Goal: Task Accomplishment & Management: Manage account settings

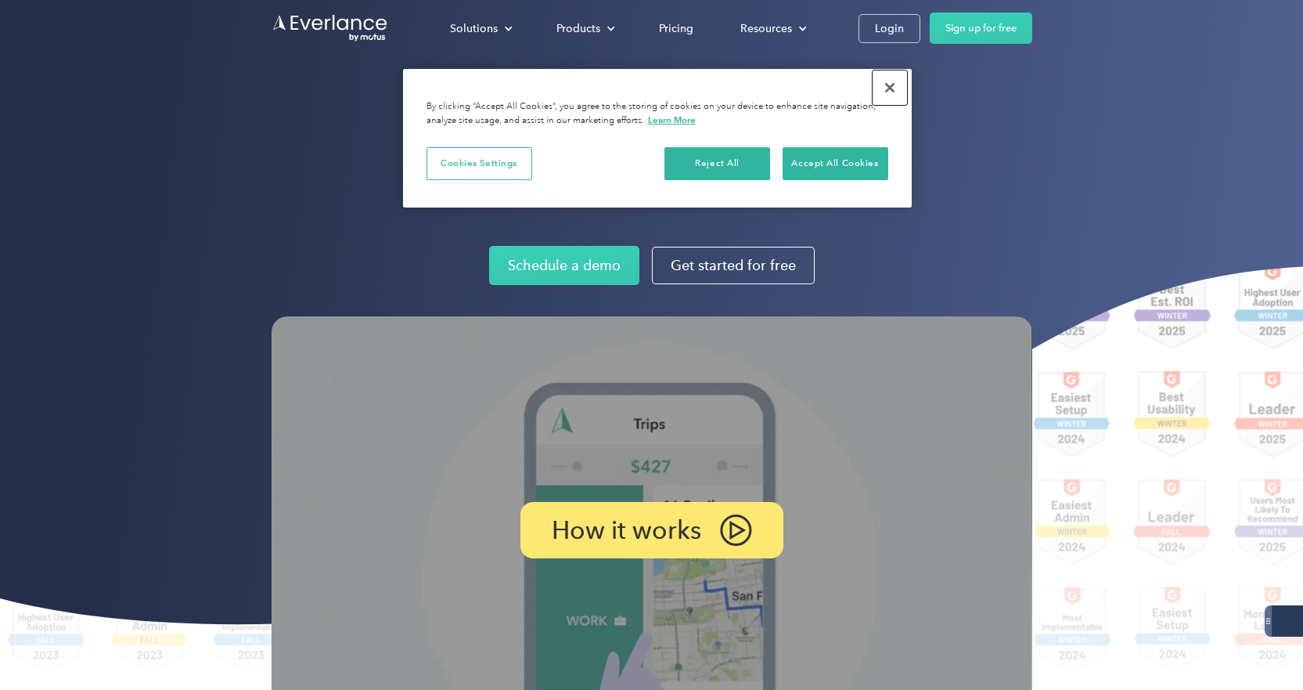
click at [885, 89] on button "Close" at bounding box center [890, 87] width 34 height 34
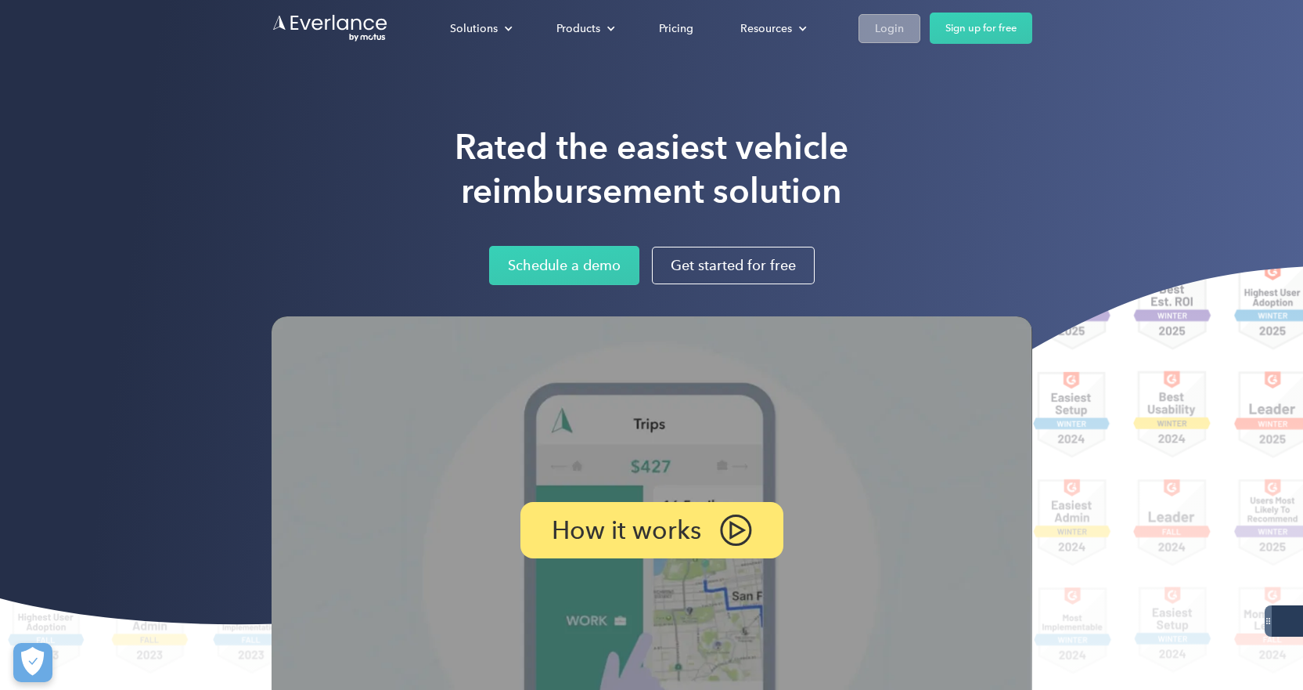
click at [892, 27] on div "Login" at bounding box center [889, 29] width 29 height 20
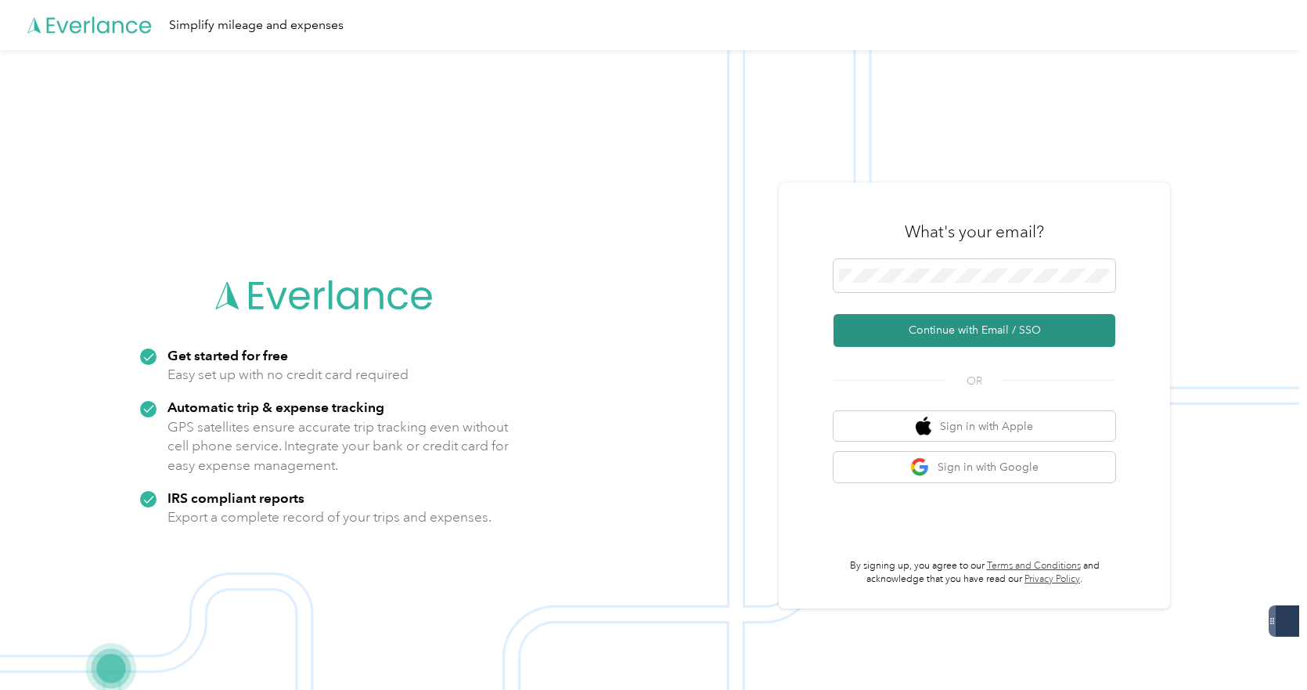
click at [942, 331] on button "Continue with Email / SSO" at bounding box center [975, 330] width 282 height 33
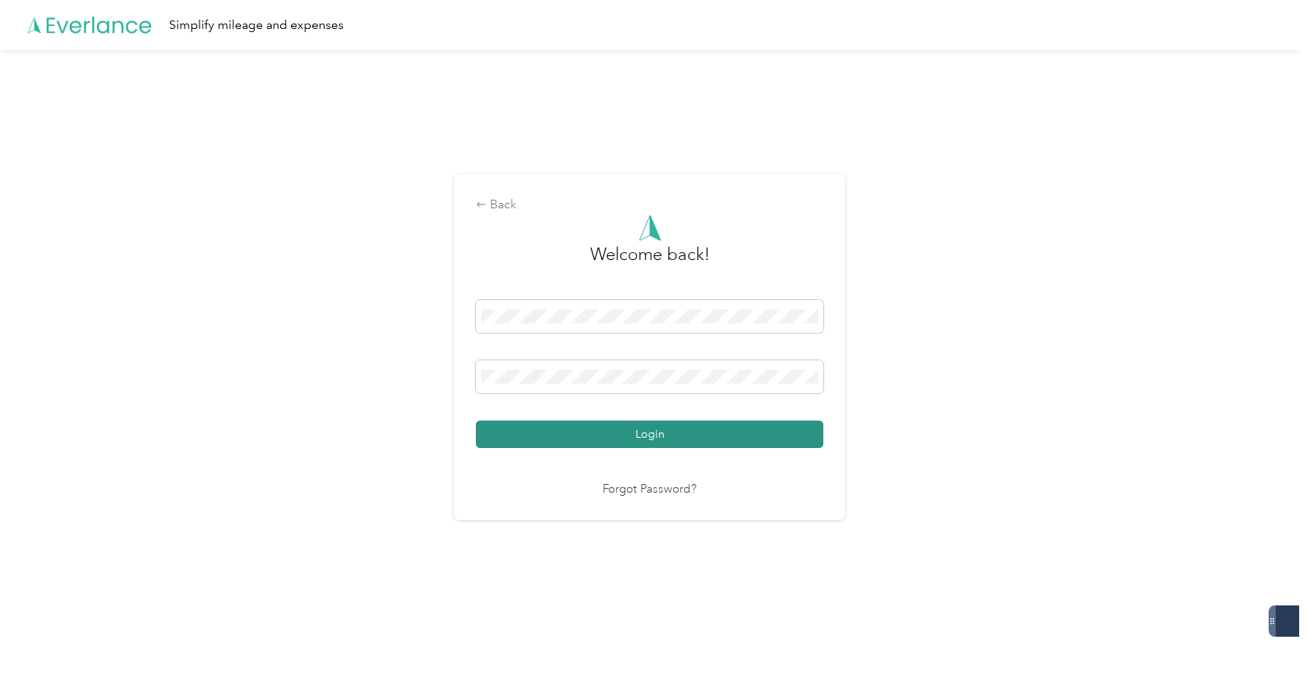
click at [710, 427] on button "Login" at bounding box center [650, 433] width 348 height 27
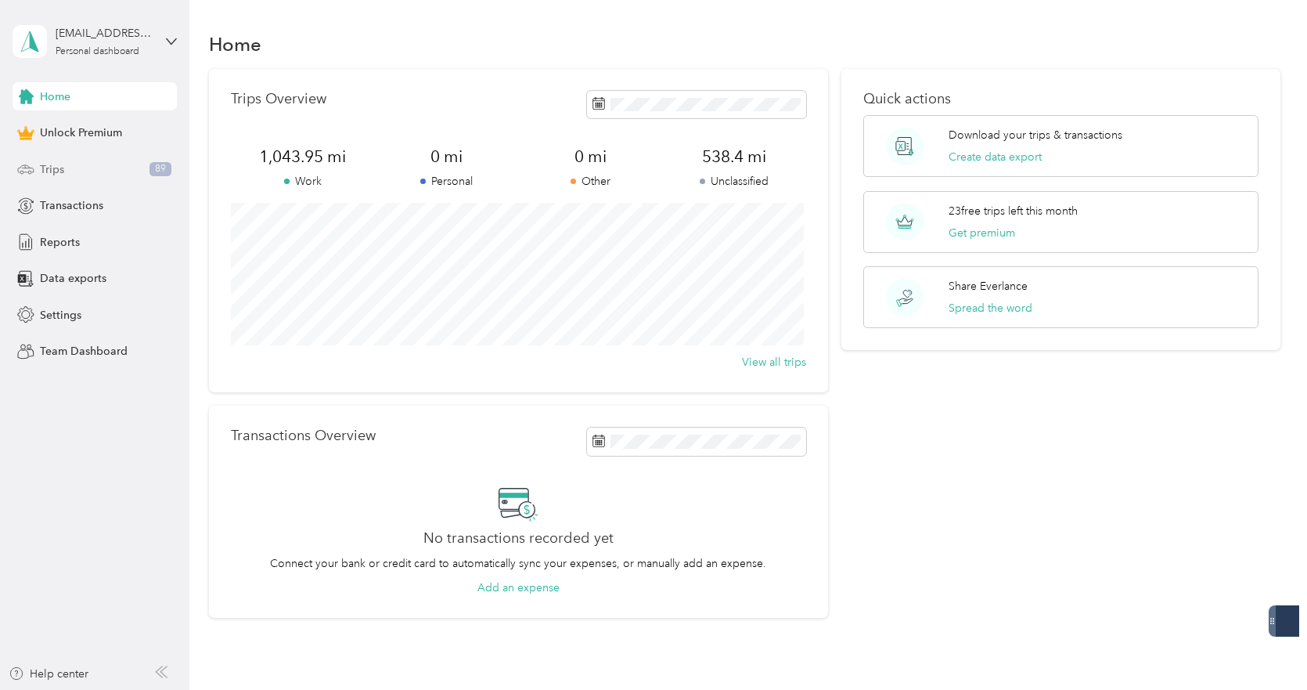
click at [96, 164] on div "Trips 89" at bounding box center [95, 169] width 164 height 28
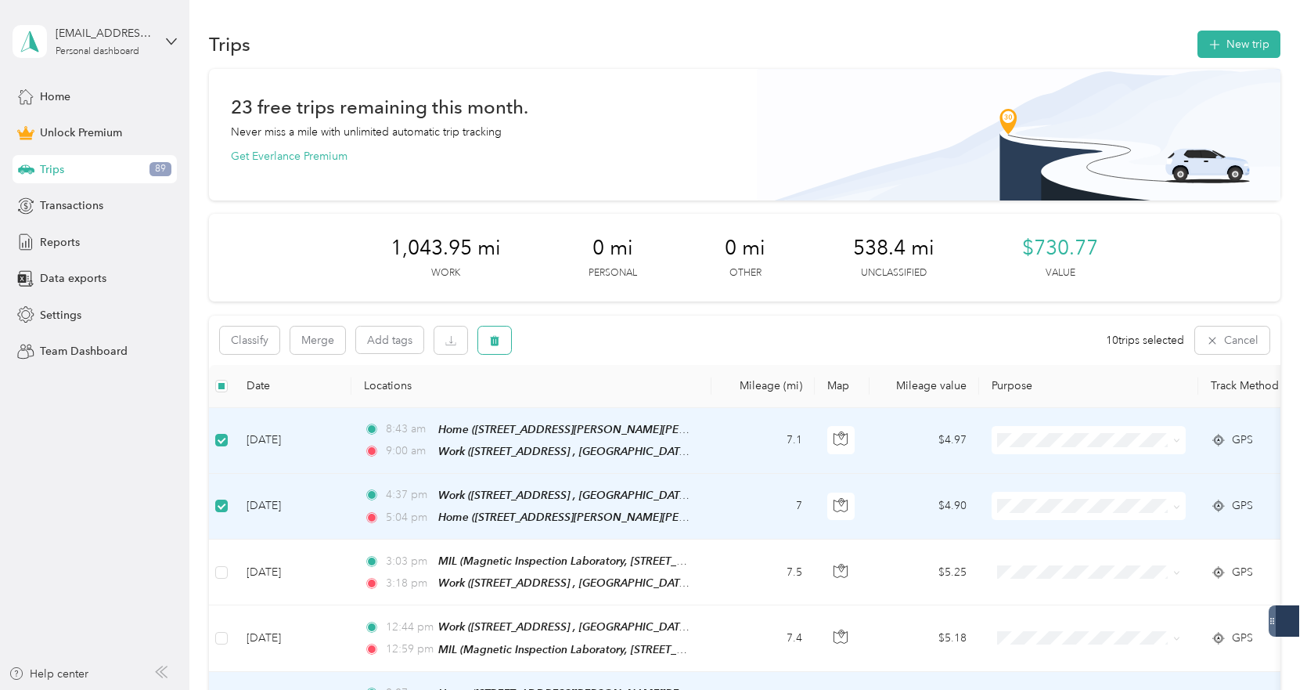
click at [495, 341] on icon "button" at bounding box center [494, 340] width 9 height 10
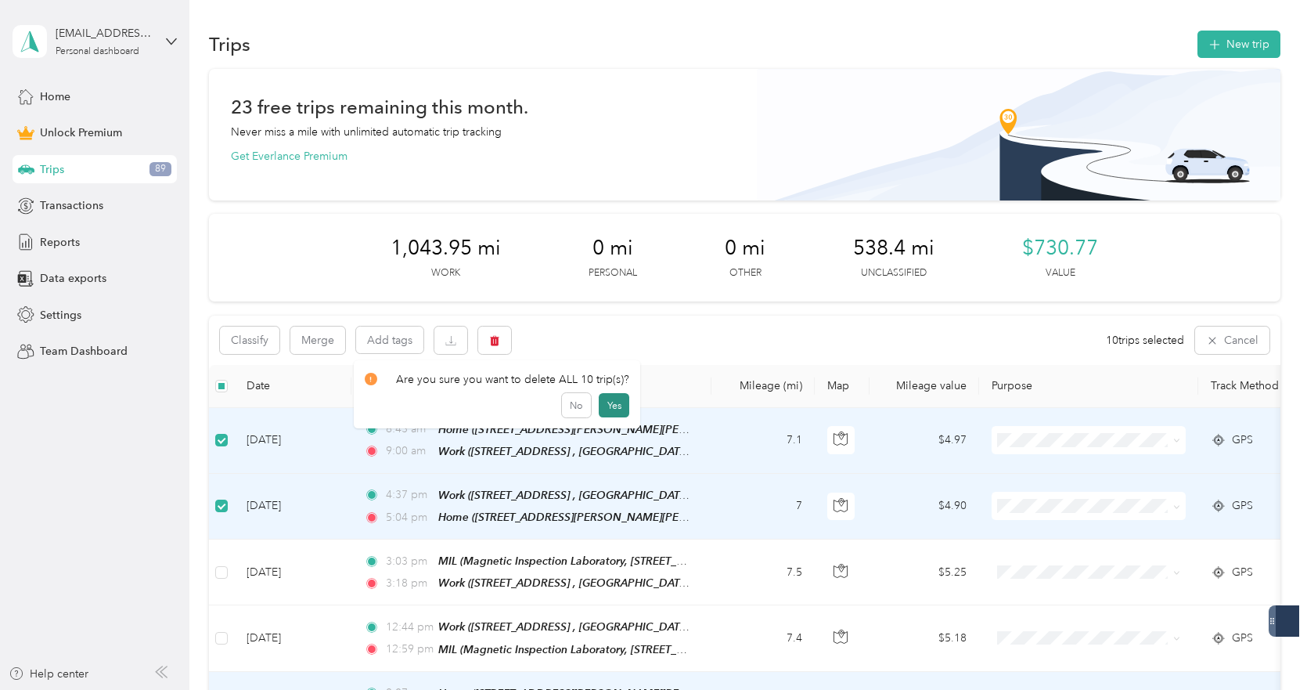
click at [616, 410] on button "Yes" at bounding box center [614, 405] width 31 height 25
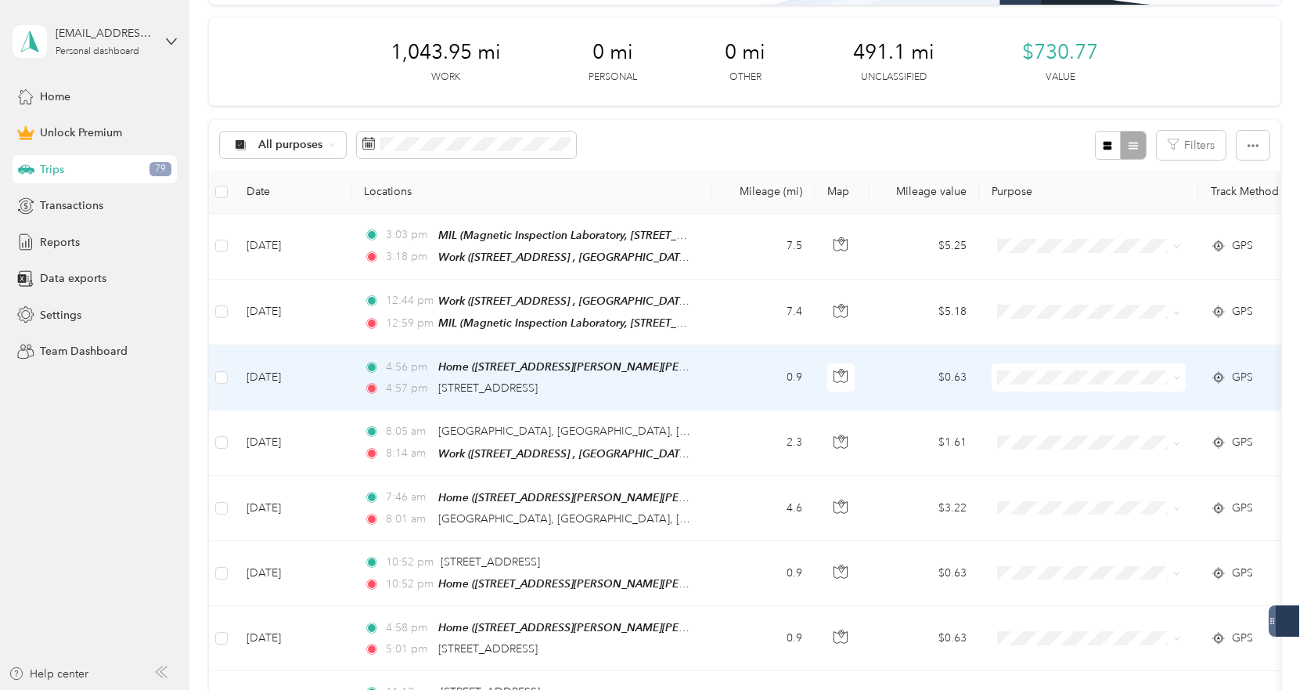
scroll to position [205, 0]
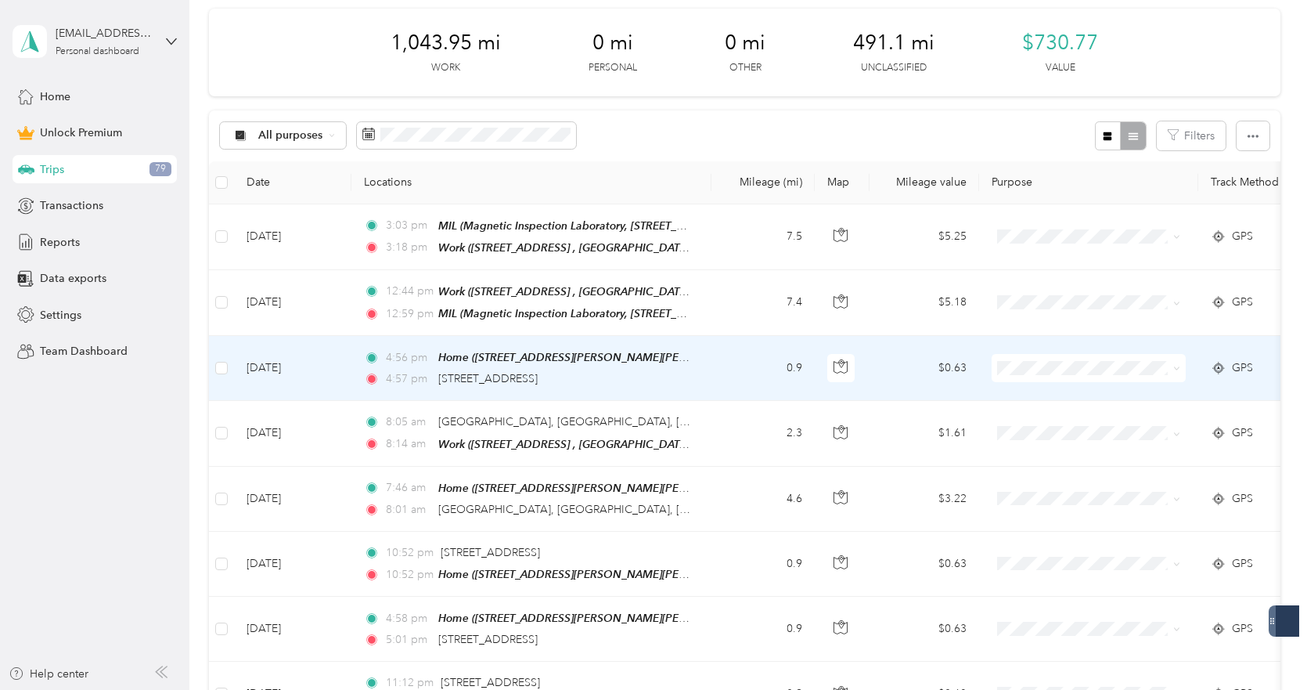
click at [732, 377] on td "0.9" at bounding box center [763, 368] width 103 height 65
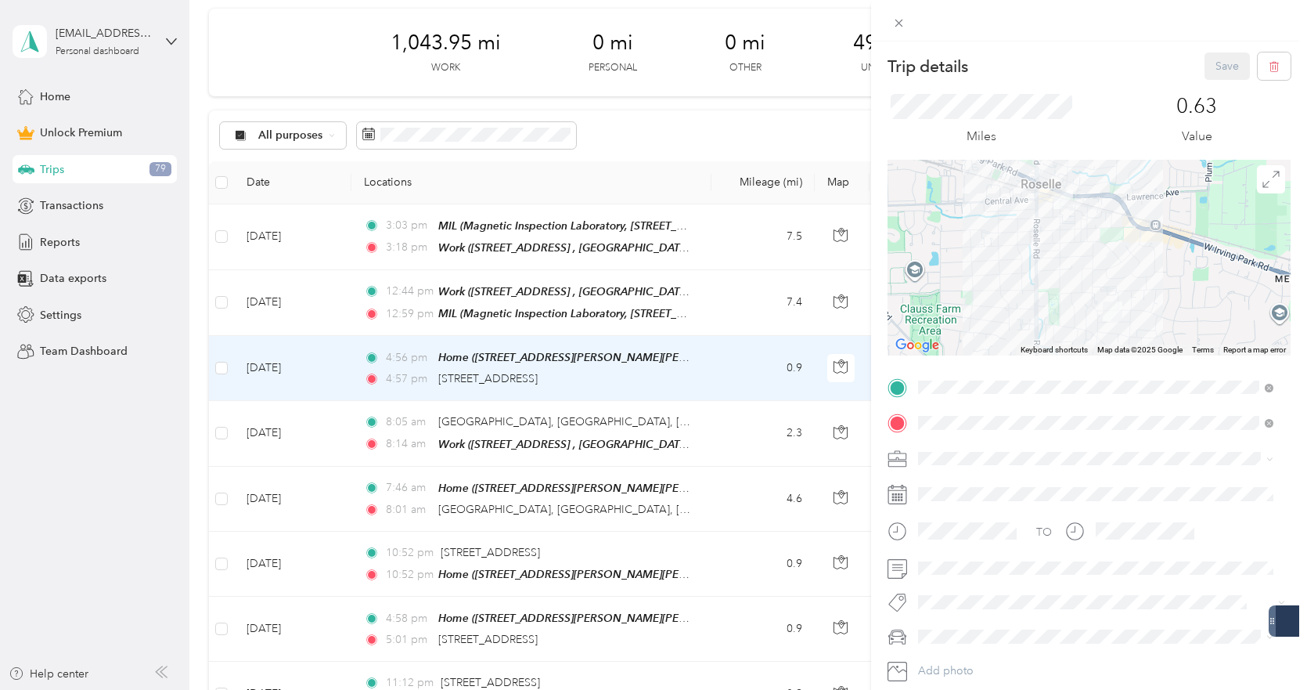
click at [690, 366] on div "Trip details Save This trip cannot be edited because it is either under review,…" at bounding box center [653, 345] width 1307 height 690
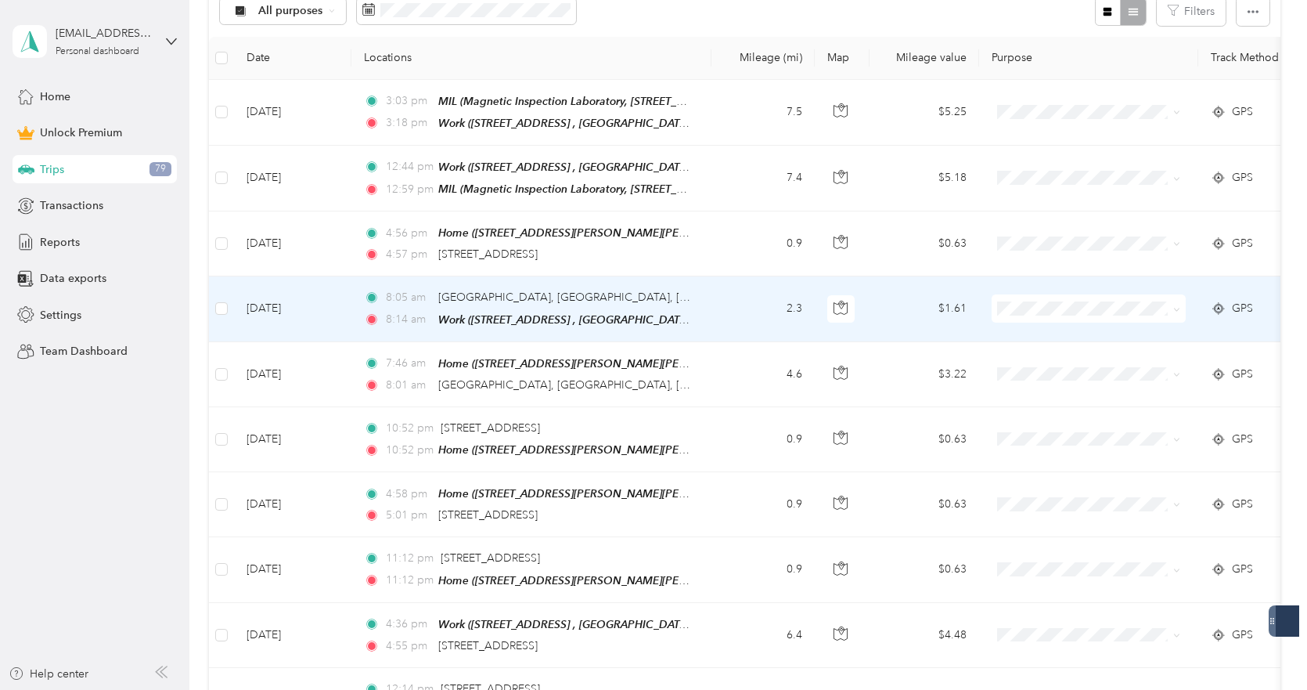
scroll to position [322, 0]
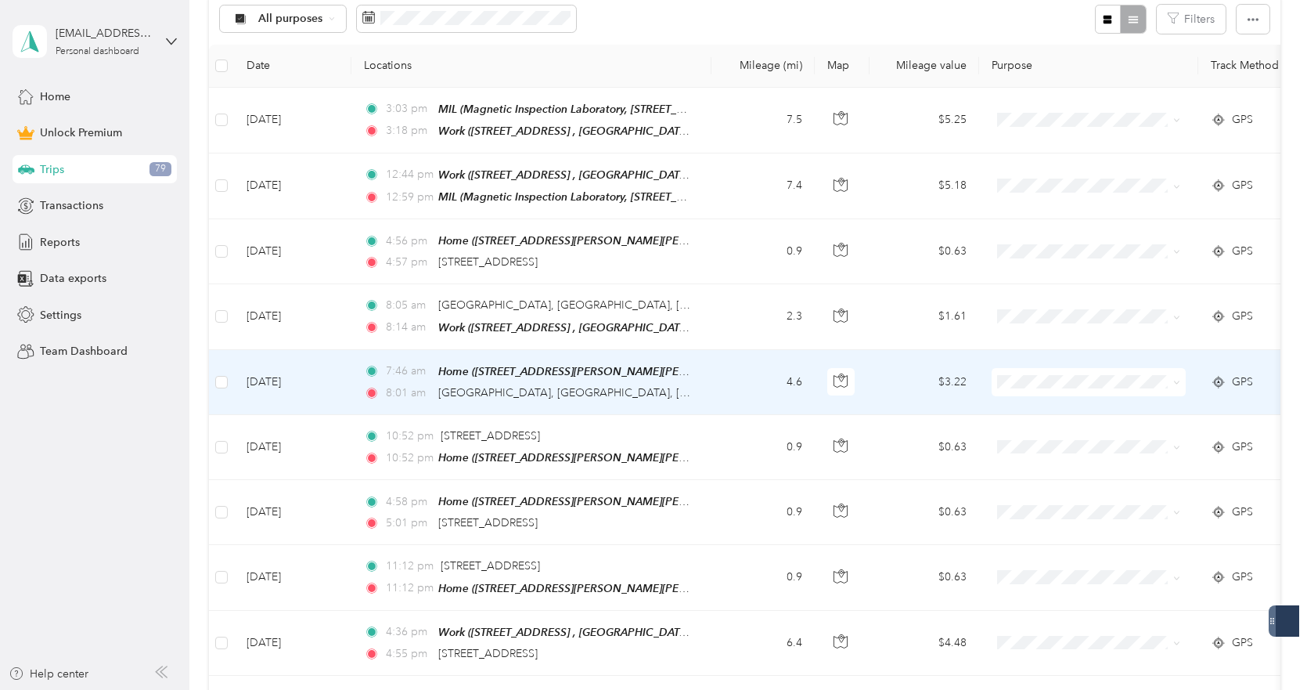
click at [411, 374] on span "7:46 am" at bounding box center [408, 370] width 45 height 17
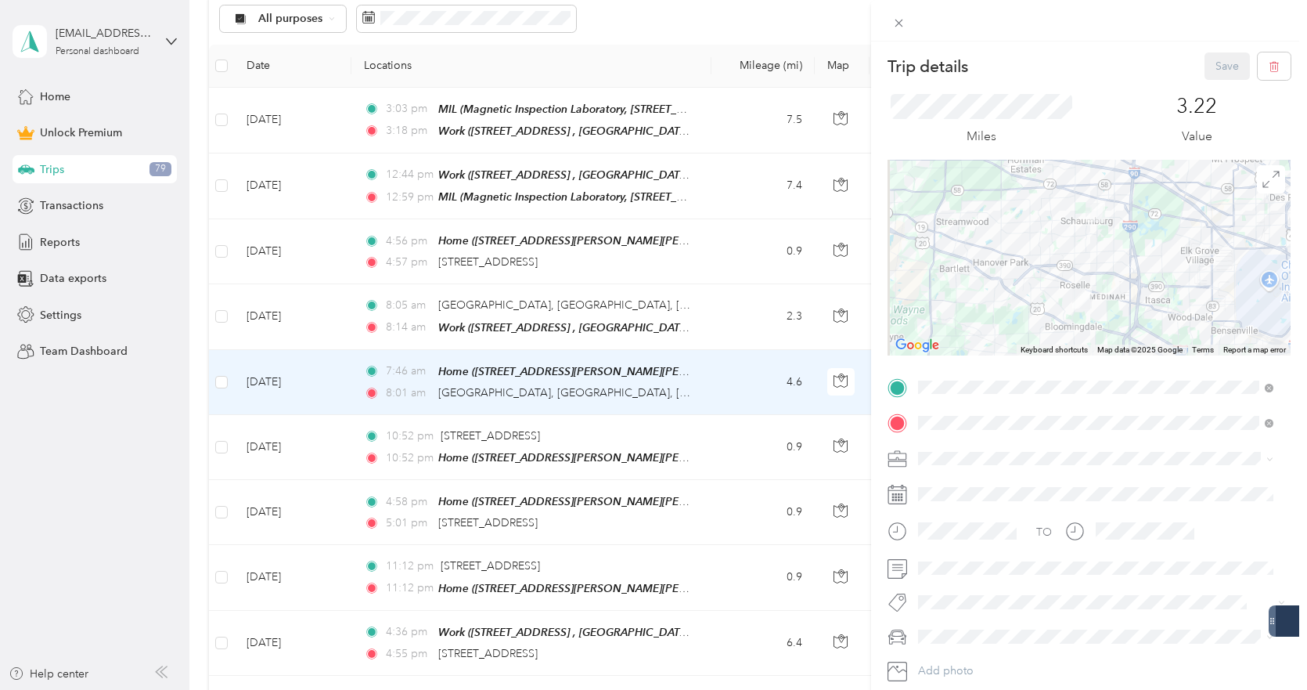
click at [701, 253] on div "Trip details Save This trip cannot be edited because it is either under review,…" at bounding box center [653, 345] width 1307 height 690
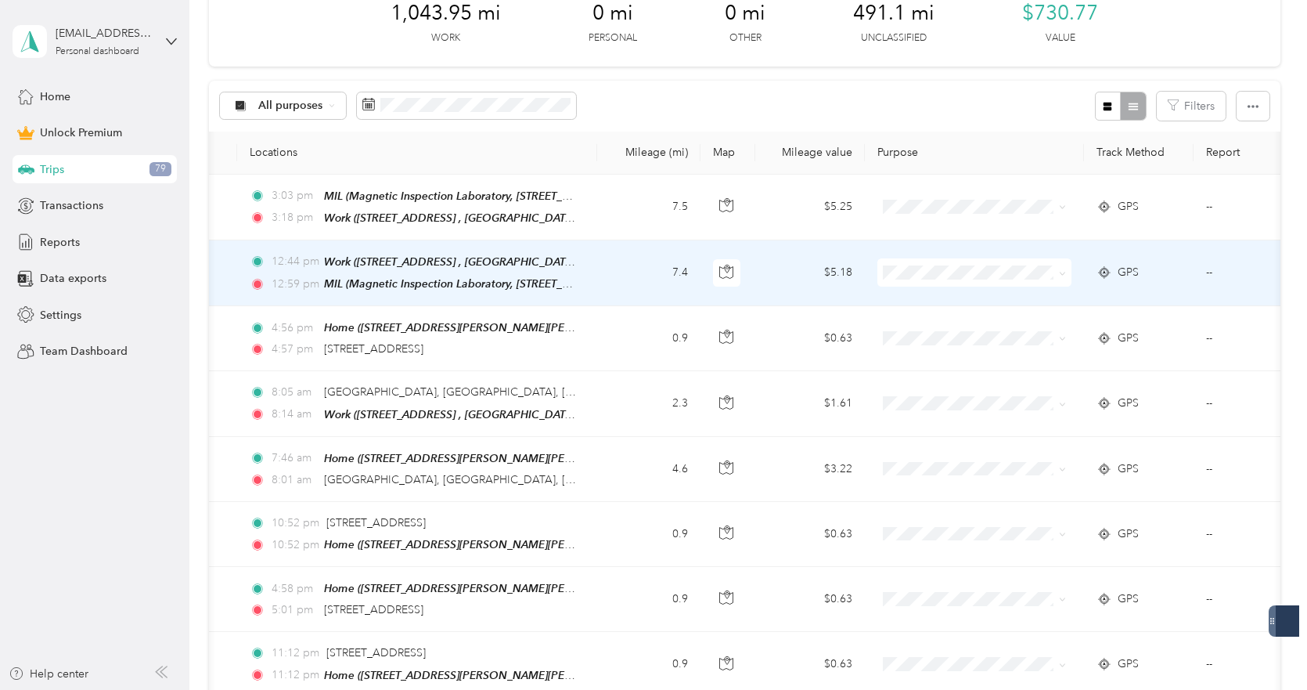
scroll to position [0, 229]
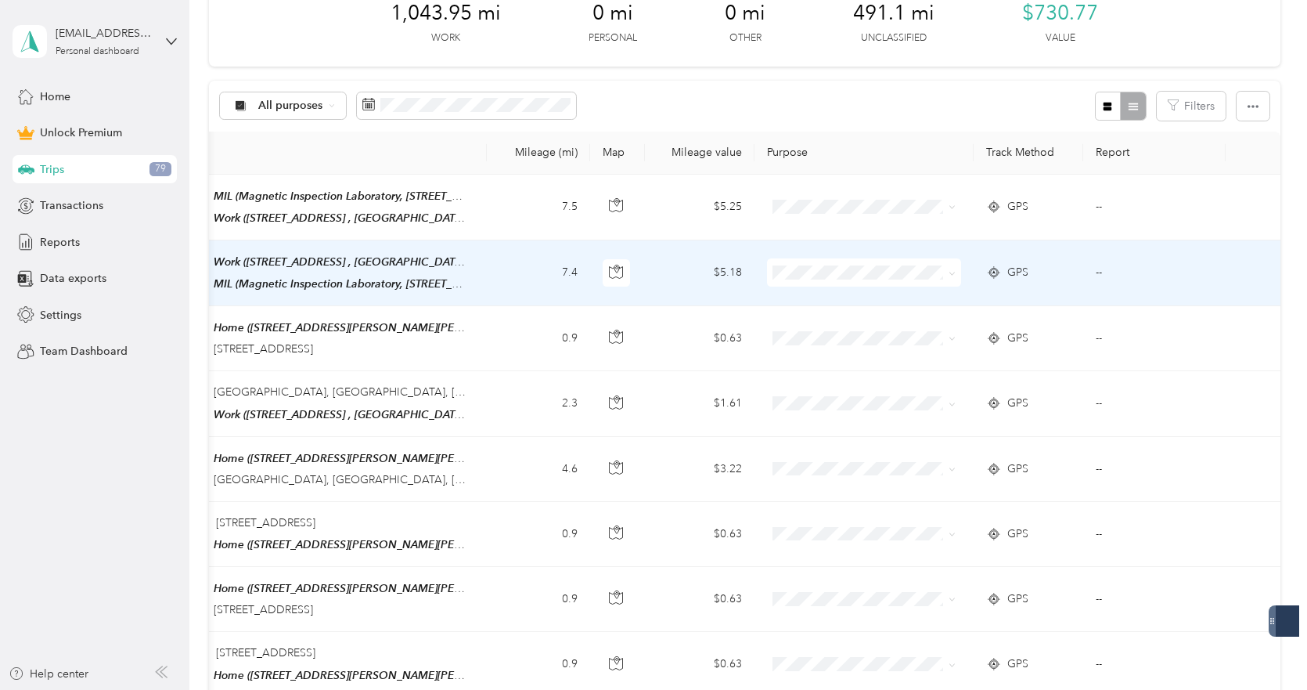
drag, startPoint x: 1088, startPoint y: 293, endPoint x: 1166, endPoint y: 288, distance: 77.6
click at [1096, 270] on td "--" at bounding box center [1154, 273] width 142 height 66
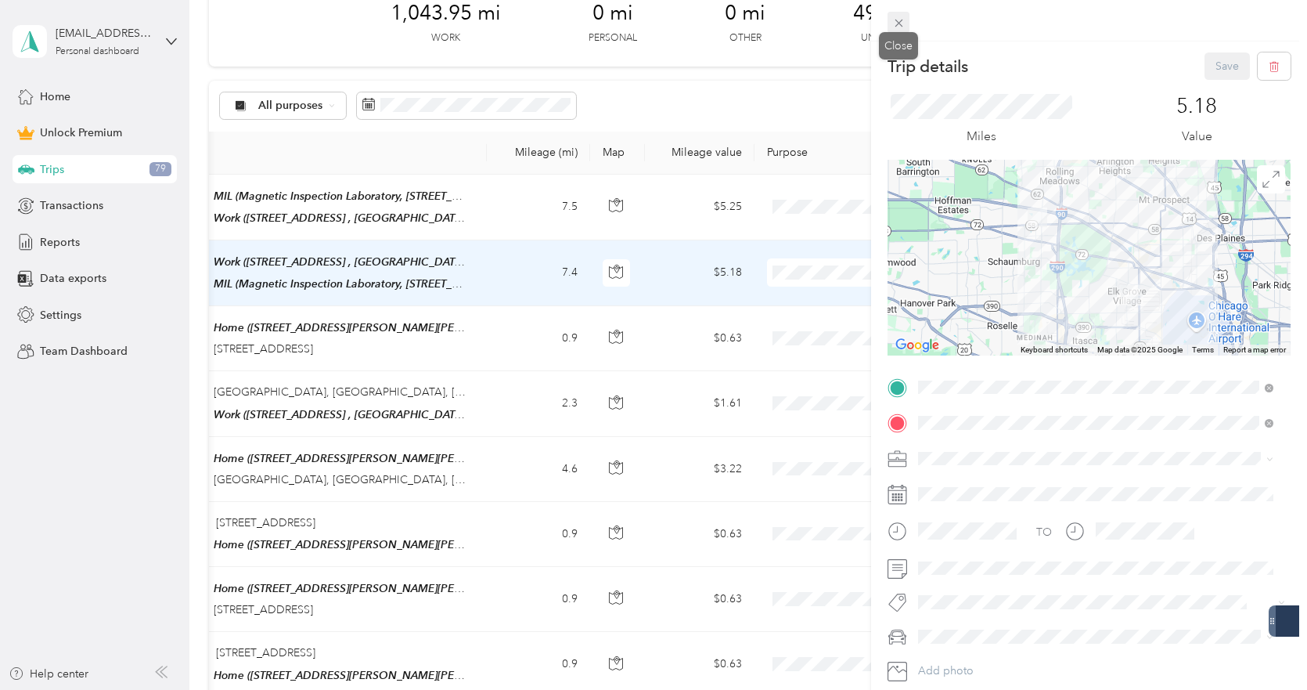
click at [905, 23] on icon at bounding box center [898, 22] width 13 height 13
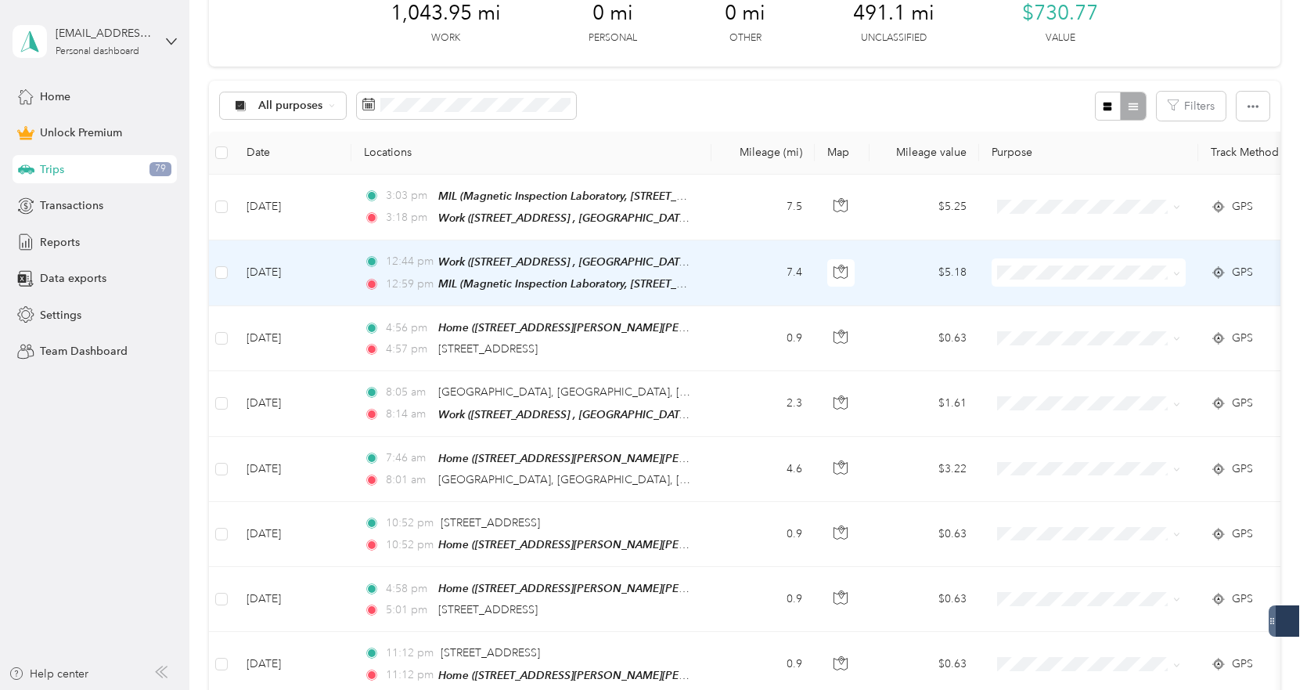
drag, startPoint x: 511, startPoint y: 294, endPoint x: 345, endPoint y: 295, distance: 166.0
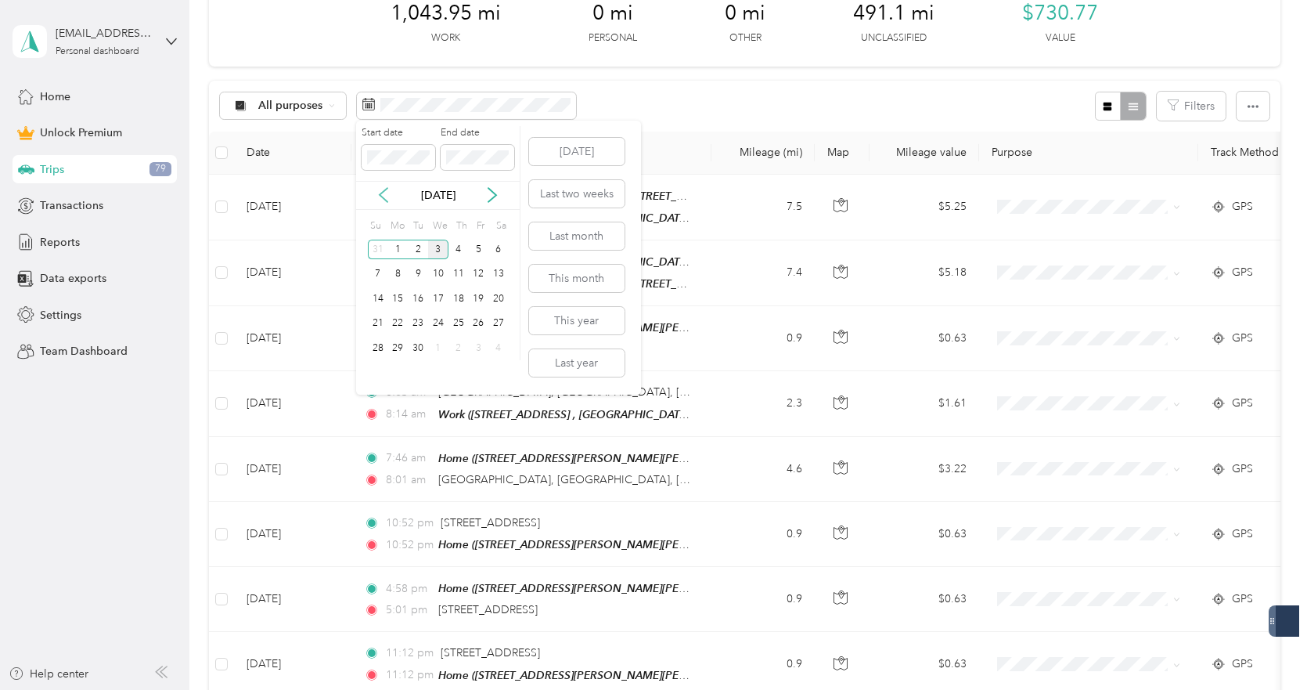
click at [387, 193] on icon at bounding box center [384, 195] width 16 height 16
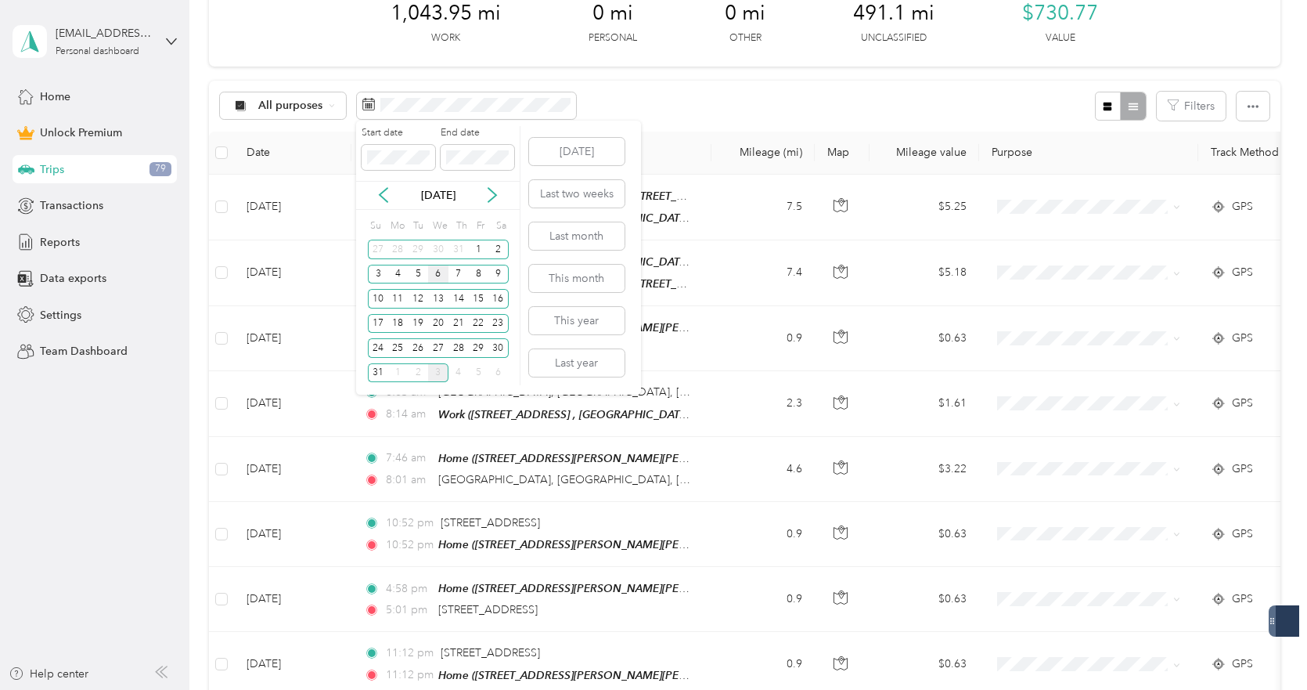
click at [439, 280] on div "6" at bounding box center [438, 275] width 20 height 20
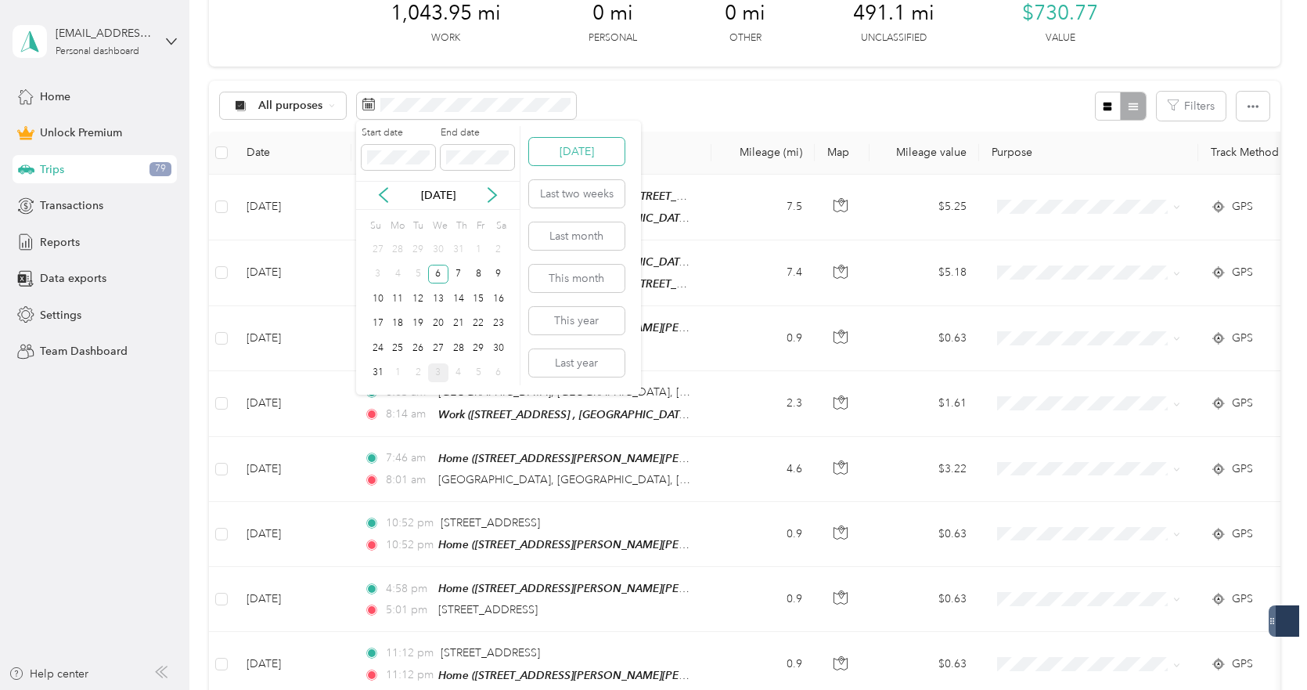
click at [566, 159] on button "Today" at bounding box center [577, 151] width 96 height 27
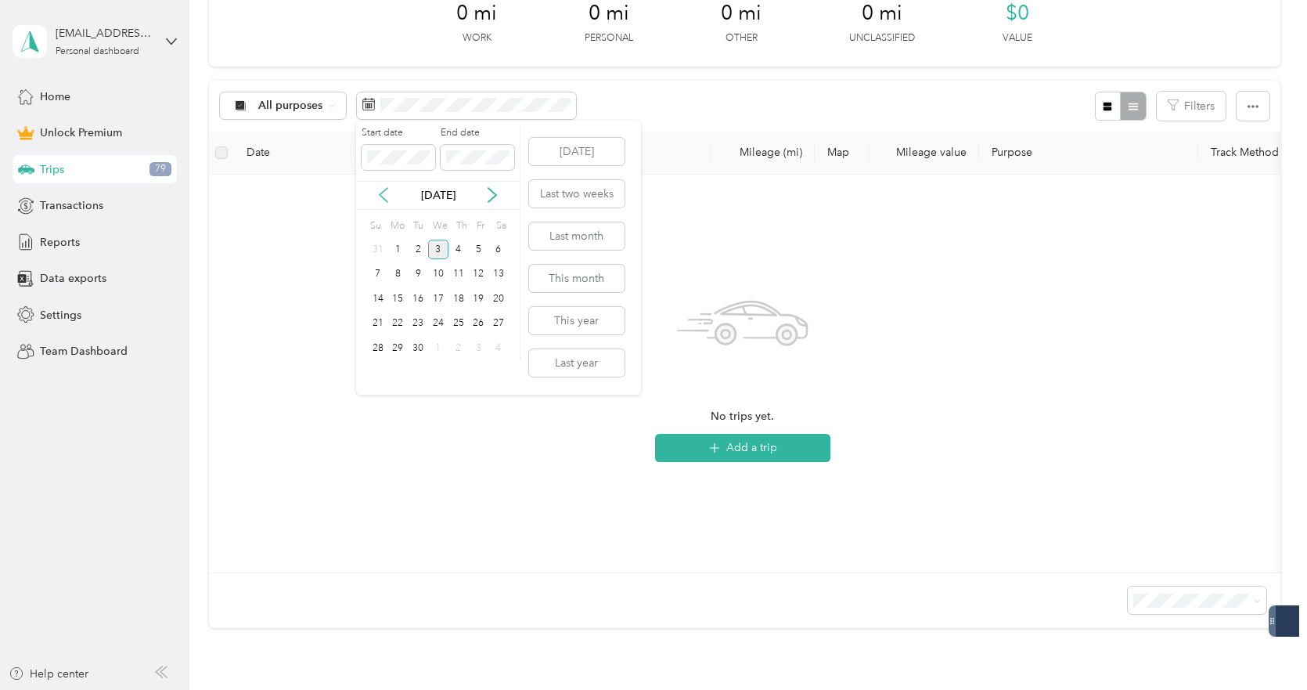
click at [386, 199] on icon at bounding box center [384, 195] width 16 height 16
click at [439, 273] on div "6" at bounding box center [438, 275] width 20 height 20
click at [447, 200] on p "Aug 2025" at bounding box center [438, 195] width 66 height 16
click at [492, 196] on icon at bounding box center [493, 195] width 16 height 16
click at [440, 250] on div "3" at bounding box center [438, 250] width 20 height 20
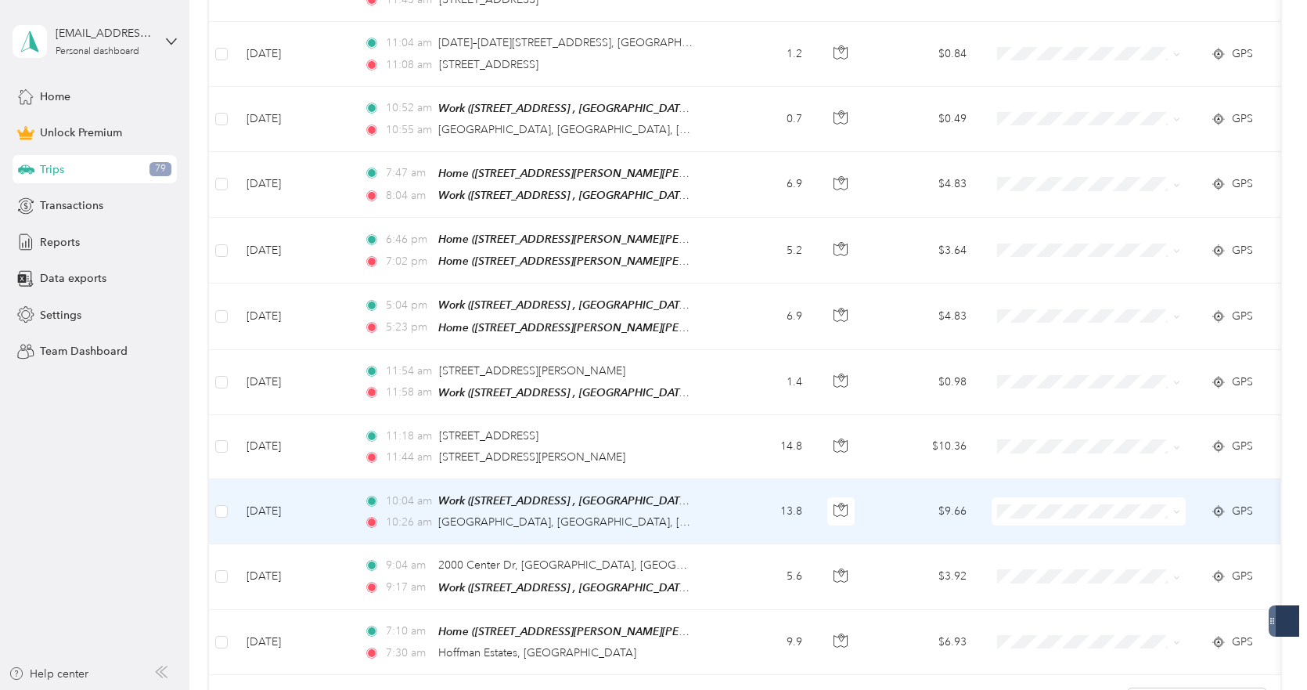
scroll to position [1174, 0]
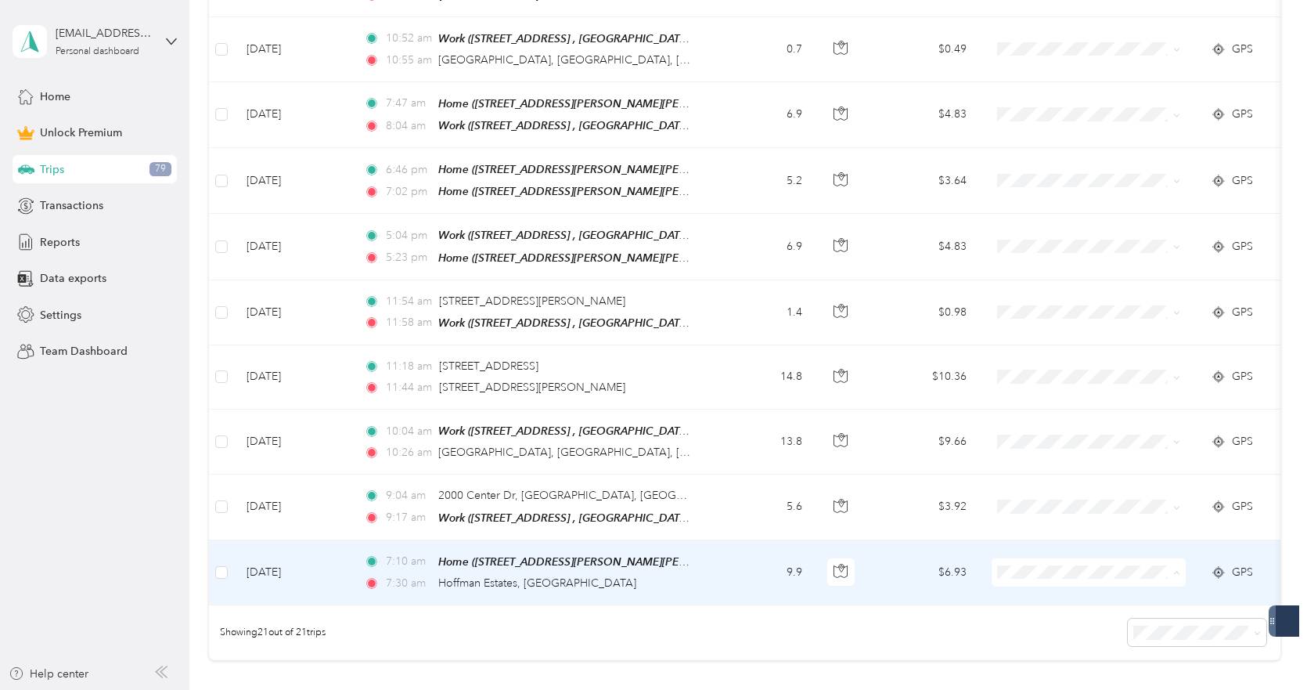
click at [1066, 388] on span "Sales" at bounding box center [1102, 388] width 145 height 16
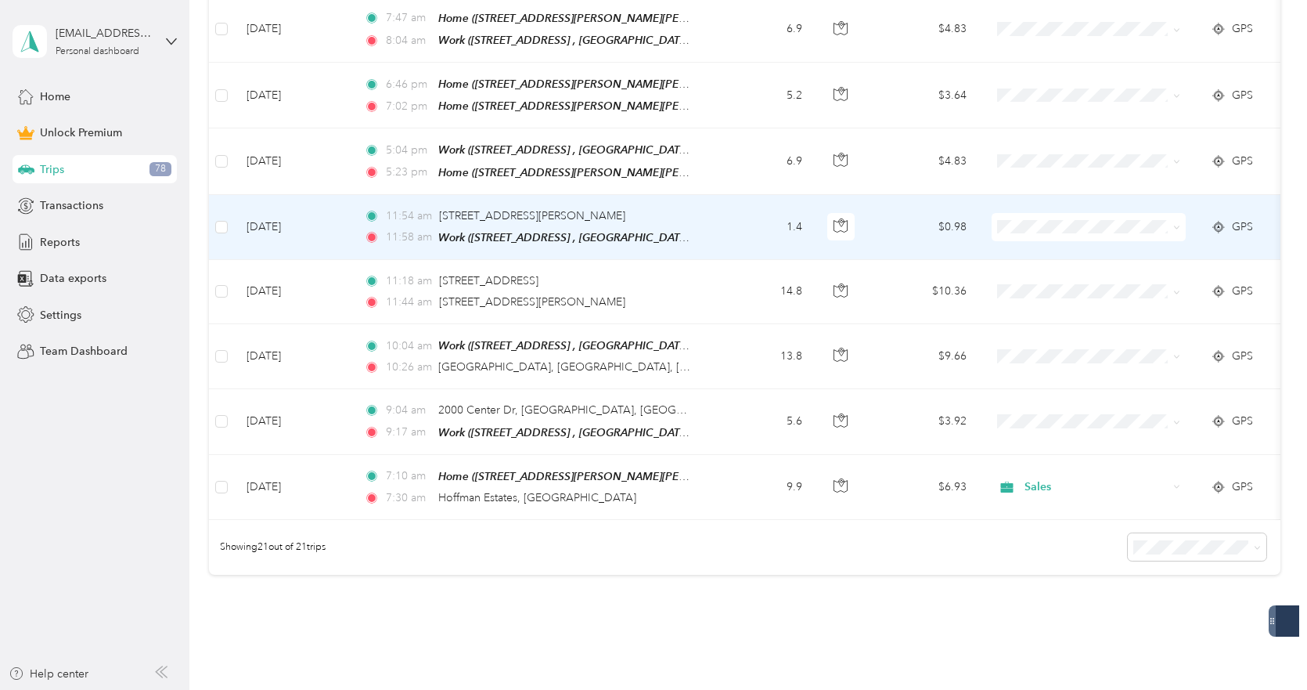
scroll to position [1262, 0]
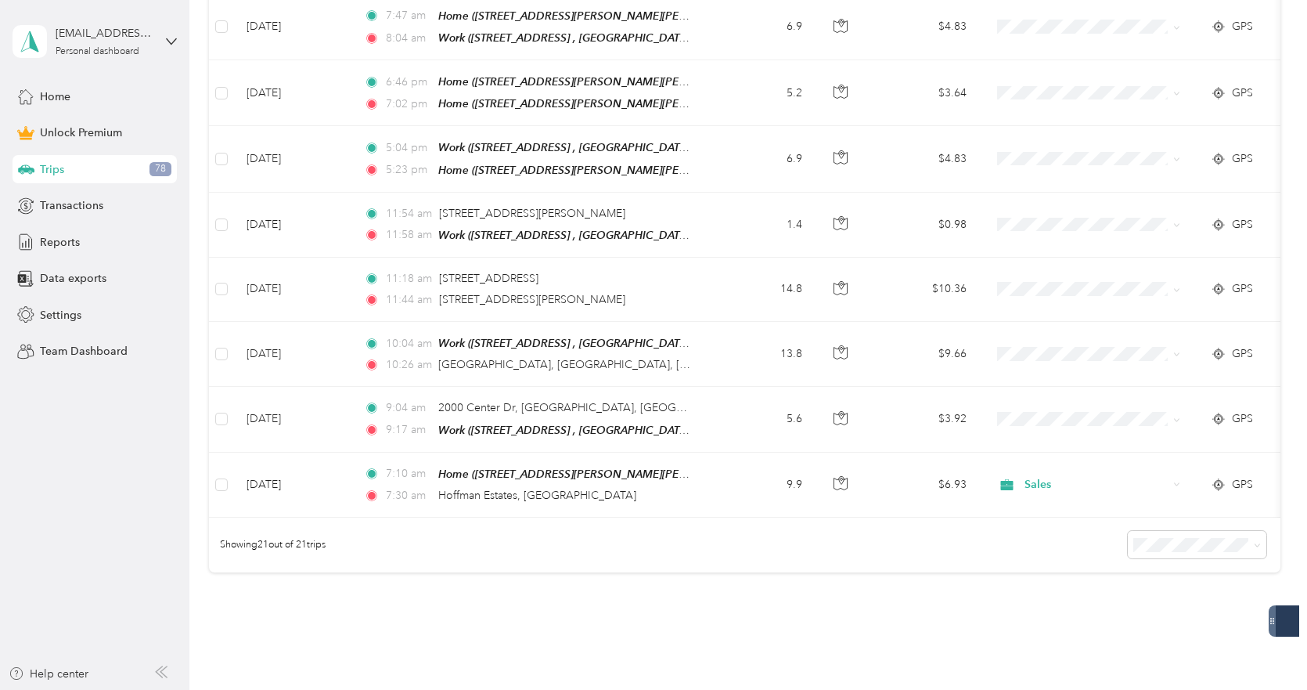
click at [603, 545] on div "Showing 21 out of 21 trips" at bounding box center [745, 544] width 1072 height 55
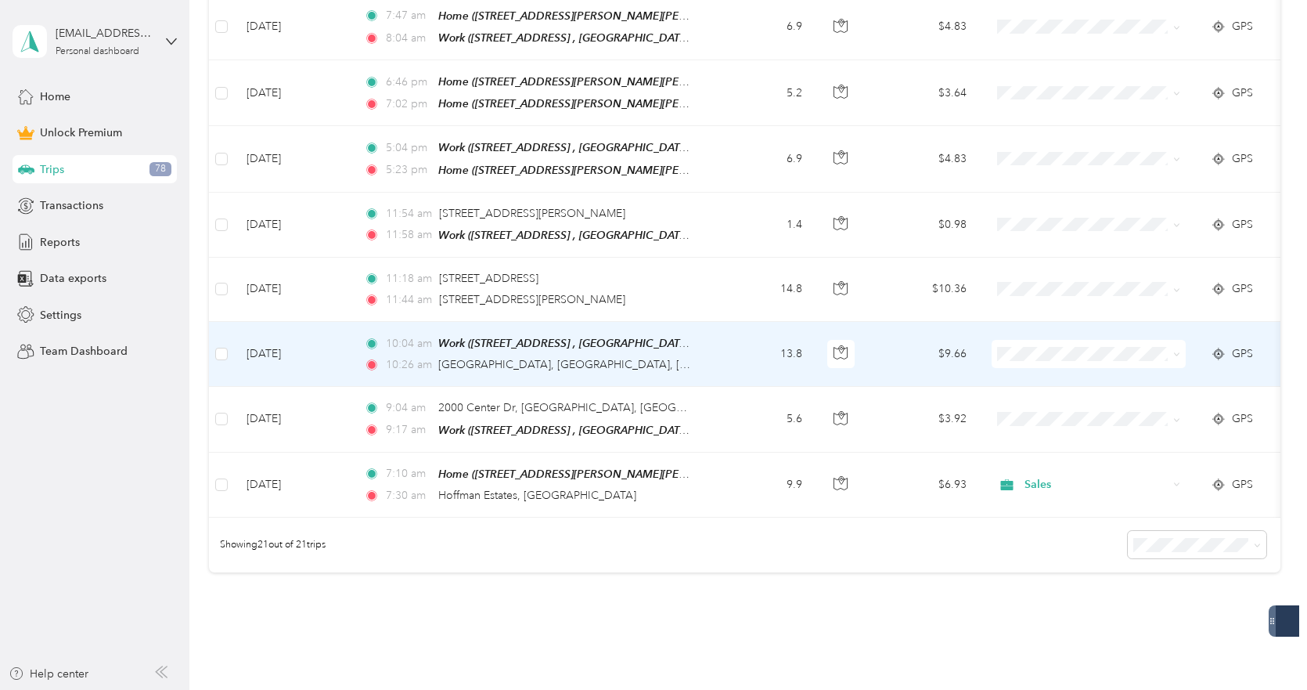
click at [429, 356] on span "10:26 am" at bounding box center [408, 364] width 45 height 17
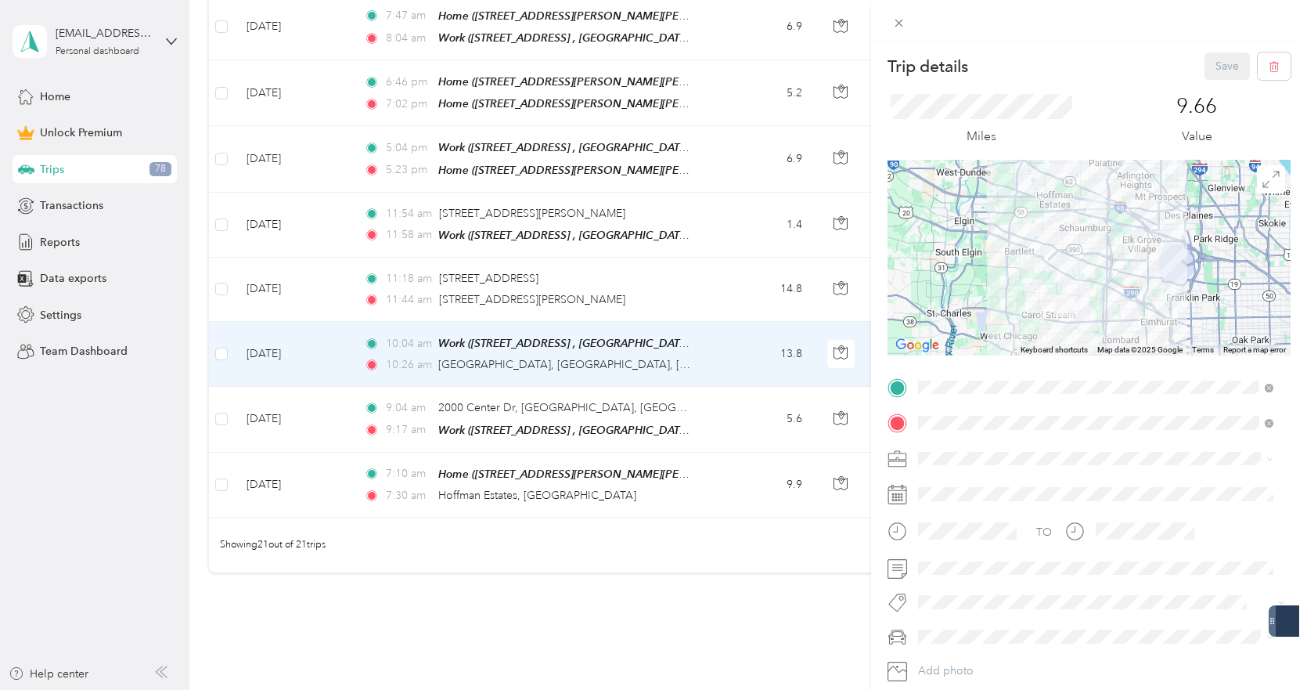
click at [681, 279] on div "Trip details Save This trip cannot be edited because it is either under review,…" at bounding box center [653, 345] width 1307 height 690
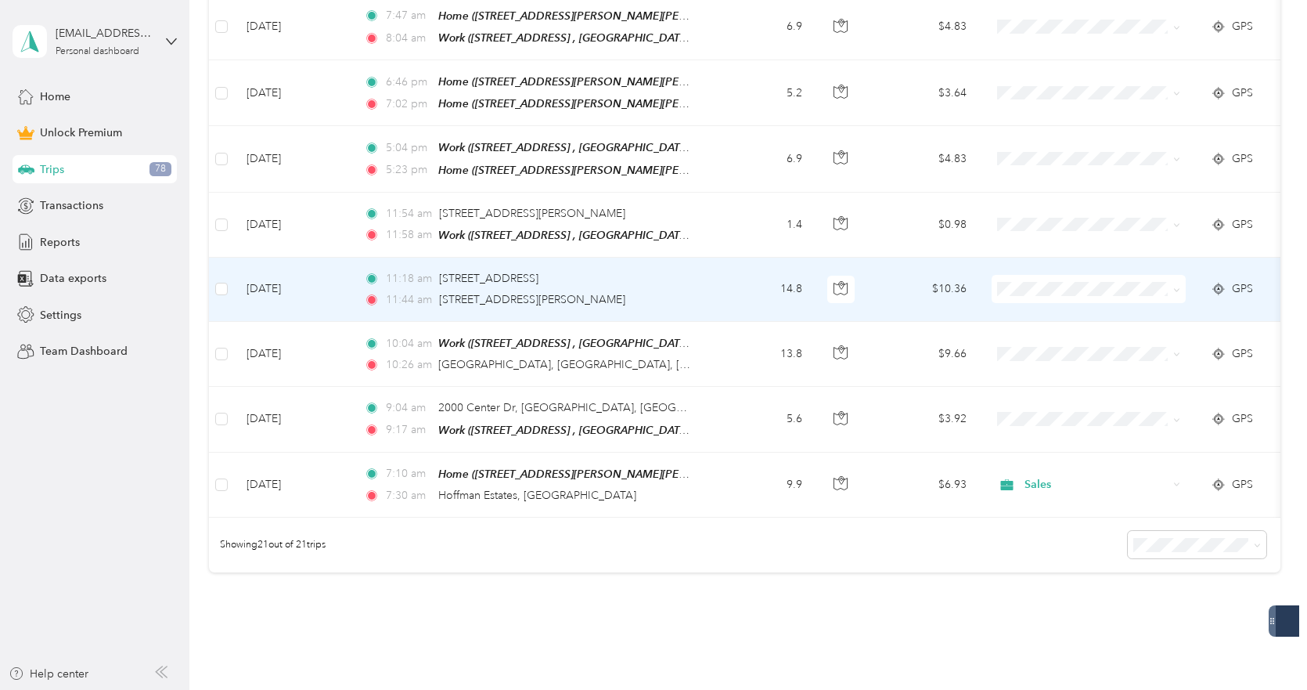
click at [614, 291] on div "11:44 am 1205 E Higgins Rd, Schaumburg, IL" at bounding box center [528, 299] width 329 height 17
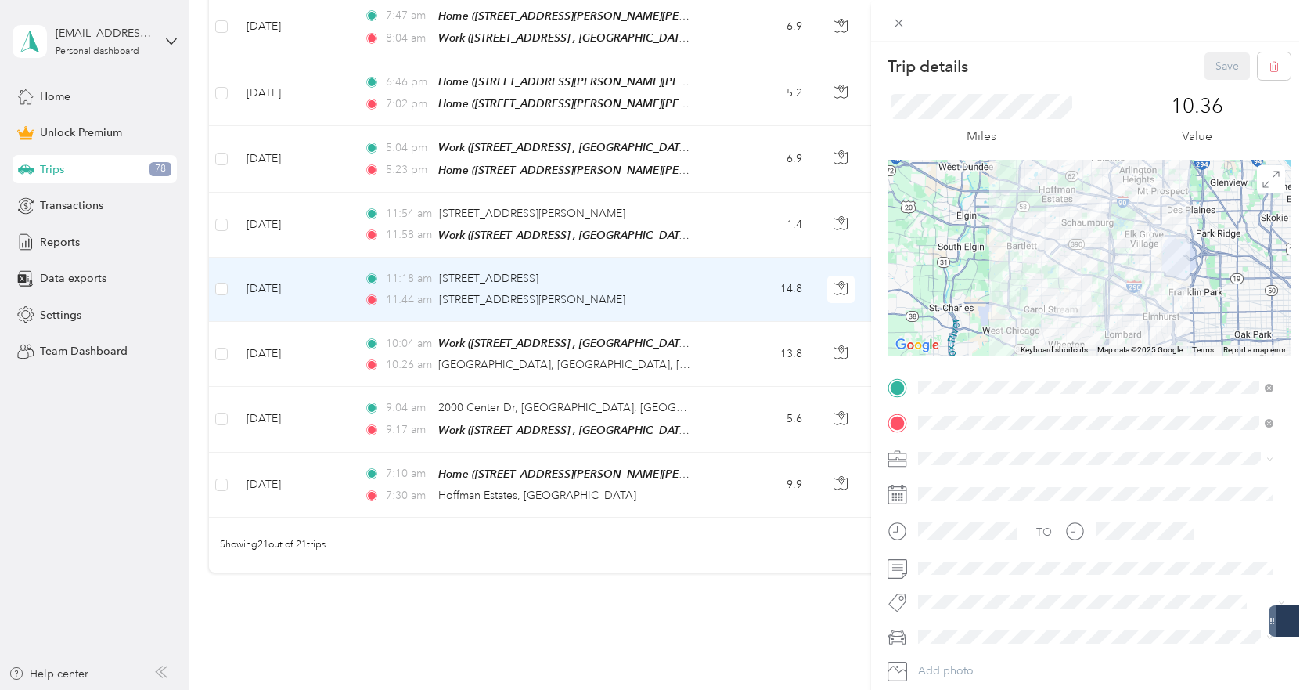
click at [696, 214] on div "Trip details Save This trip cannot be edited because it is either under review,…" at bounding box center [653, 345] width 1307 height 690
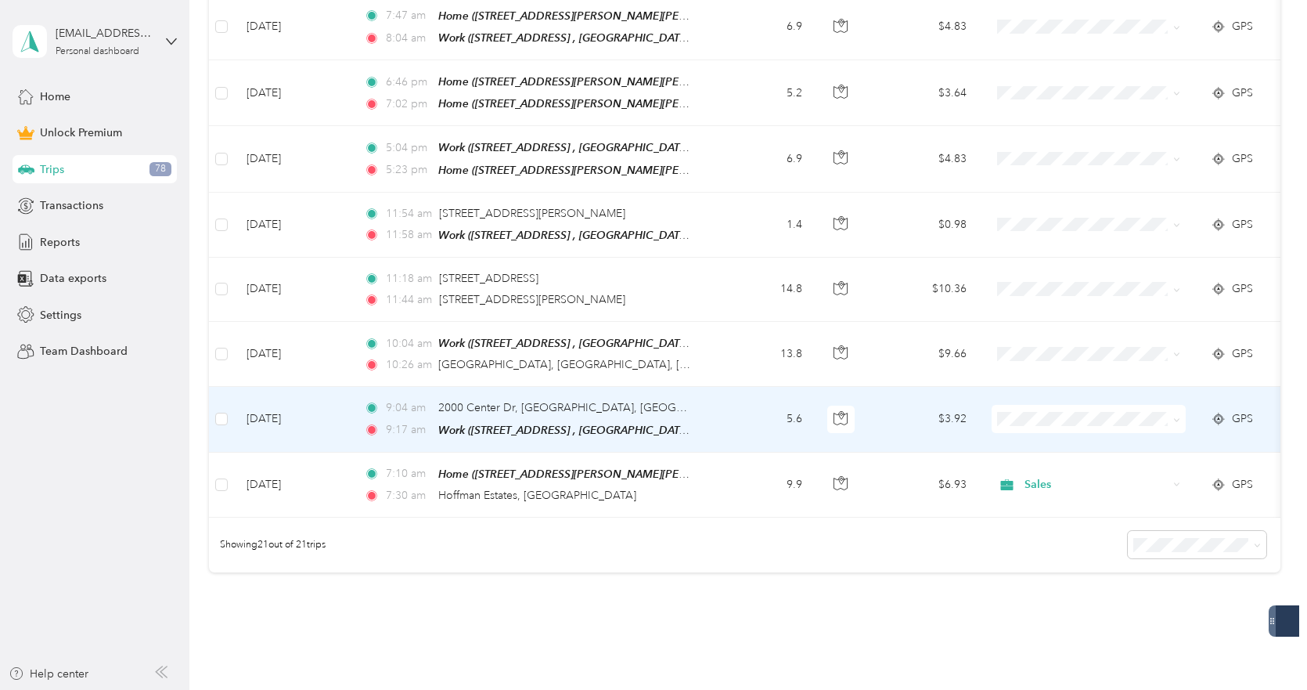
click at [1074, 434] on span "Work" at bounding box center [1102, 428] width 145 height 16
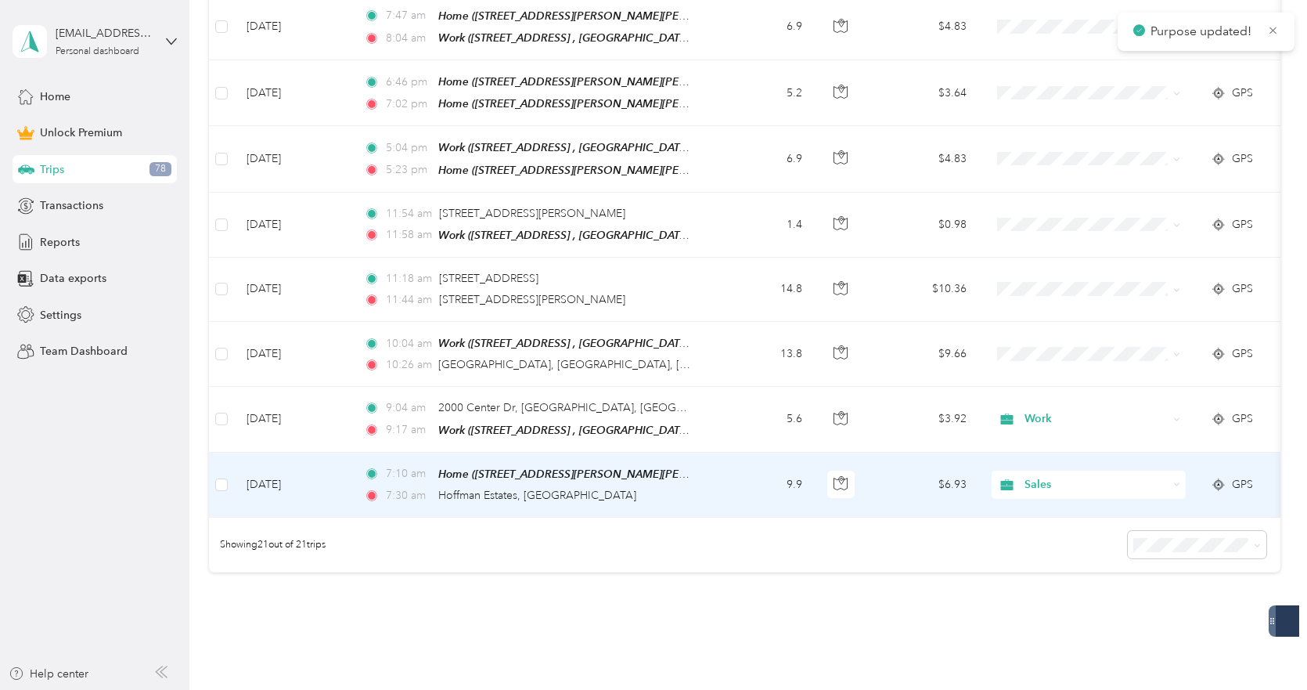
click at [1062, 476] on span "Sales" at bounding box center [1096, 484] width 143 height 17
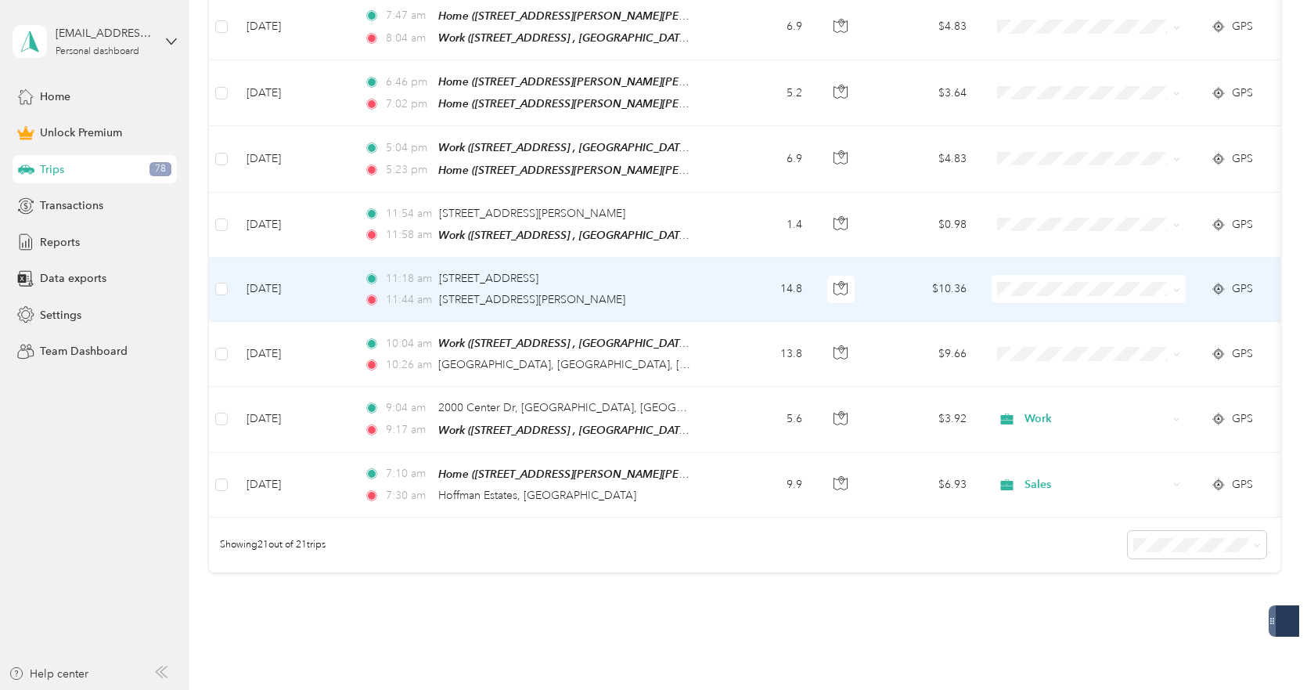
drag, startPoint x: 1024, startPoint y: 253, endPoint x: 972, endPoint y: 395, distance: 150.8
click at [972, 395] on td "$3.92" at bounding box center [925, 419] width 110 height 65
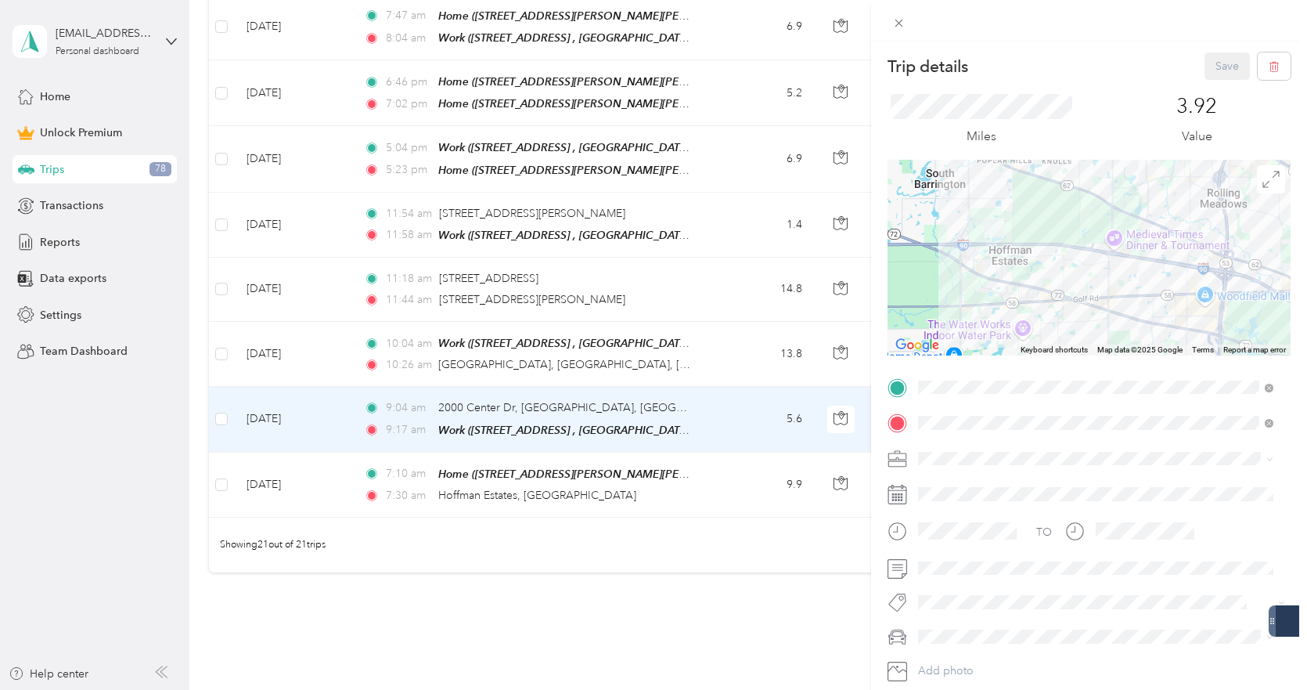
click at [791, 524] on div "Trip details Save This trip cannot be edited because it is either under review,…" at bounding box center [653, 345] width 1307 height 690
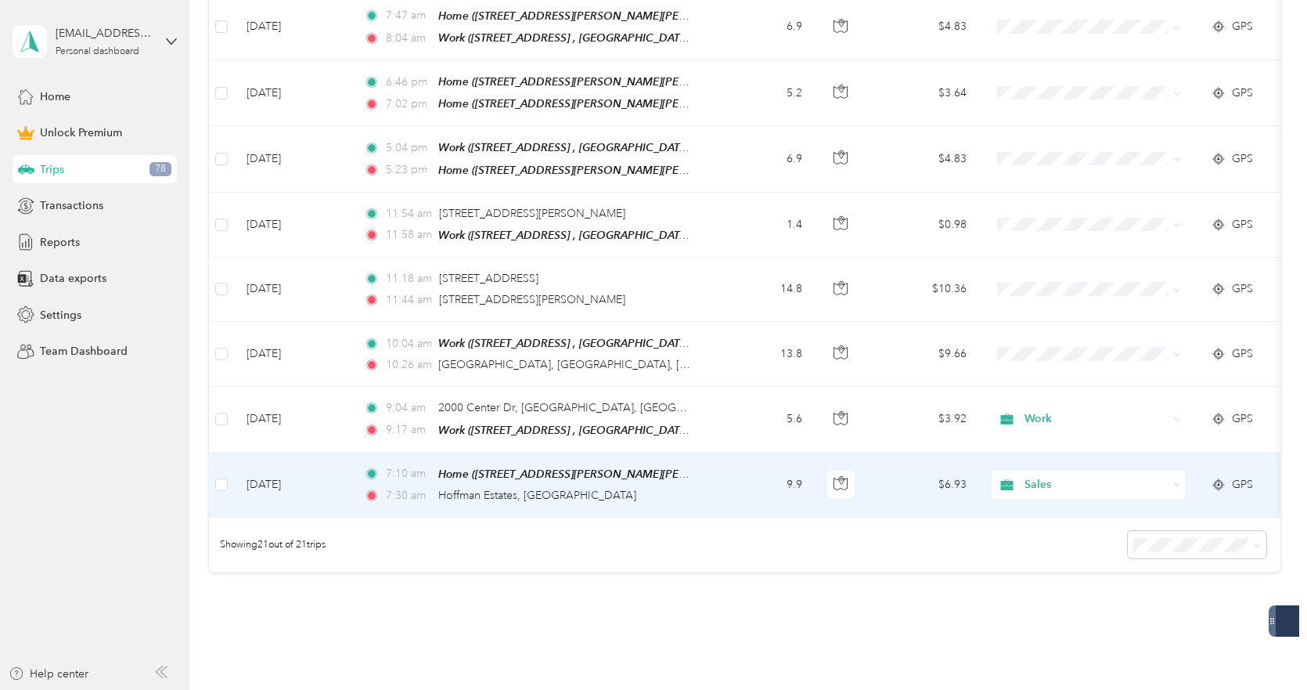
click at [1076, 470] on div "Sales" at bounding box center [1089, 484] width 194 height 28
click at [1049, 254] on li "Work" at bounding box center [1089, 242] width 194 height 27
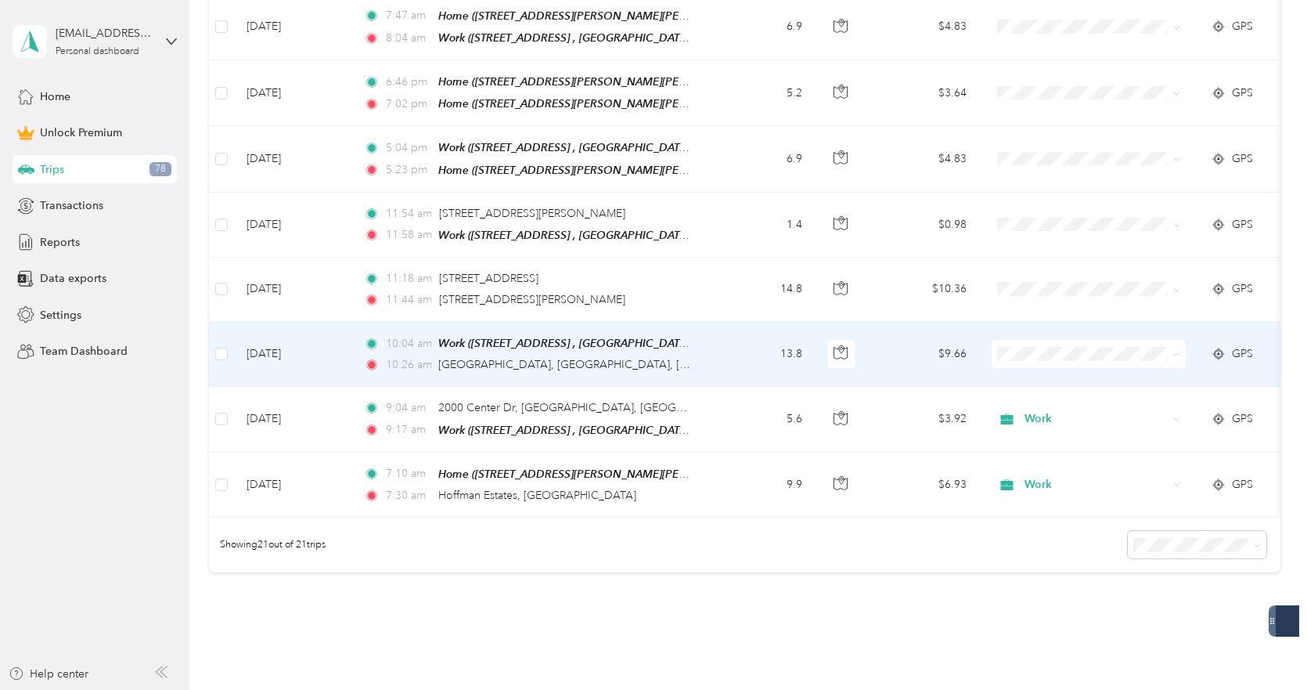
click at [1050, 370] on li "Work" at bounding box center [1089, 367] width 194 height 27
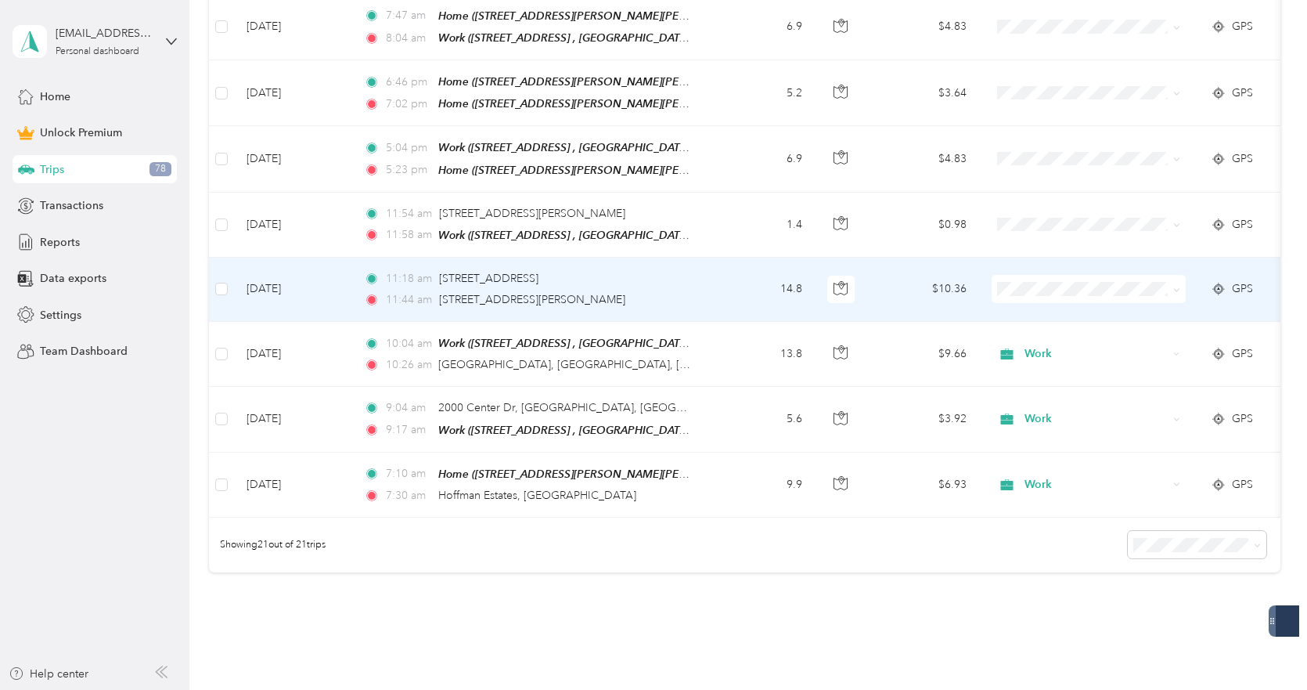
click at [1061, 296] on span "Work" at bounding box center [1102, 302] width 145 height 16
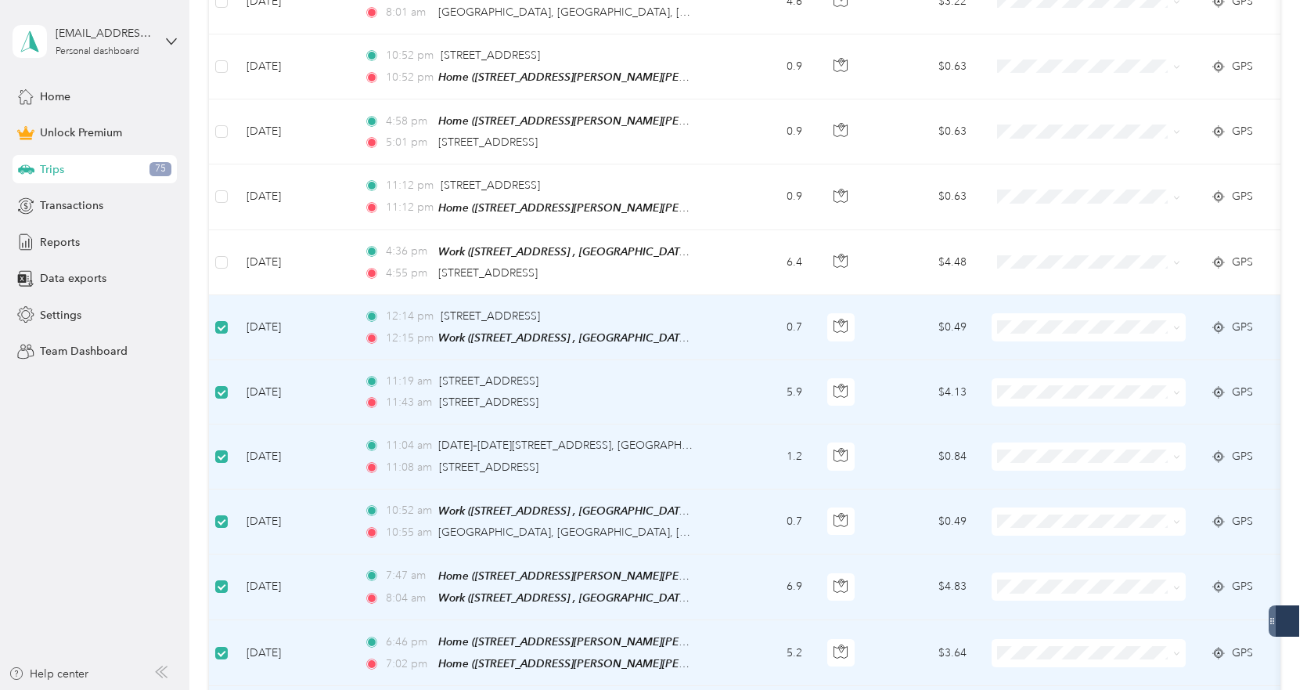
scroll to position [700, 0]
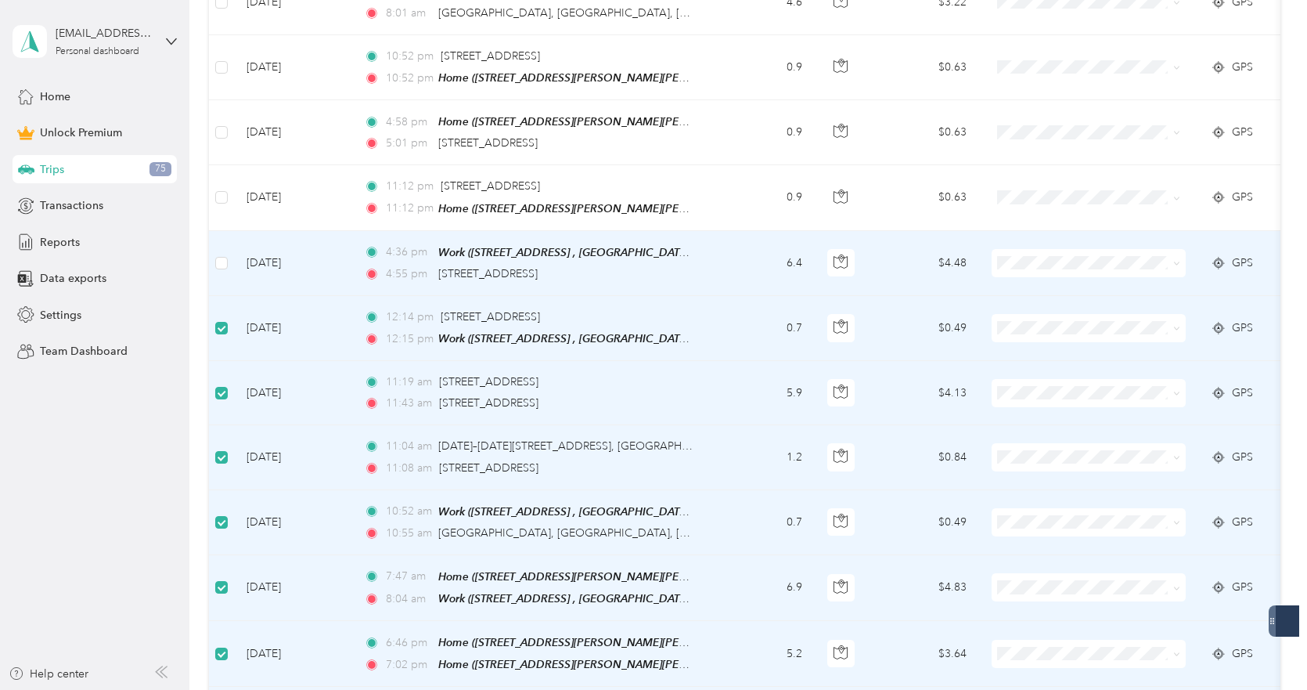
click at [228, 250] on td at bounding box center [221, 263] width 25 height 65
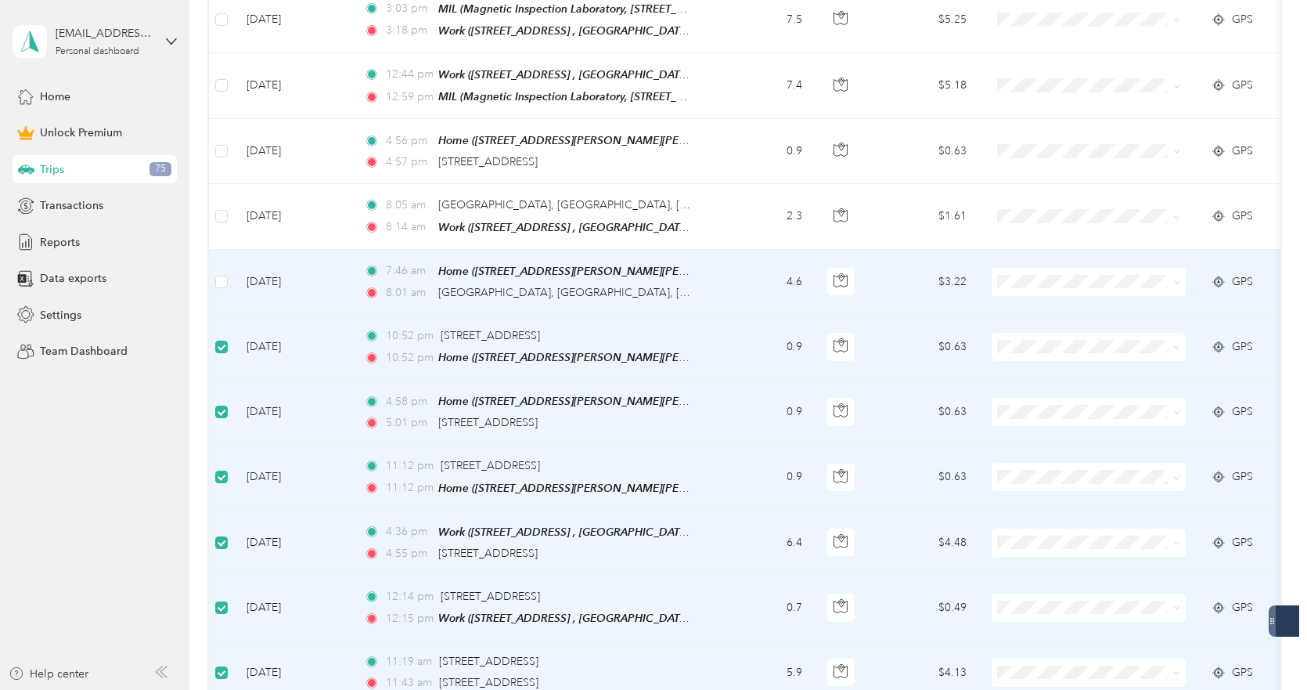
scroll to position [419, 0]
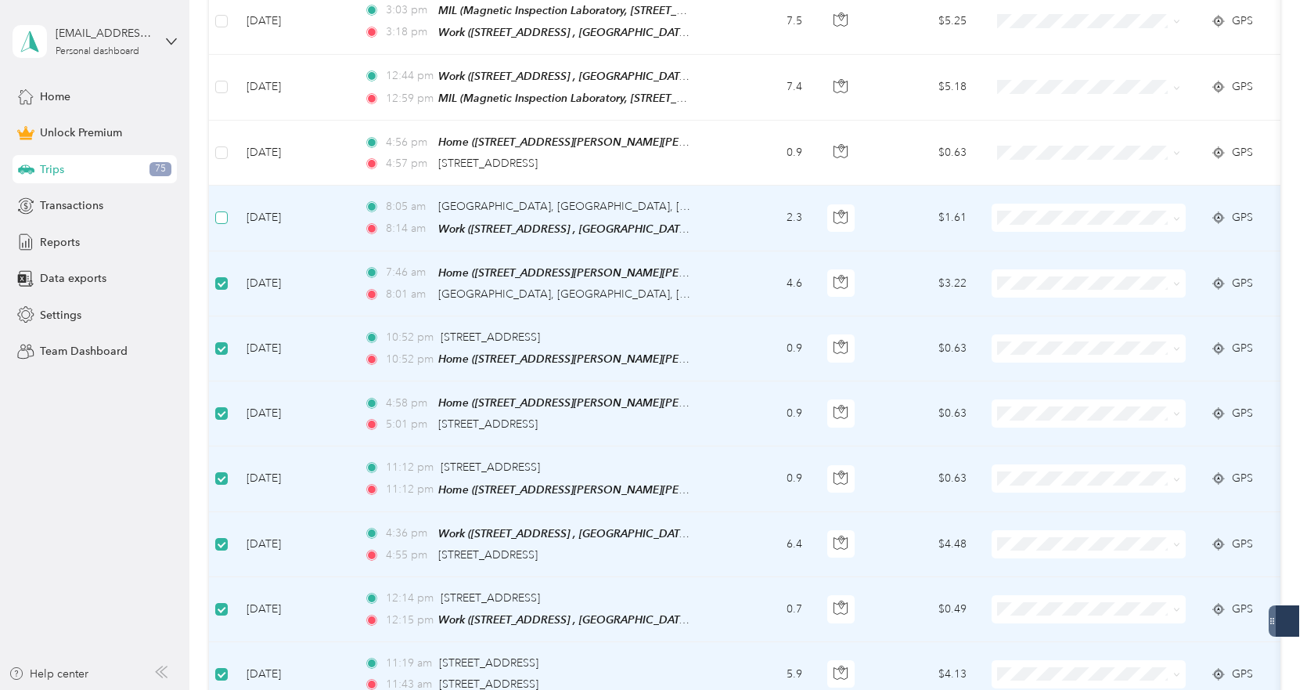
click at [220, 221] on label at bounding box center [221, 217] width 13 height 17
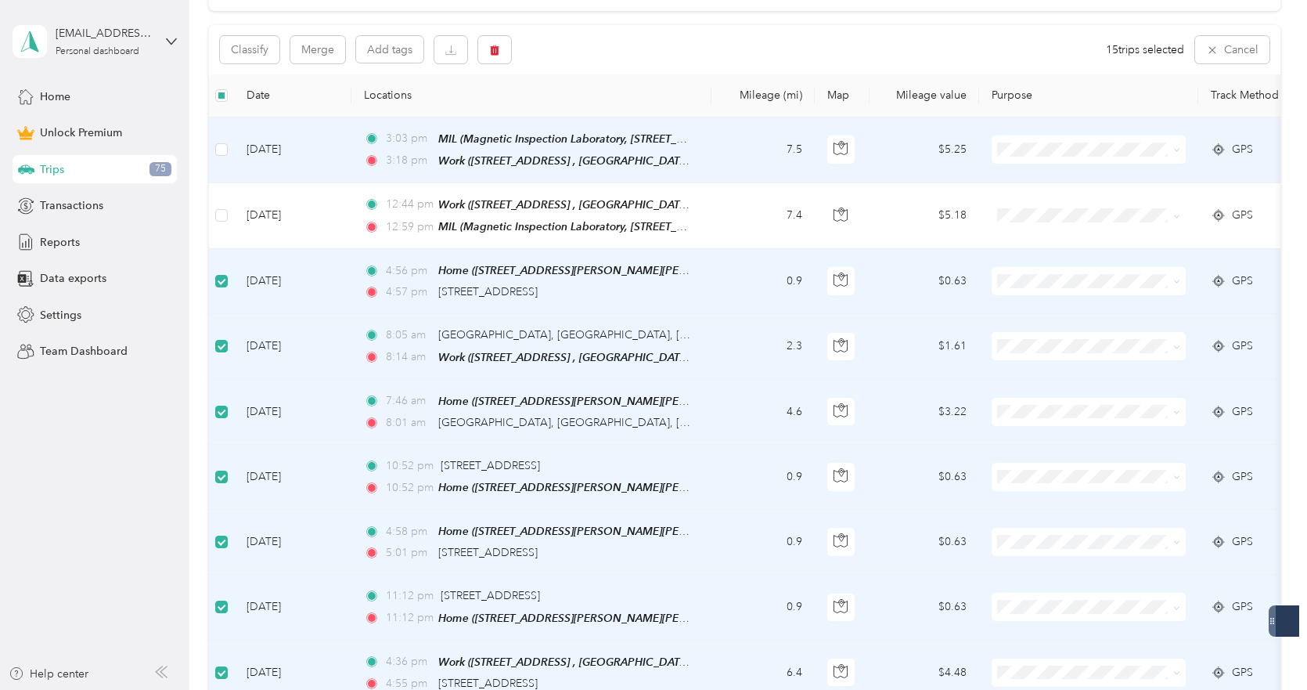
scroll to position [289, 0]
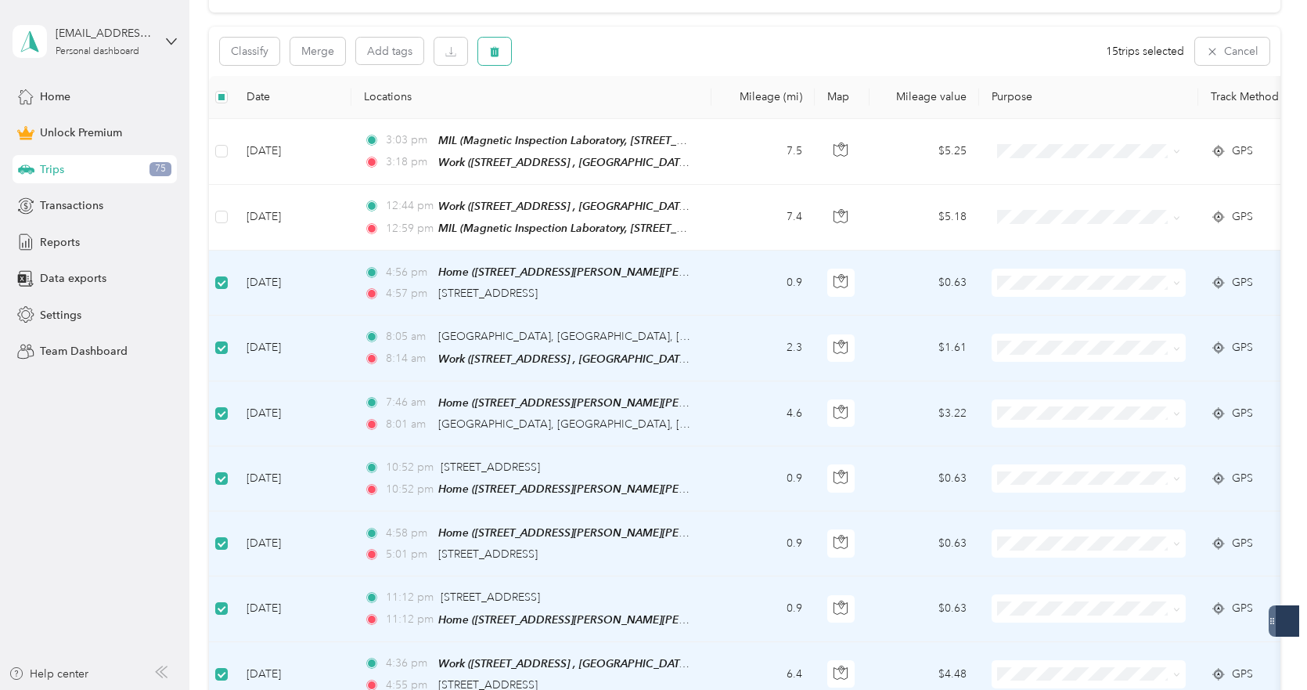
click at [506, 49] on button "button" at bounding box center [494, 51] width 33 height 27
click at [607, 109] on button "Yes" at bounding box center [614, 116] width 31 height 25
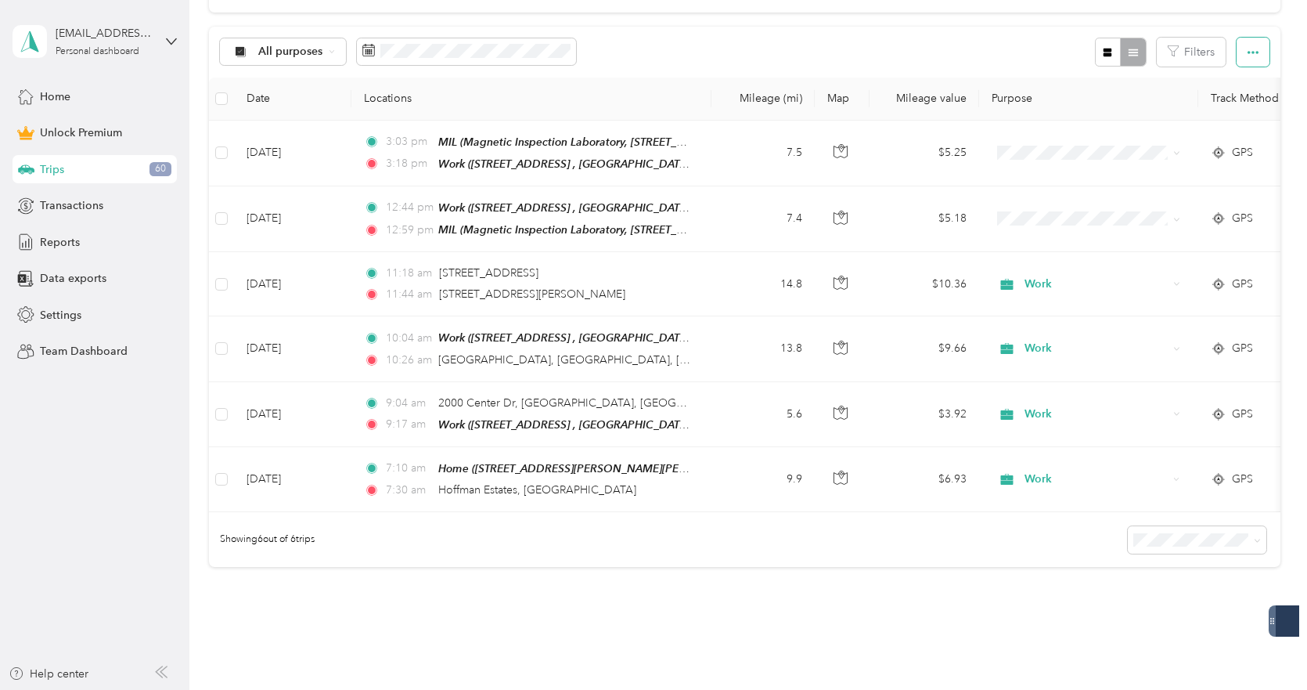
click at [1249, 57] on icon "button" at bounding box center [1253, 52] width 11 height 11
click at [993, 51] on div "All purposes Filters" at bounding box center [745, 52] width 1072 height 51
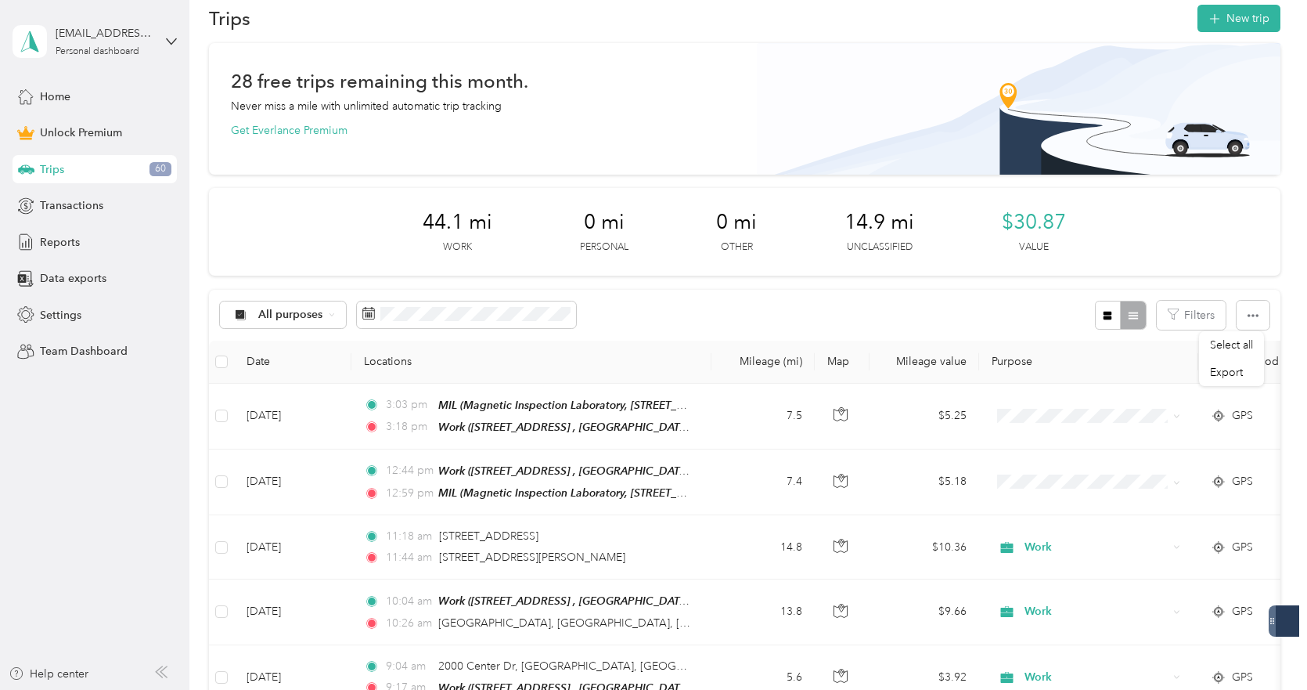
scroll to position [27, 0]
click at [1221, 23] on button "New trip" at bounding box center [1239, 16] width 83 height 27
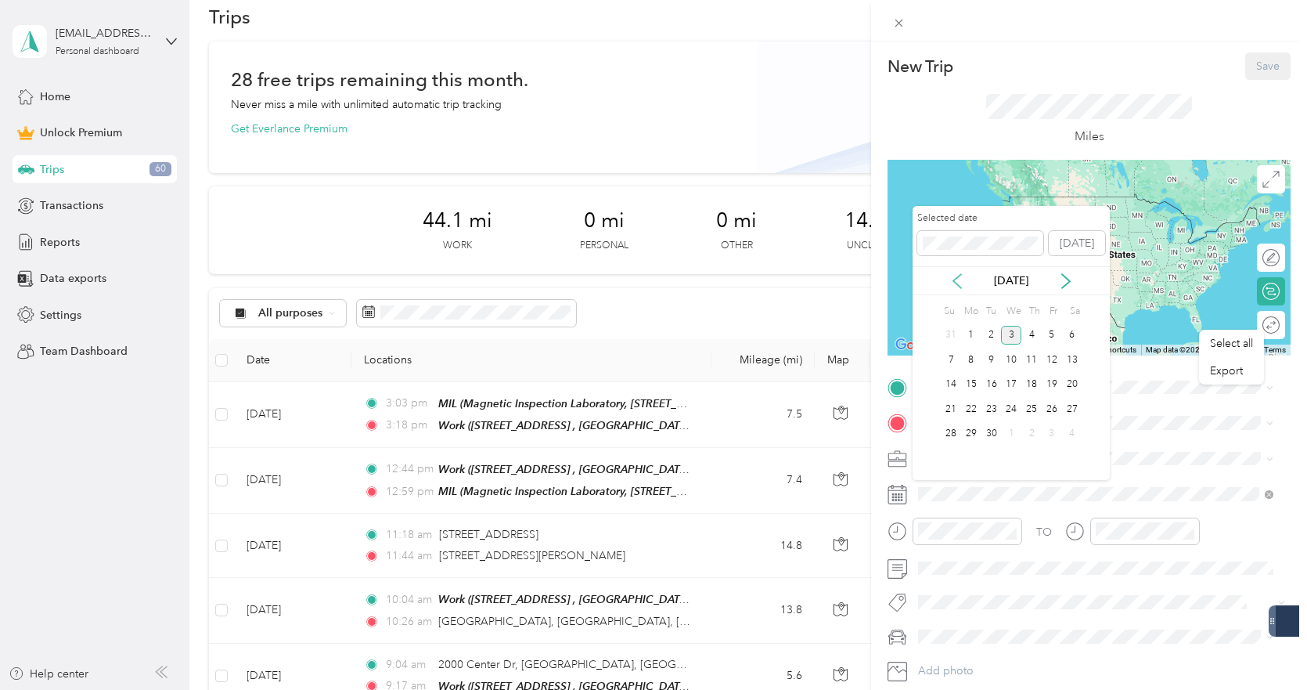
click at [953, 287] on icon at bounding box center [958, 281] width 16 height 16
click at [991, 384] on div "12" at bounding box center [992, 385] width 20 height 20
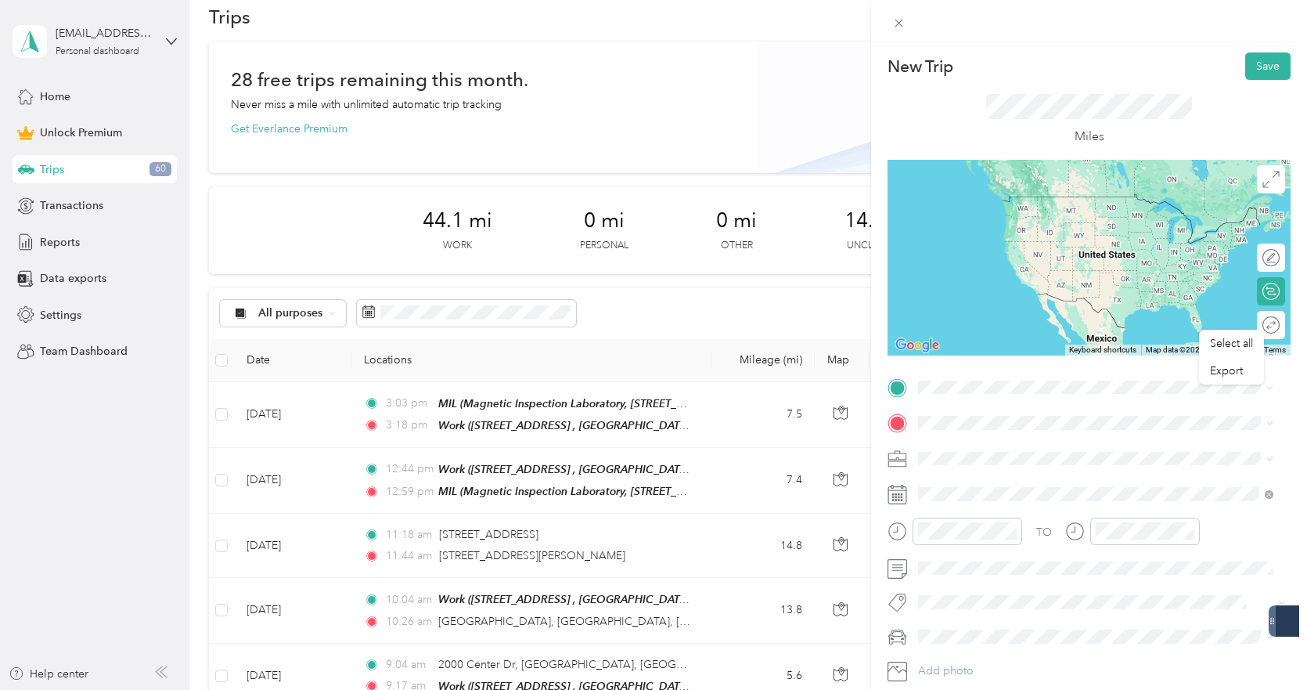
scroll to position [96, 0]
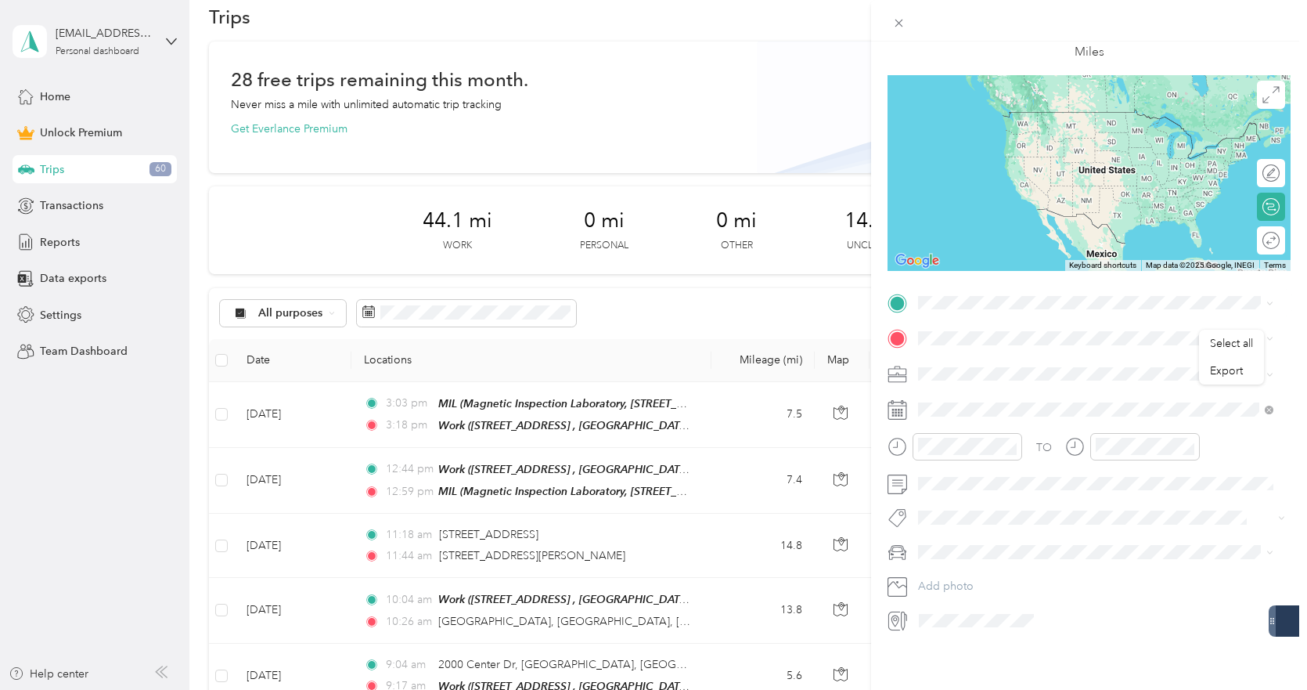
click at [1003, 363] on span "1340 Remington Rd, Schaumburg, IL, United States , 60173, Schaumburg, IL, Unite…" at bounding box center [1079, 376] width 262 height 30
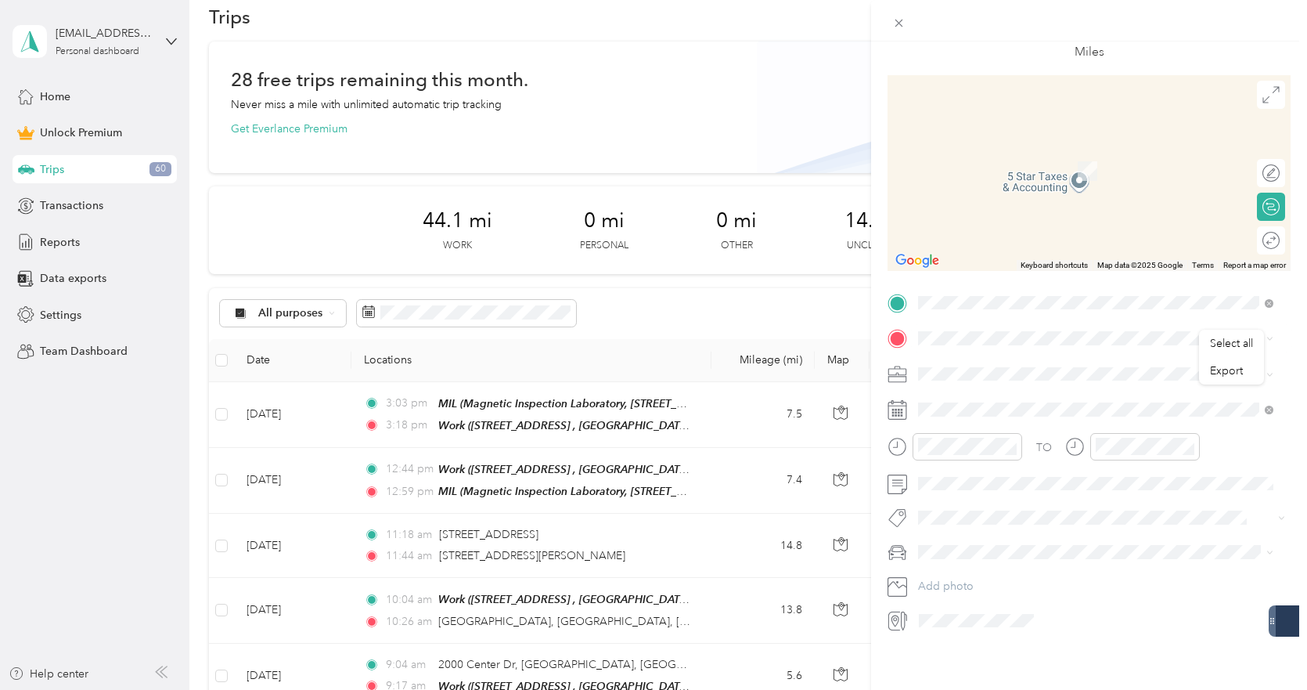
click at [1007, 402] on span "Magnetic Inspection Laboratory, 1401 Greenleaf Ave, Elk Grove Village, IL 60007…" at bounding box center [1079, 413] width 262 height 30
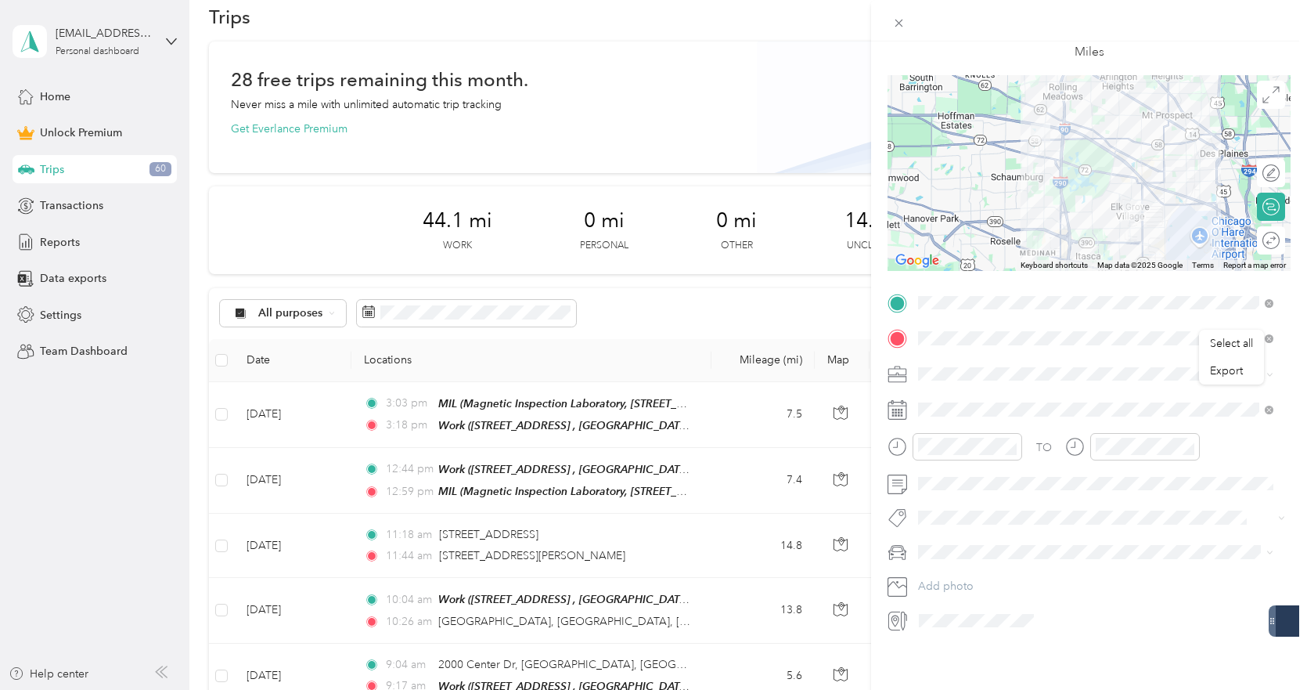
click at [1288, 349] on form "New Trip Save This trip cannot be edited because it is either under review, app…" at bounding box center [1089, 300] width 436 height 665
click at [968, 396] on li "Work" at bounding box center [1096, 389] width 366 height 27
click at [1050, 616] on div at bounding box center [1102, 620] width 377 height 25
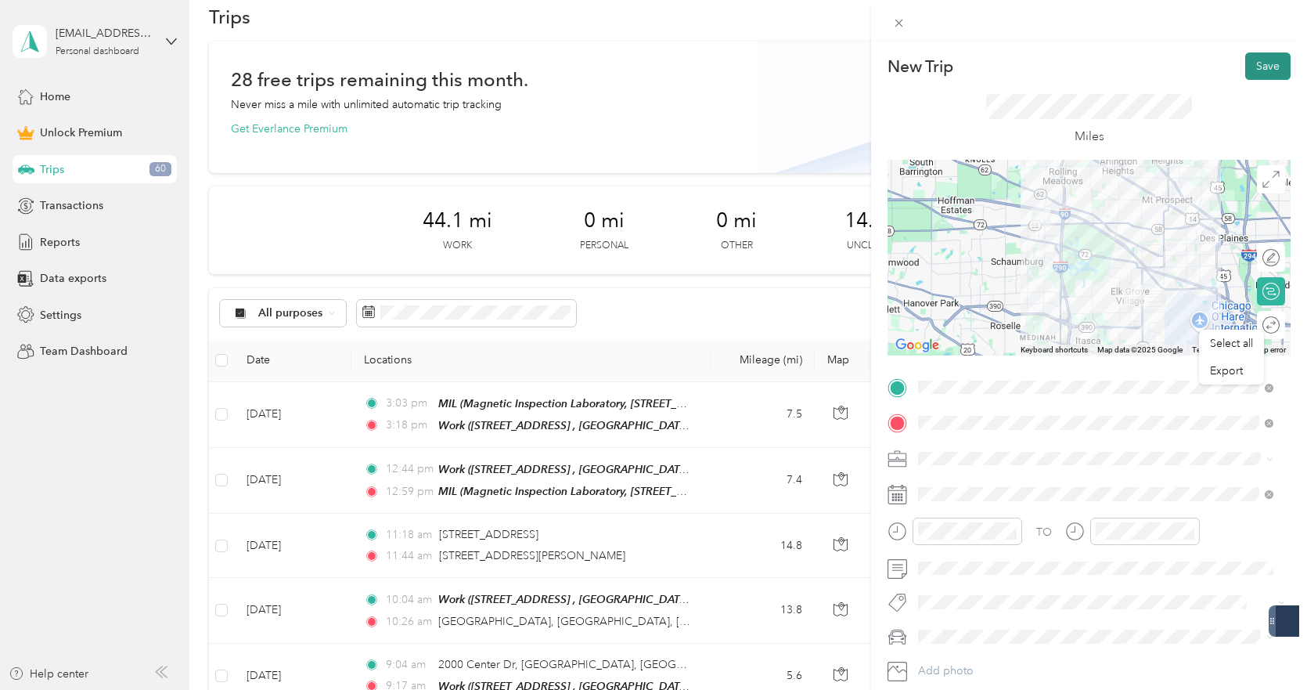
click at [1257, 56] on button "Save" at bounding box center [1267, 65] width 45 height 27
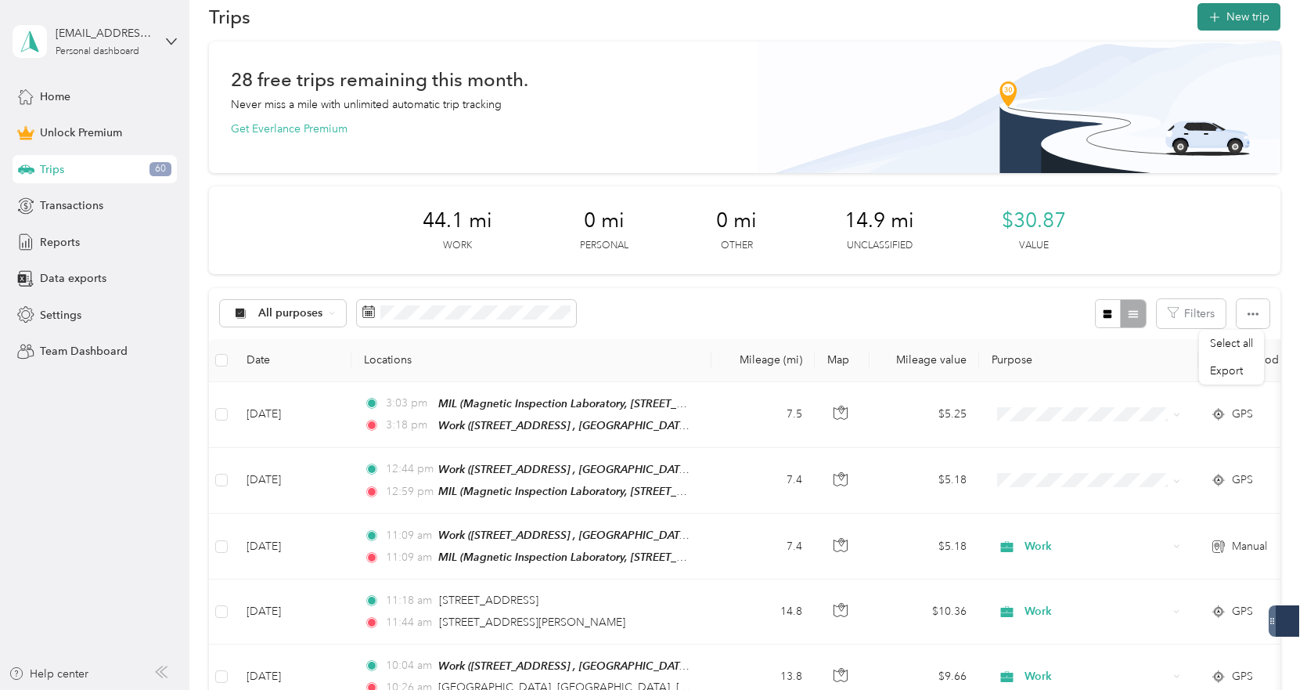
click at [1262, 16] on button "New trip" at bounding box center [1239, 16] width 83 height 27
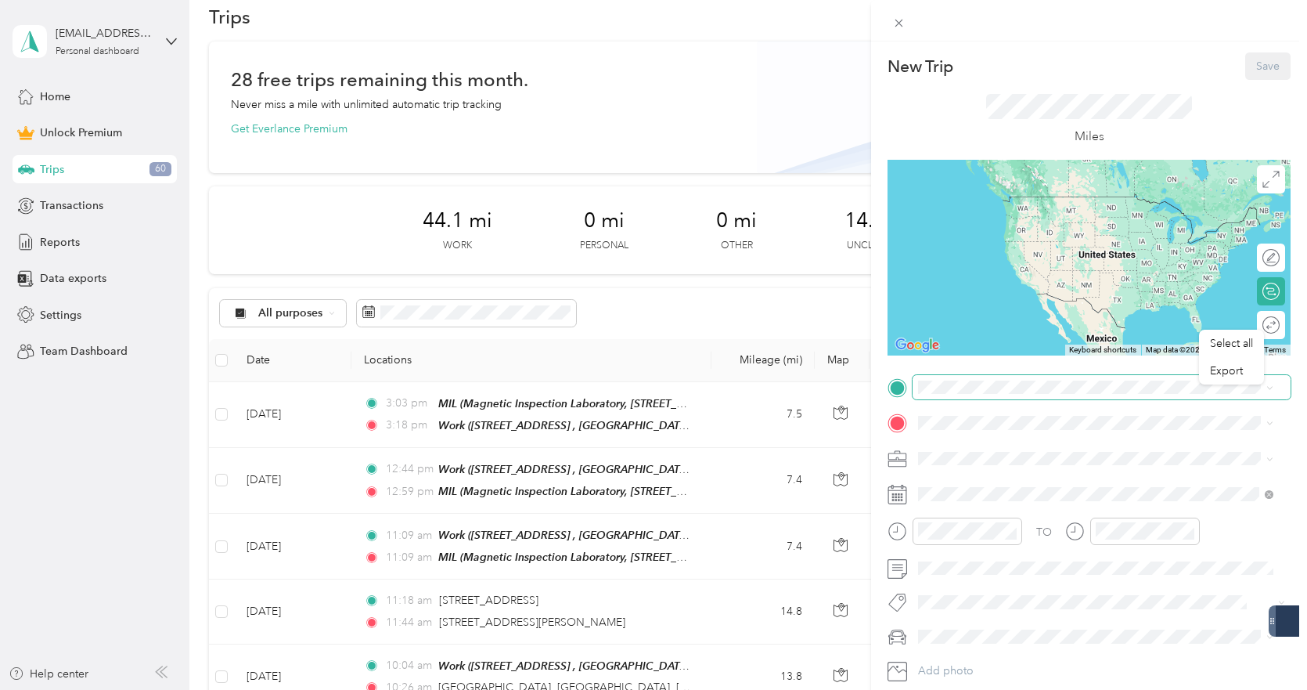
click at [989, 394] on span at bounding box center [1102, 387] width 378 height 25
click at [1007, 458] on div "MIL Magnetic Inspection Laboratory, 1401 Greenleaf Ave, Elk Grove Village, IL 6…" at bounding box center [1108, 463] width 320 height 49
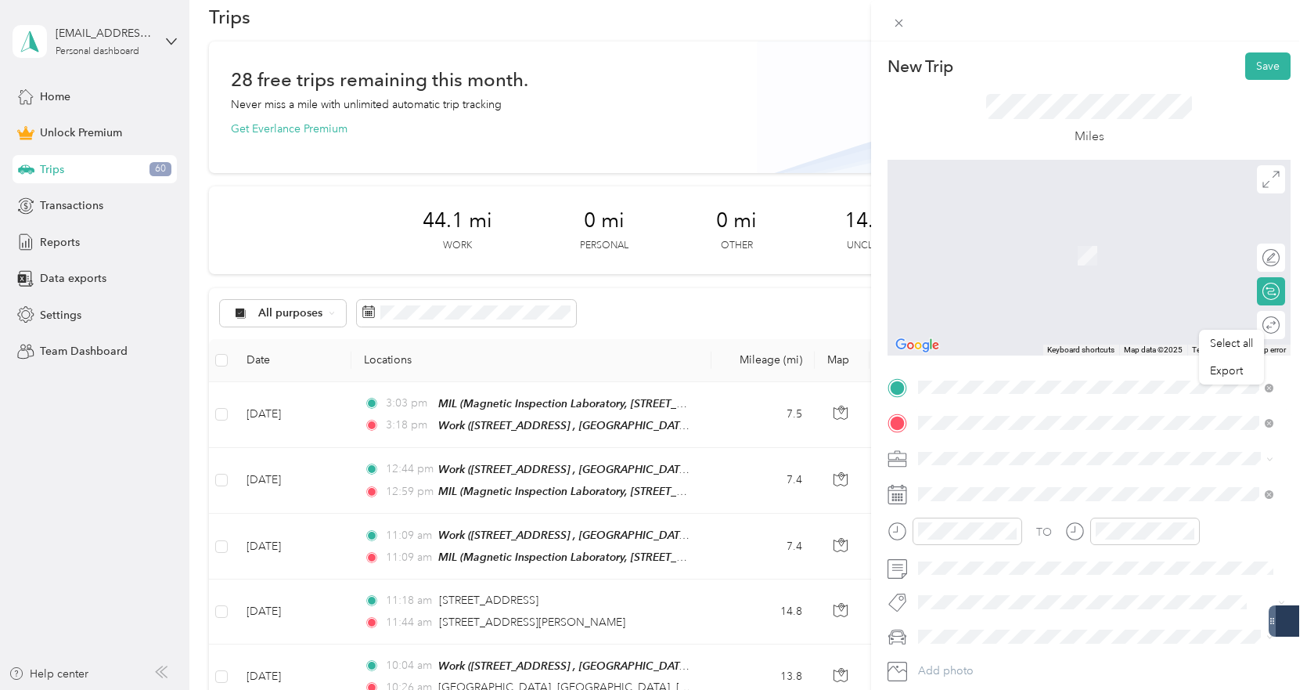
click at [1036, 500] on span "1340 Remington Rd, Schaumburg, IL, United States , 60173, Schaumburg, IL, Unite…" at bounding box center [1079, 511] width 262 height 30
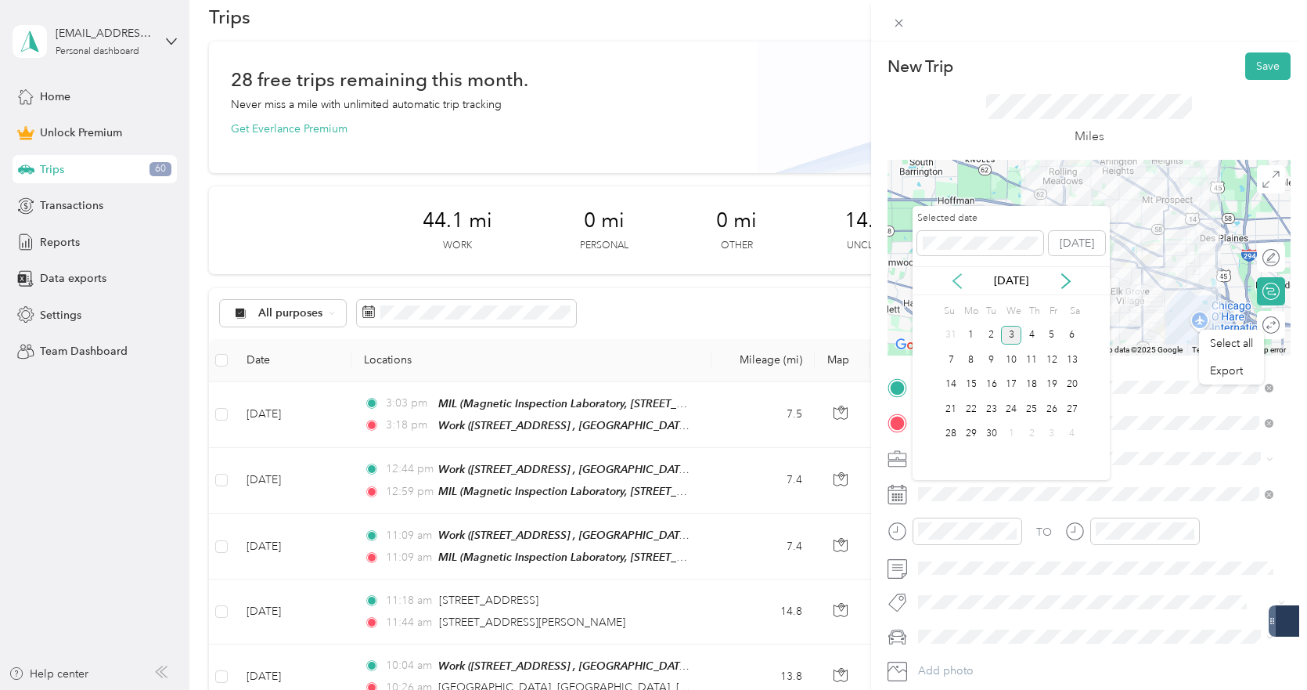
click at [957, 276] on icon at bounding box center [958, 281] width 16 height 16
click at [991, 389] on div "12" at bounding box center [992, 385] width 20 height 20
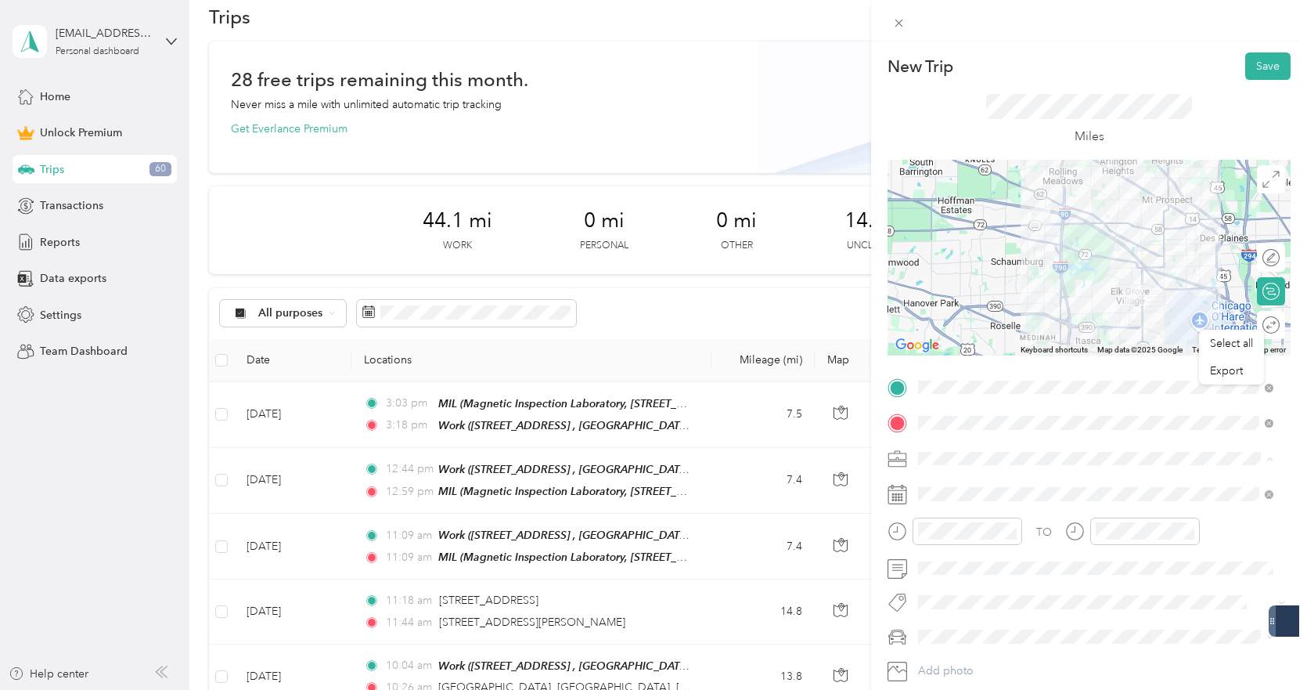
click at [971, 243] on li "Work" at bounding box center [1096, 238] width 366 height 27
click at [1256, 73] on button "Save" at bounding box center [1267, 65] width 45 height 27
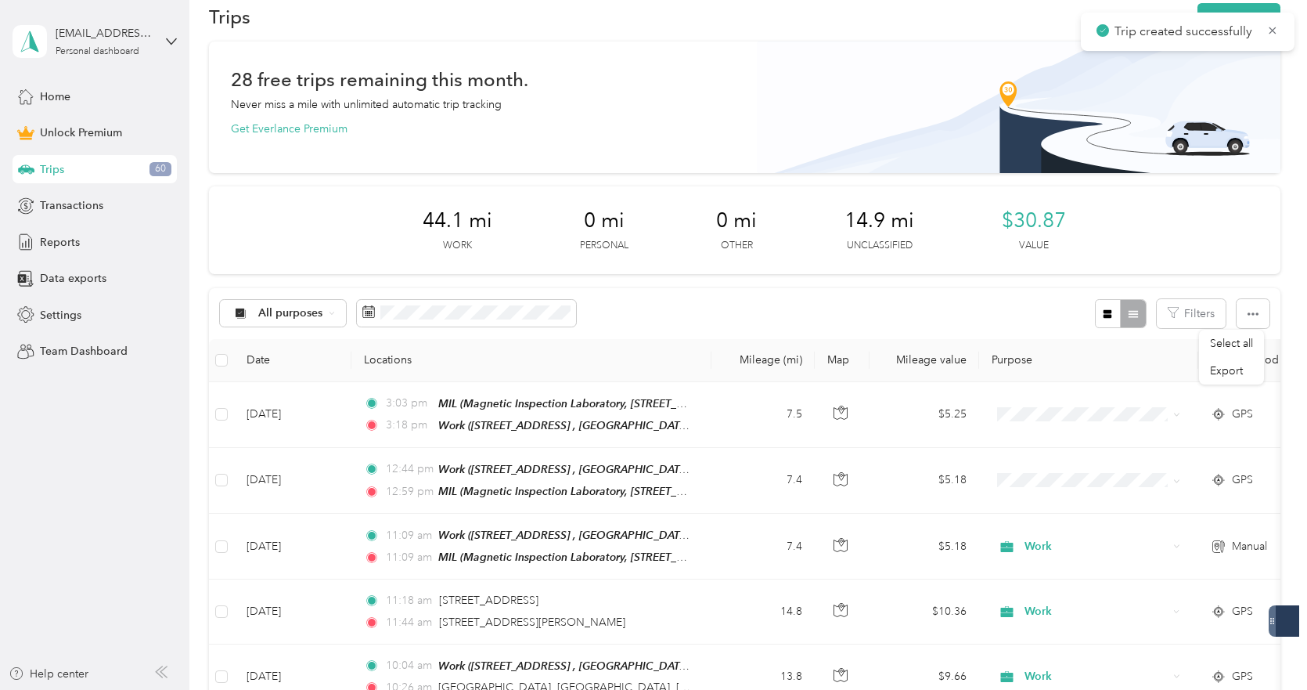
click at [1256, 689] on div "Select all Export New Trip Save This trip cannot be edited because it is either…" at bounding box center [649, 690] width 1299 height 0
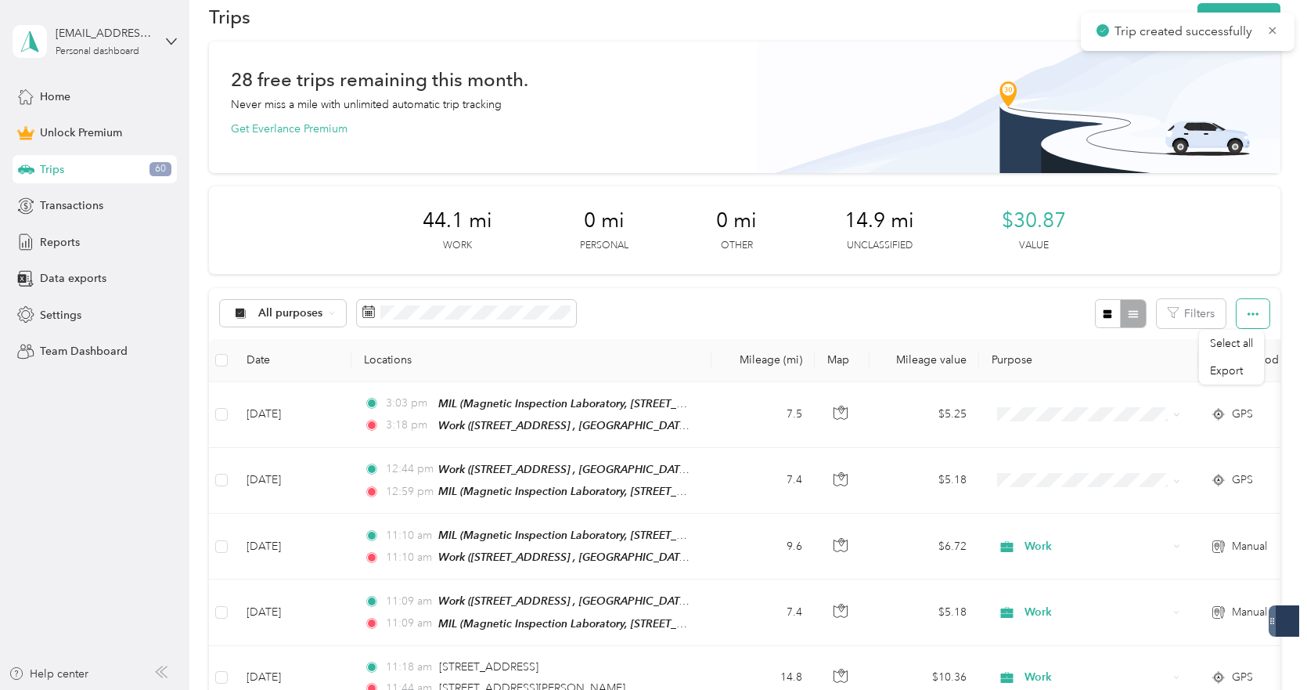
click at [1259, 312] on button "button" at bounding box center [1253, 313] width 33 height 29
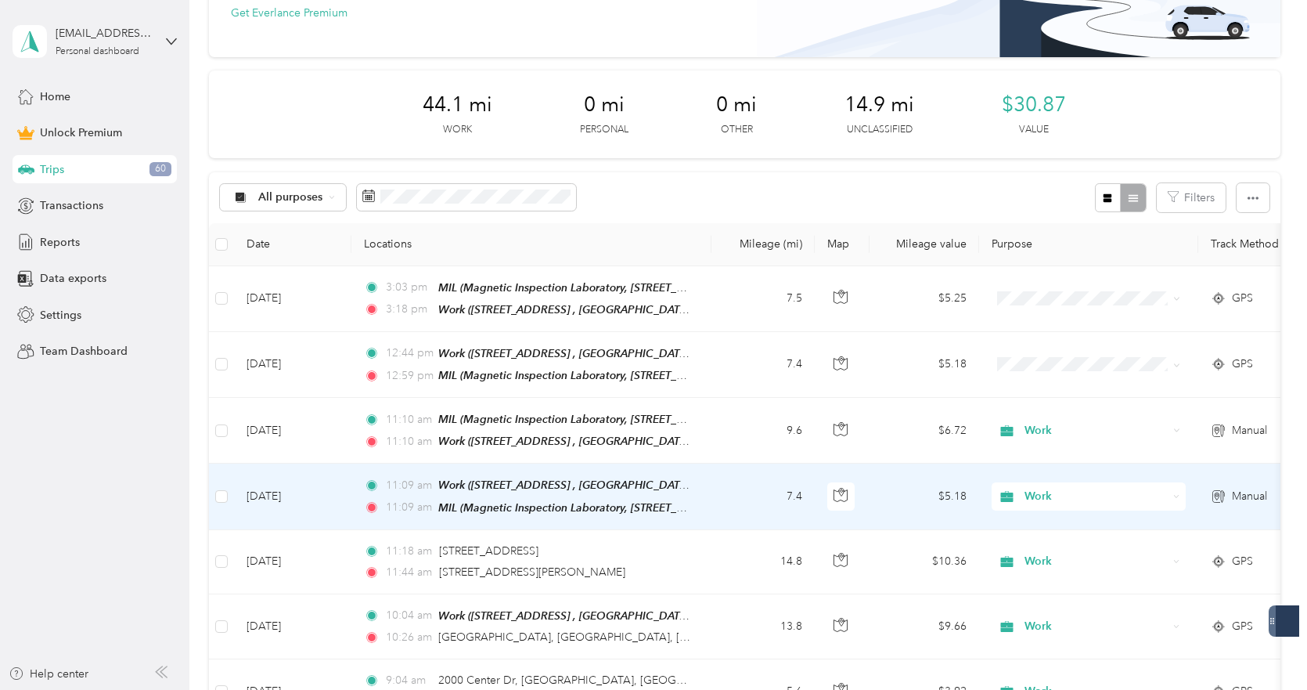
scroll to position [146, 0]
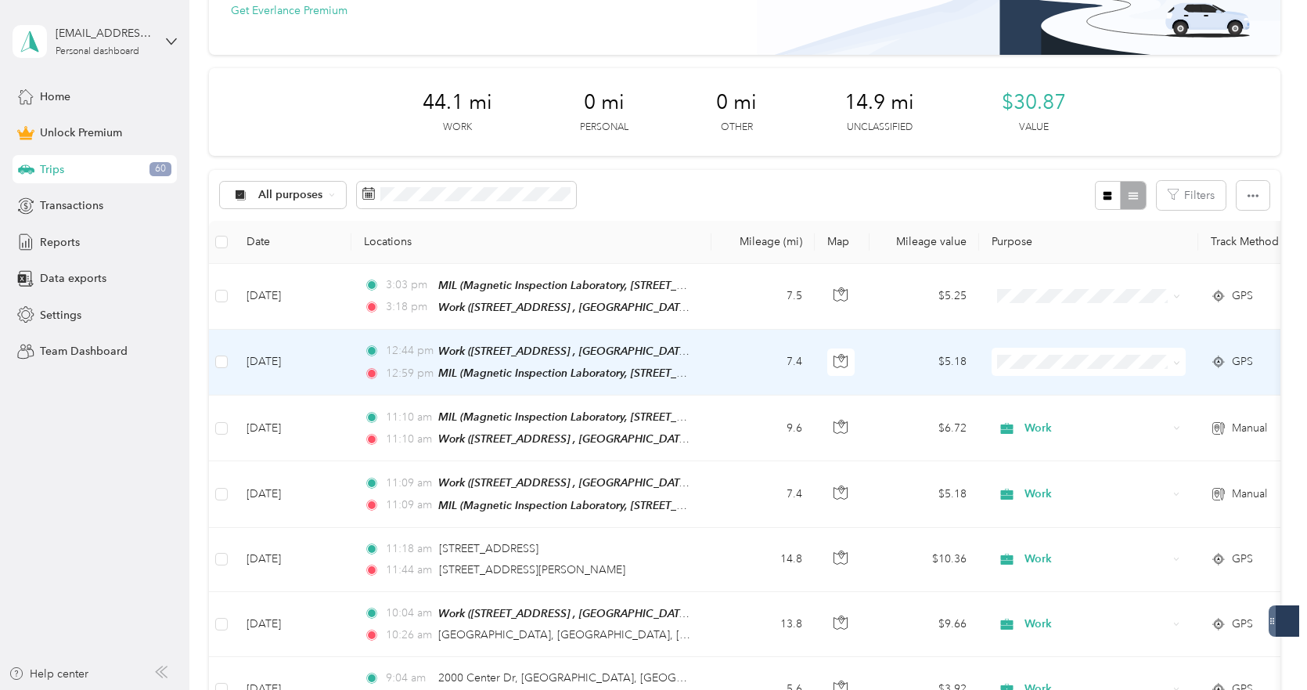
click at [1054, 389] on li "Work" at bounding box center [1089, 386] width 194 height 27
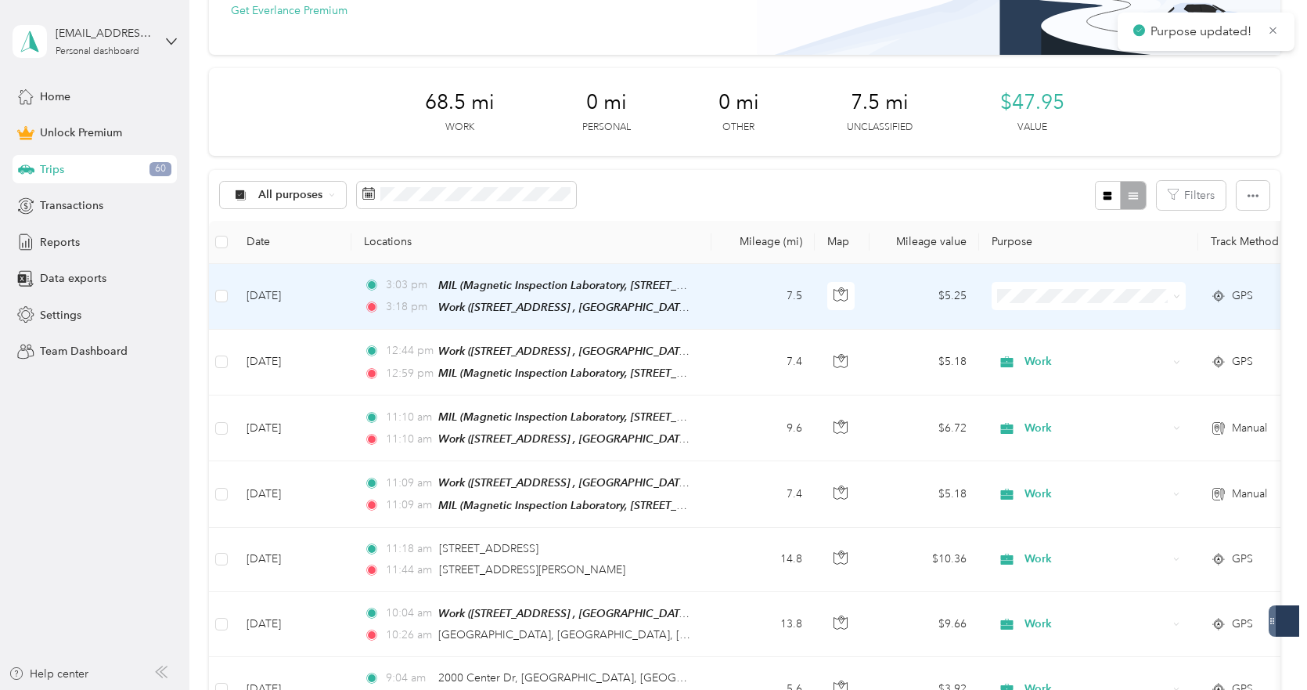
click at [1047, 332] on ol "Work Personal Sales Sales Other Charity Medical Moving Commute" at bounding box center [1089, 417] width 194 height 219
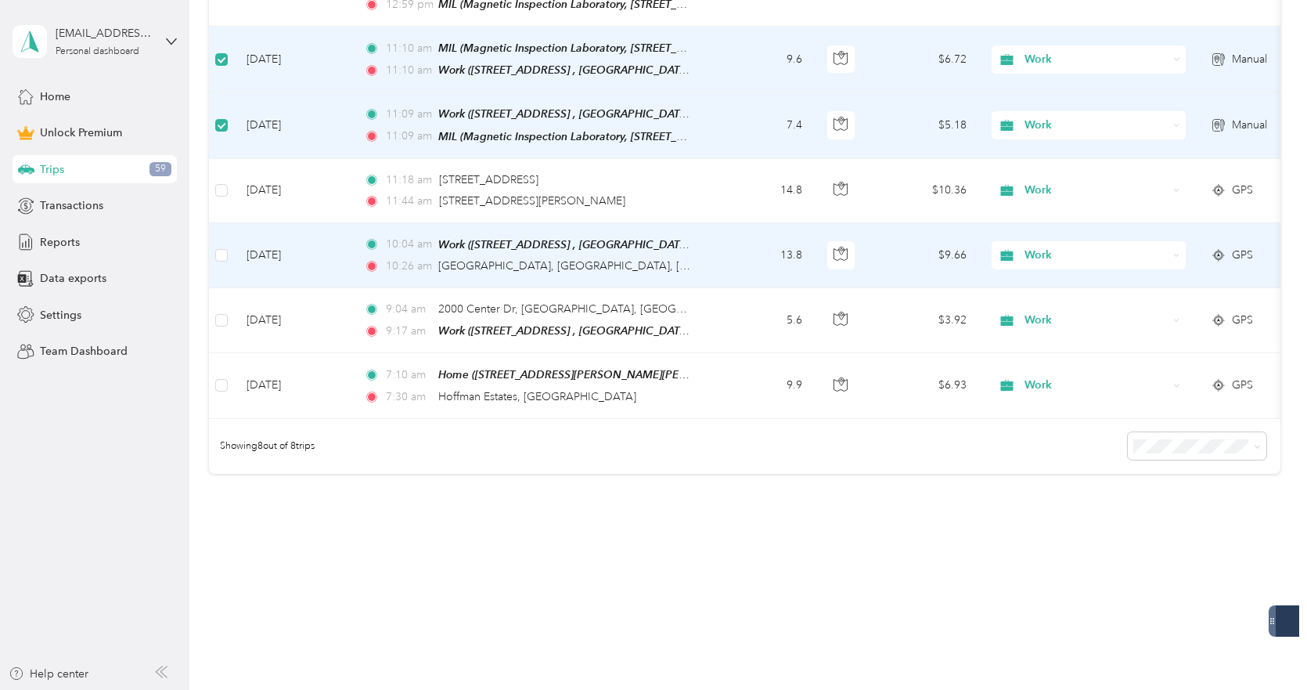
scroll to position [297, 0]
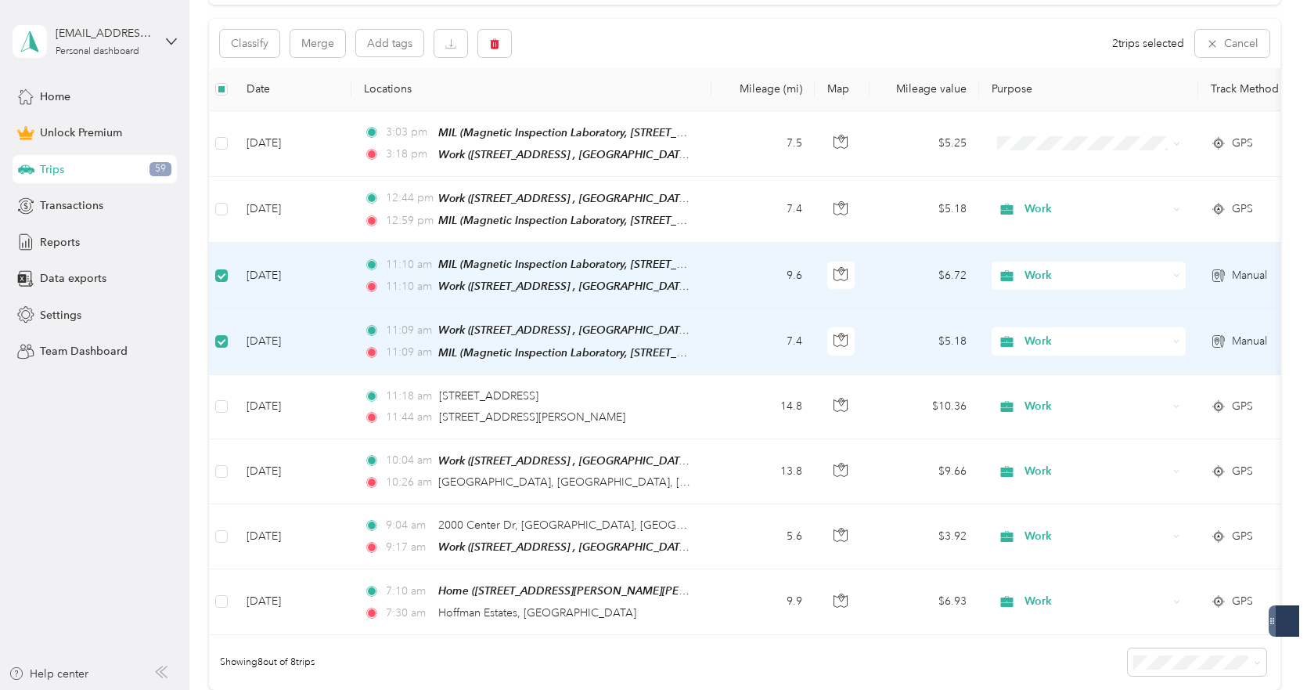
click at [254, 265] on td "Aug 12, 2025" at bounding box center [292, 276] width 117 height 66
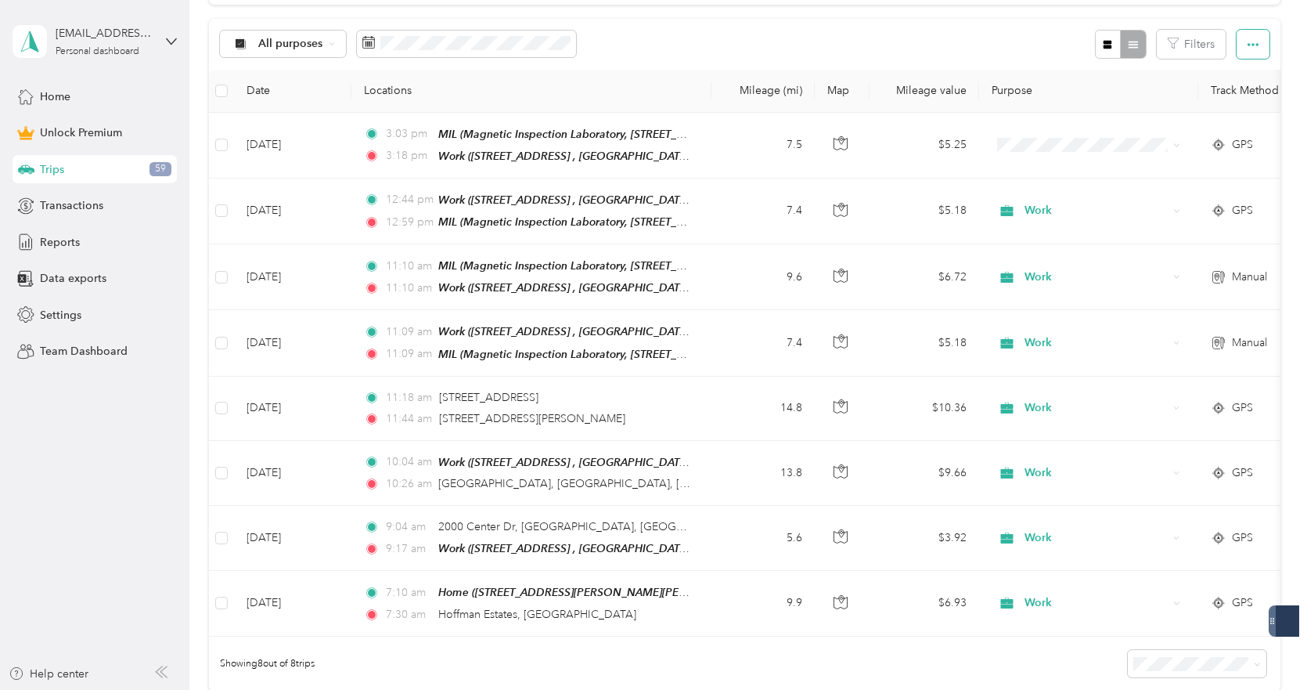
click at [1237, 45] on button "button" at bounding box center [1253, 44] width 33 height 29
click at [742, 47] on div "All purposes Filters" at bounding box center [745, 44] width 1072 height 51
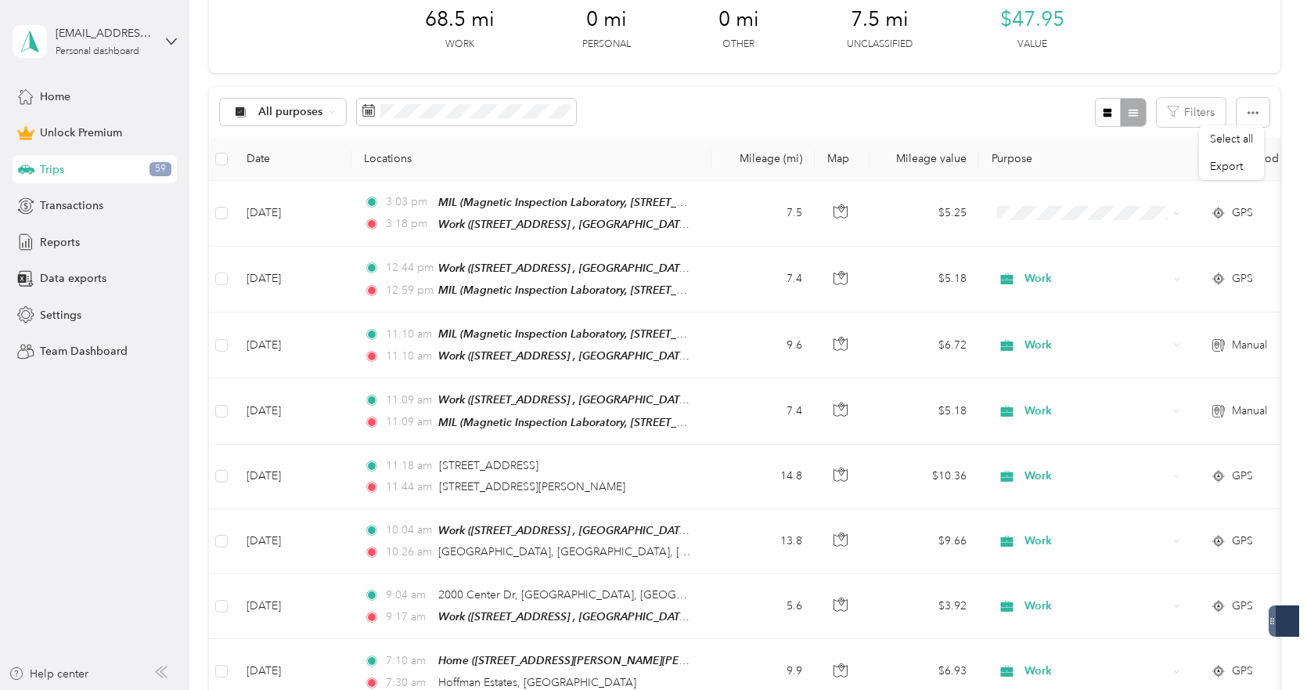
scroll to position [228, 0]
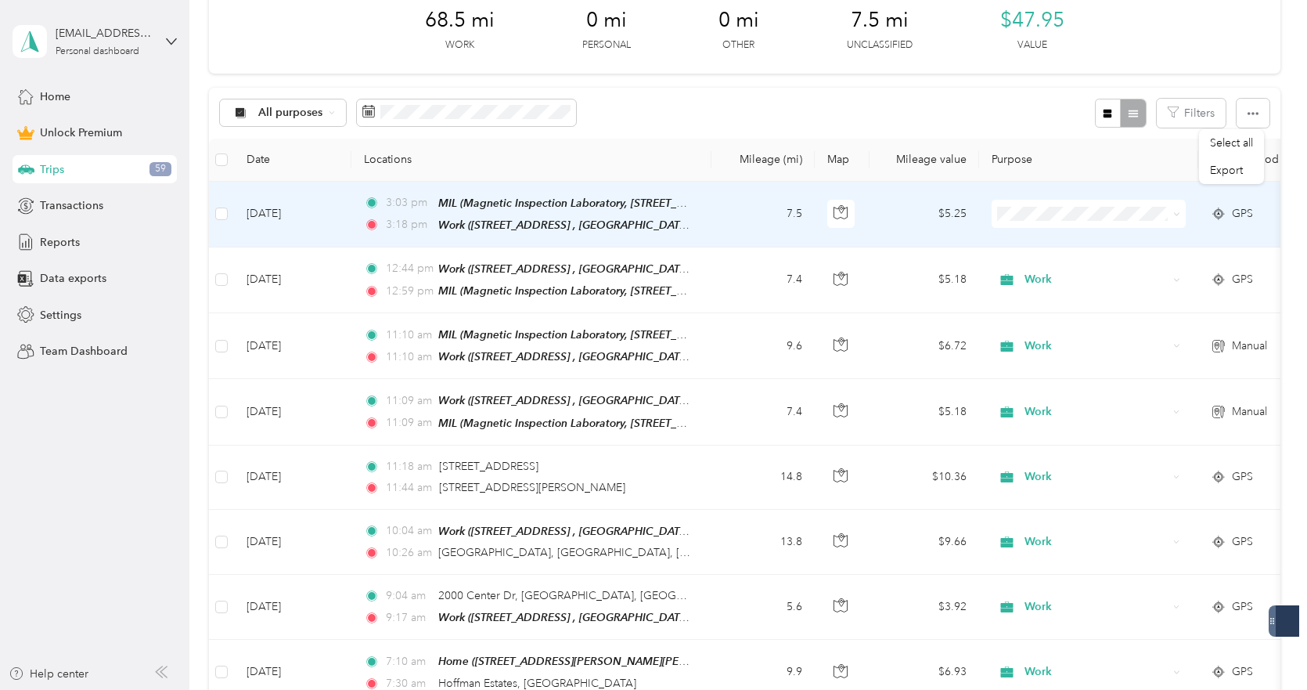
click at [1019, 246] on li "Work" at bounding box center [1089, 238] width 194 height 27
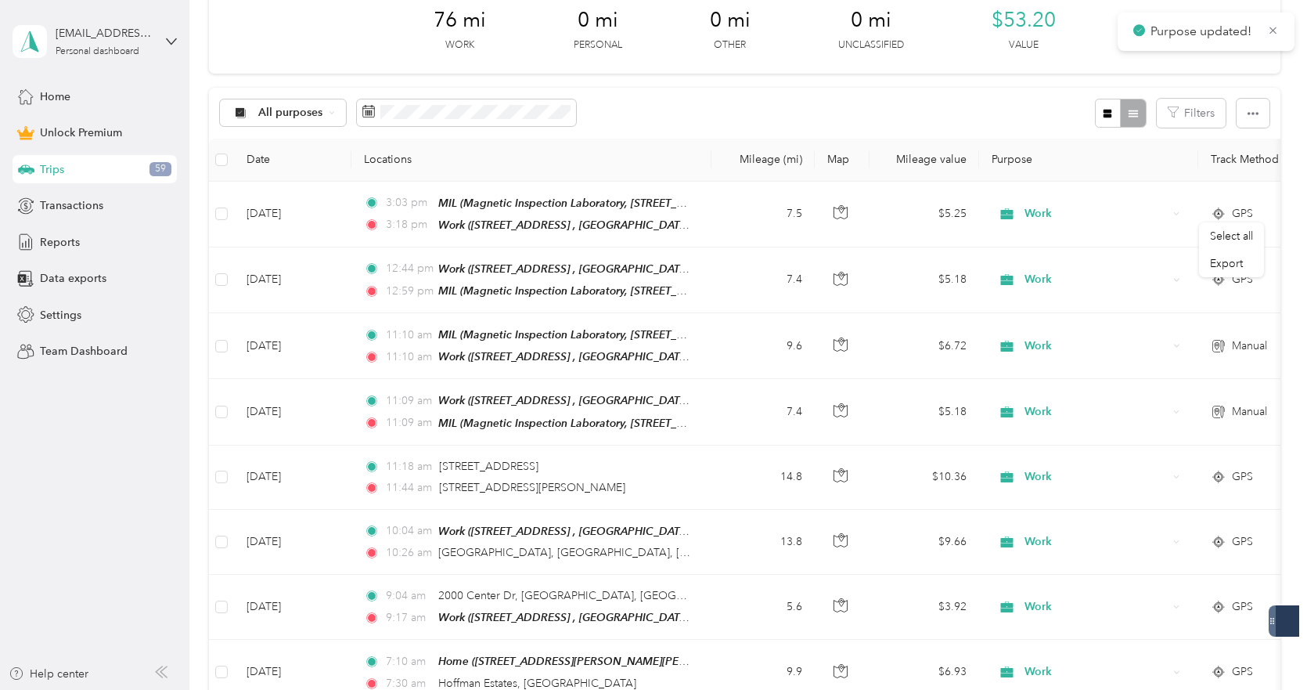
scroll to position [0, 0]
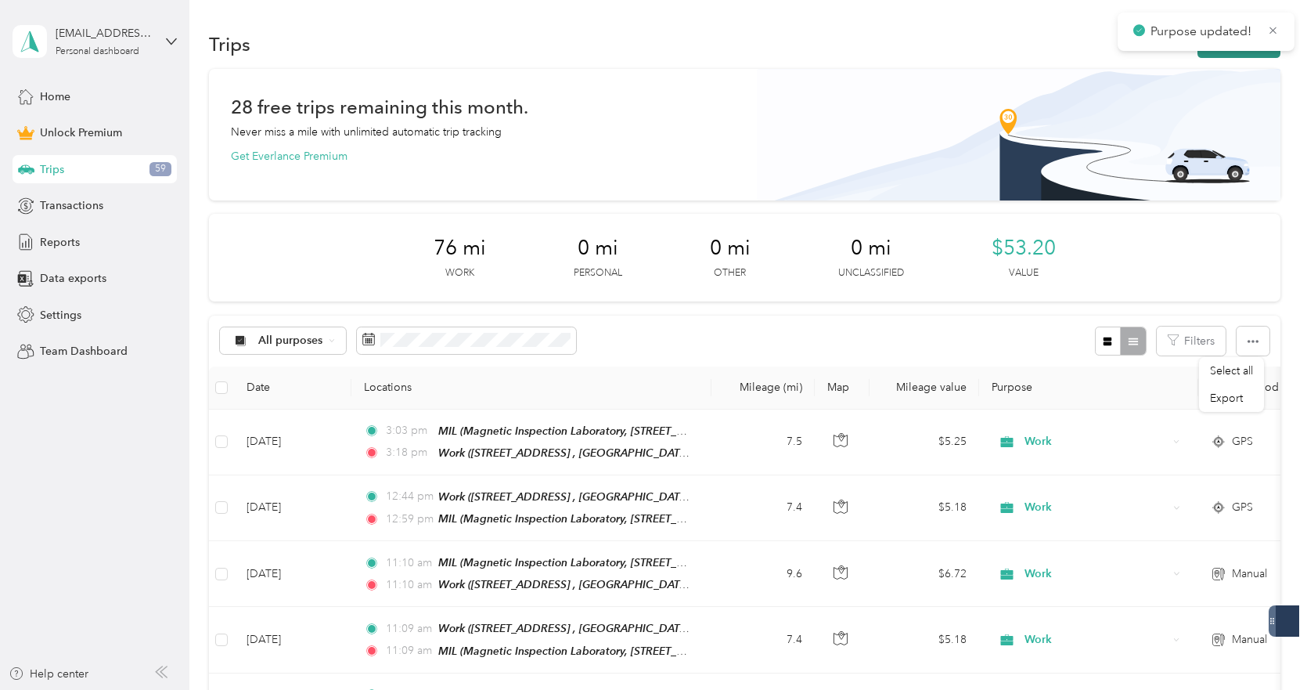
click at [1218, 54] on button "New trip" at bounding box center [1239, 44] width 83 height 27
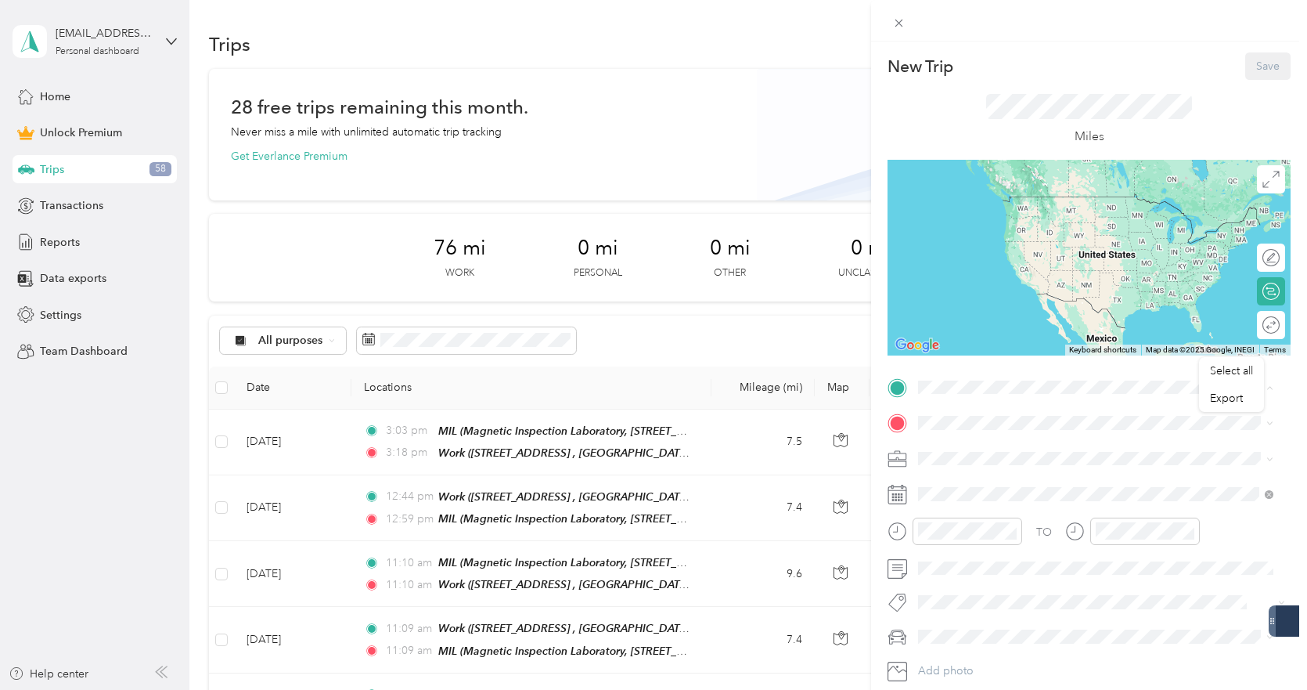
click at [996, 450] on div "Work" at bounding box center [1108, 449] width 320 height 14
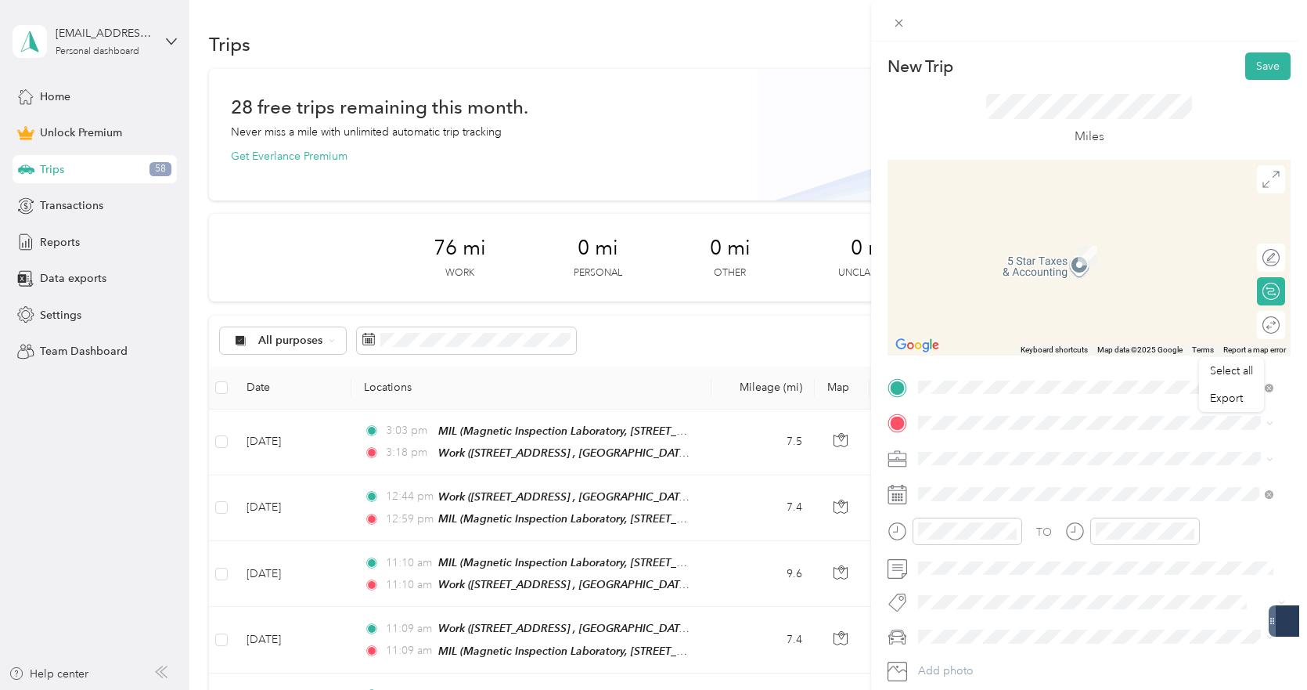
click at [993, 489] on div "MIL Magnetic Inspection Laboratory, 1401 Greenleaf Ave, Elk Grove Village, IL 6…" at bounding box center [1108, 498] width 320 height 49
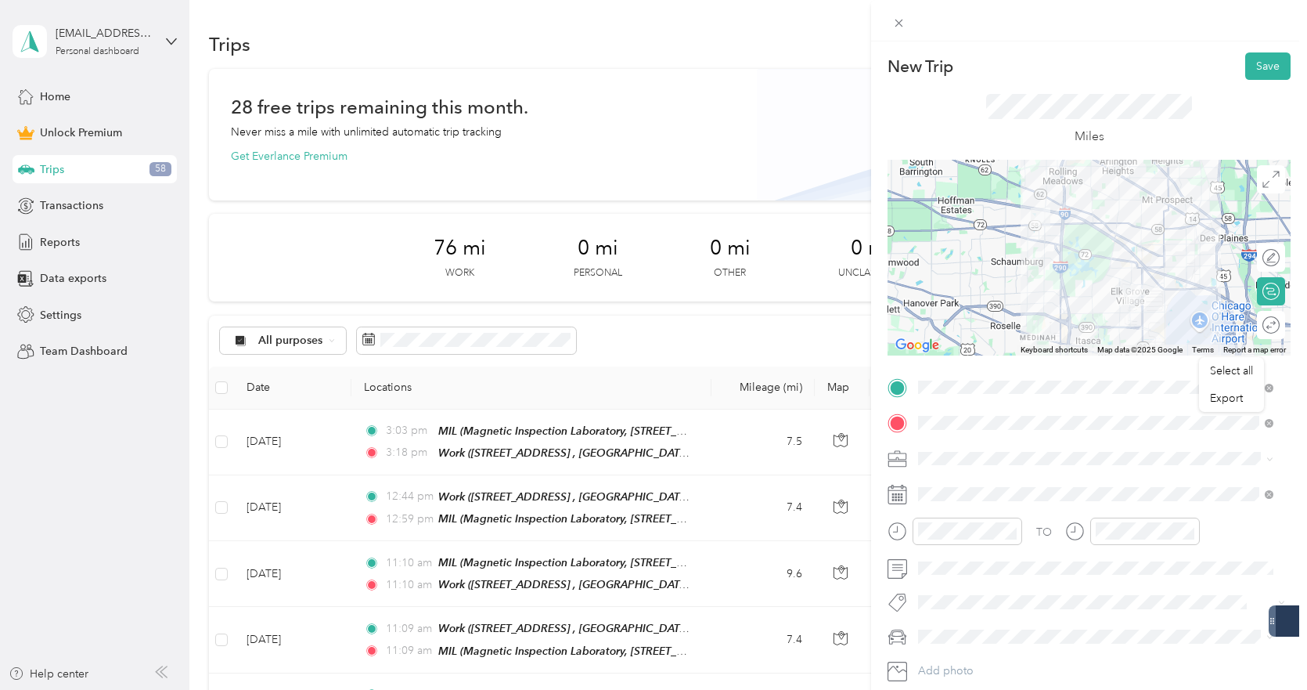
click at [998, 247] on li "Work" at bounding box center [1096, 236] width 366 height 27
click at [978, 503] on span at bounding box center [1102, 493] width 378 height 25
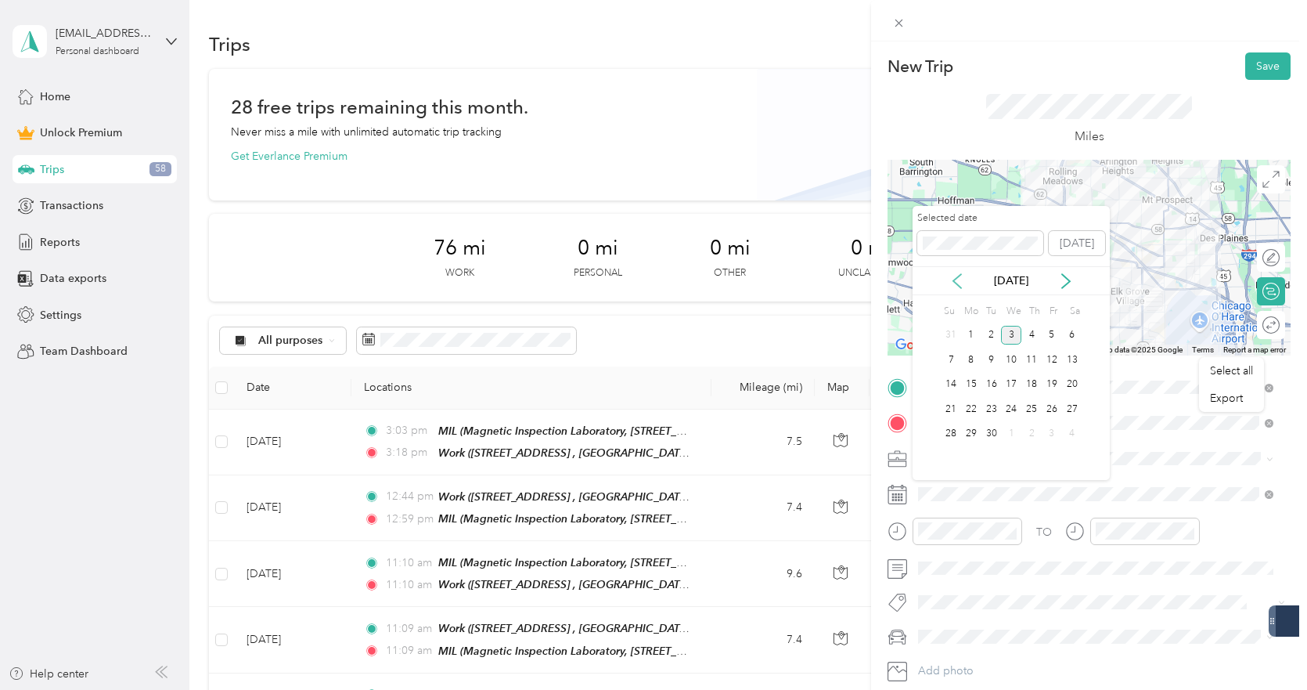
click at [961, 280] on icon at bounding box center [958, 281] width 16 height 16
click at [1036, 386] on div "14" at bounding box center [1032, 385] width 20 height 20
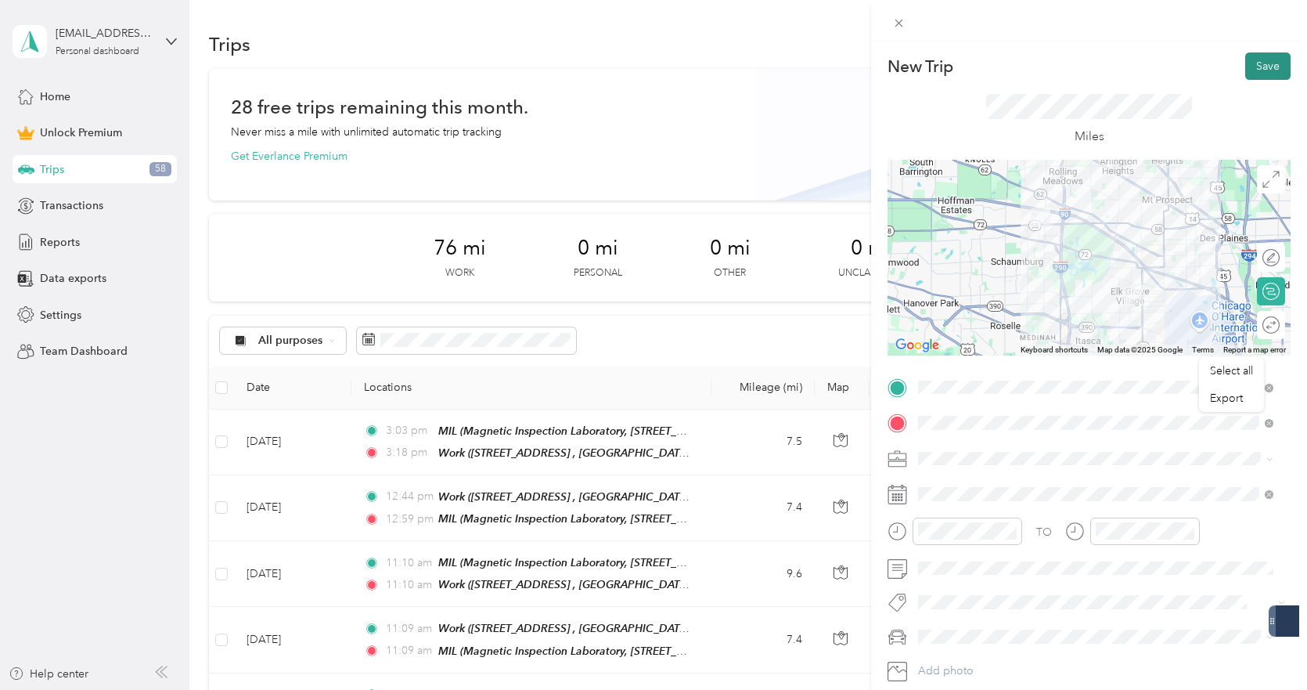
click at [1257, 56] on button "Save" at bounding box center [1267, 65] width 45 height 27
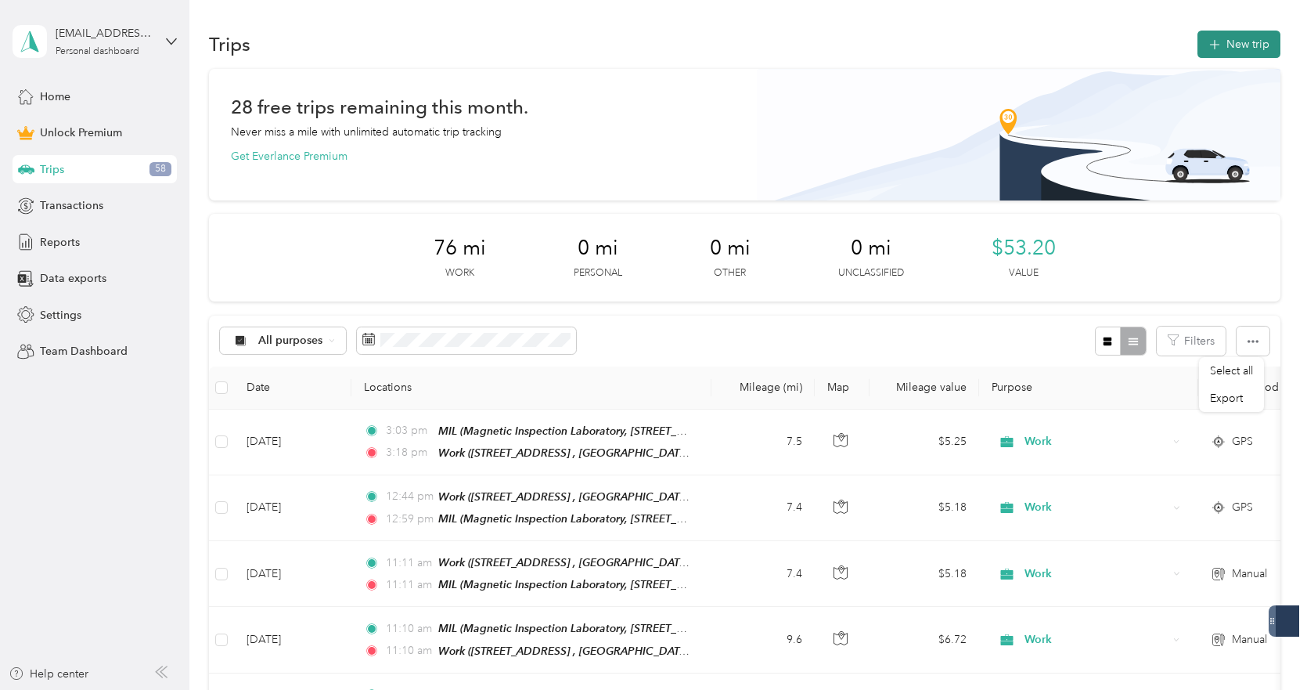
click at [1237, 47] on button "New trip" at bounding box center [1239, 44] width 83 height 27
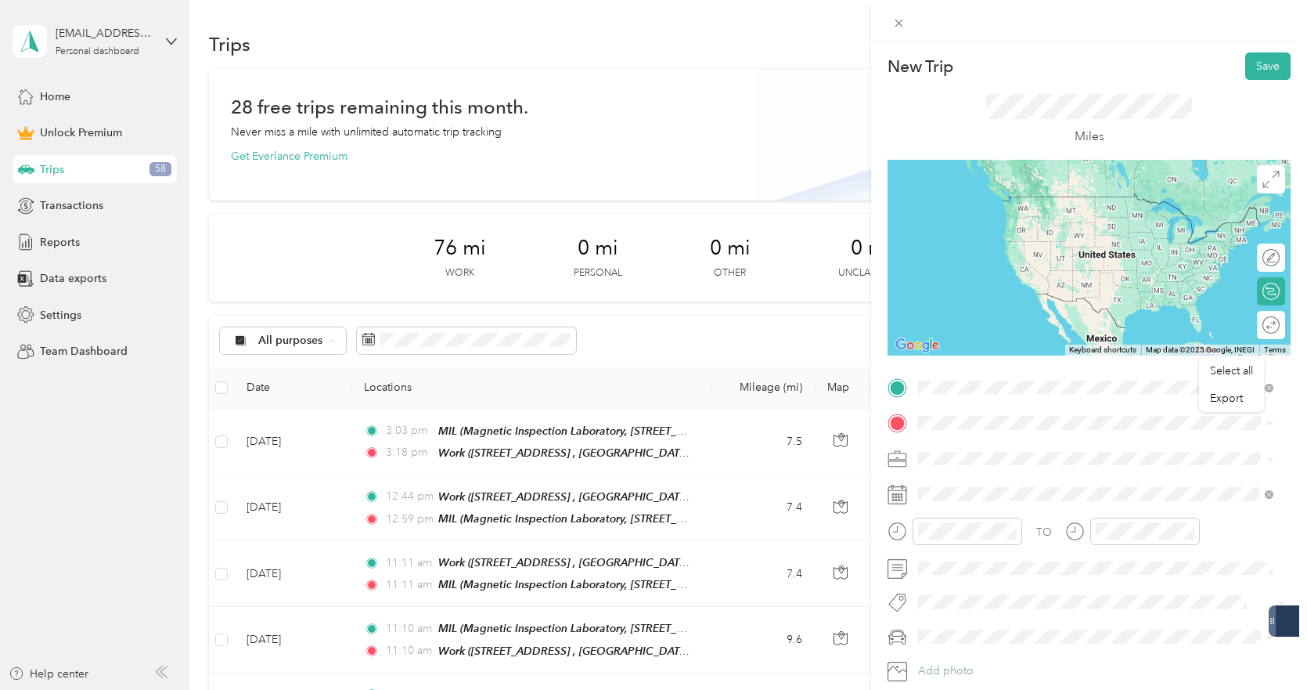
click at [1014, 485] on span "Magnetic Inspection Laboratory, 1401 Greenleaf Ave, Elk Grove Village, IL 60007…" at bounding box center [1079, 475] width 262 height 30
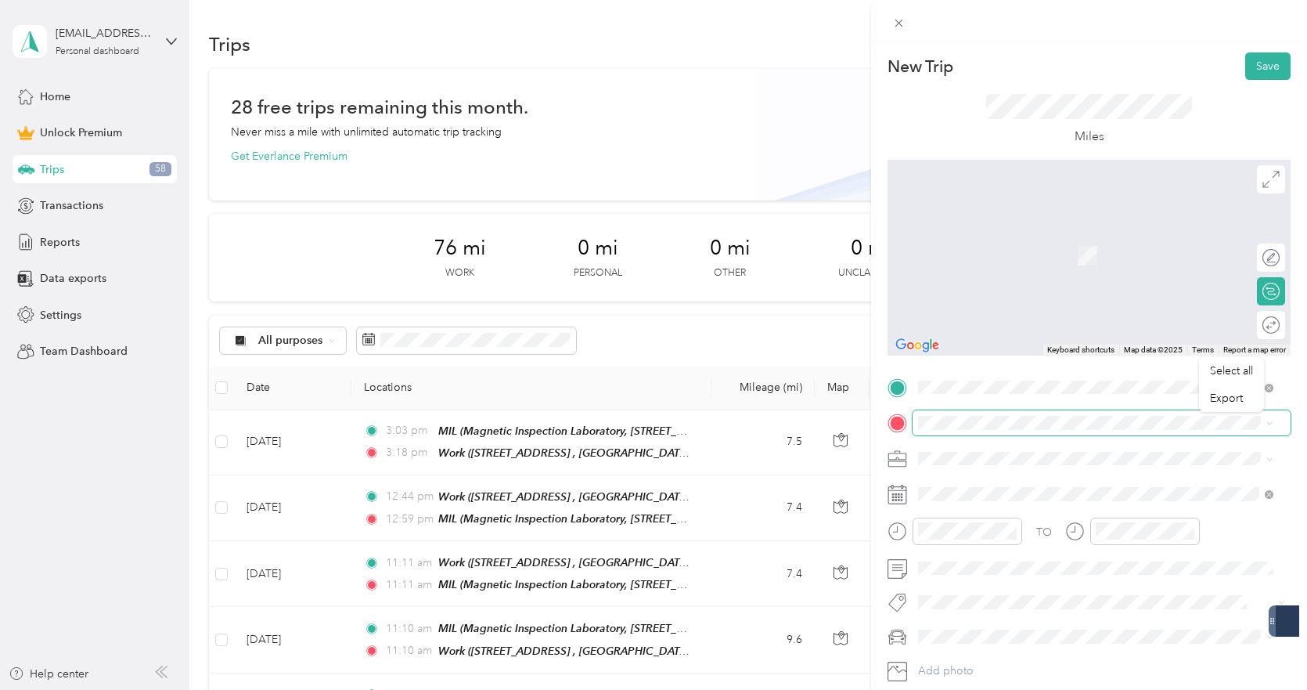
click at [1011, 413] on span at bounding box center [1102, 422] width 378 height 25
click at [1063, 509] on div "Work 1340 Remington Rd, Schaumburg, IL, United States , 60173, Schaumburg, IL, …" at bounding box center [1108, 502] width 320 height 49
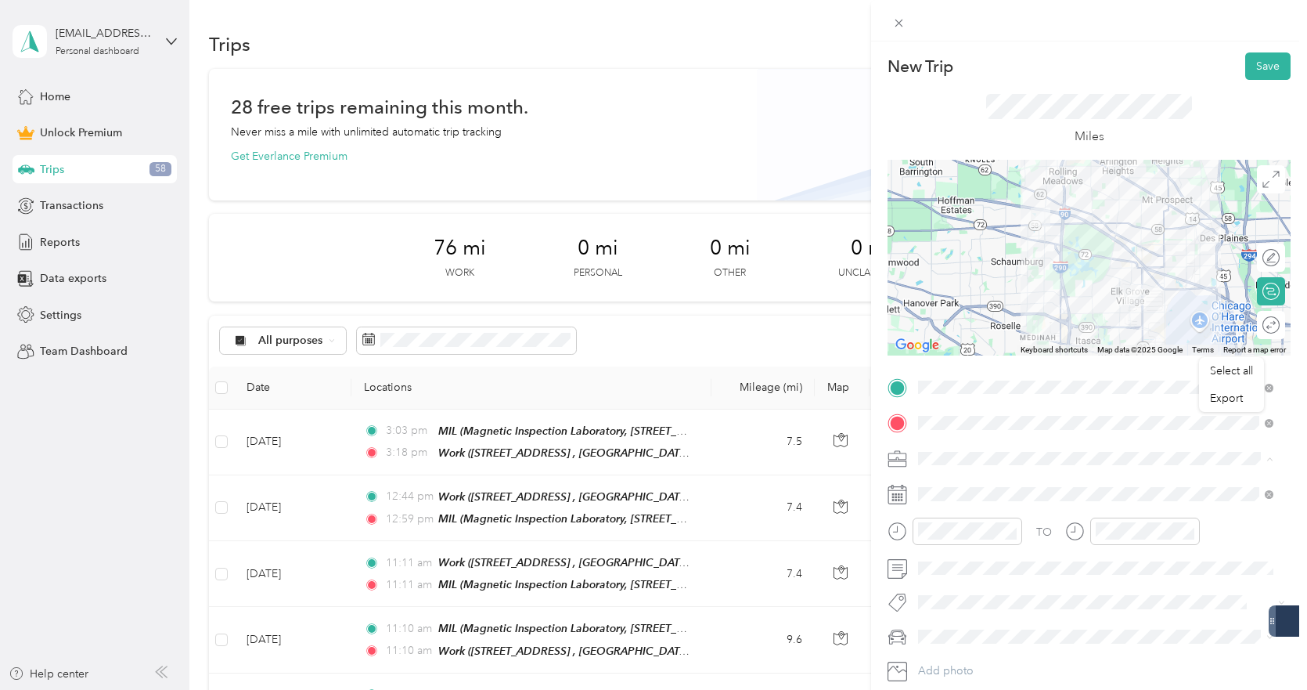
click at [956, 232] on div "Work" at bounding box center [1096, 239] width 344 height 16
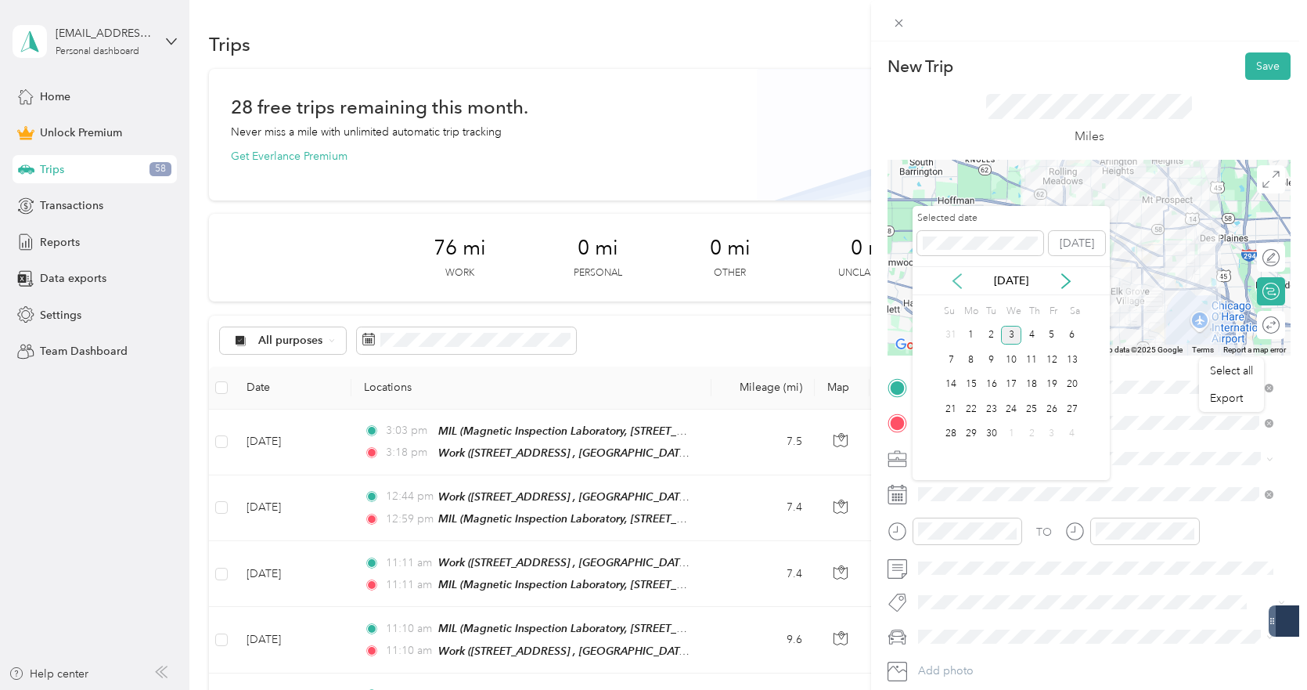
click at [953, 279] on icon at bounding box center [957, 281] width 8 height 14
click at [1036, 384] on div "14" at bounding box center [1032, 385] width 20 height 20
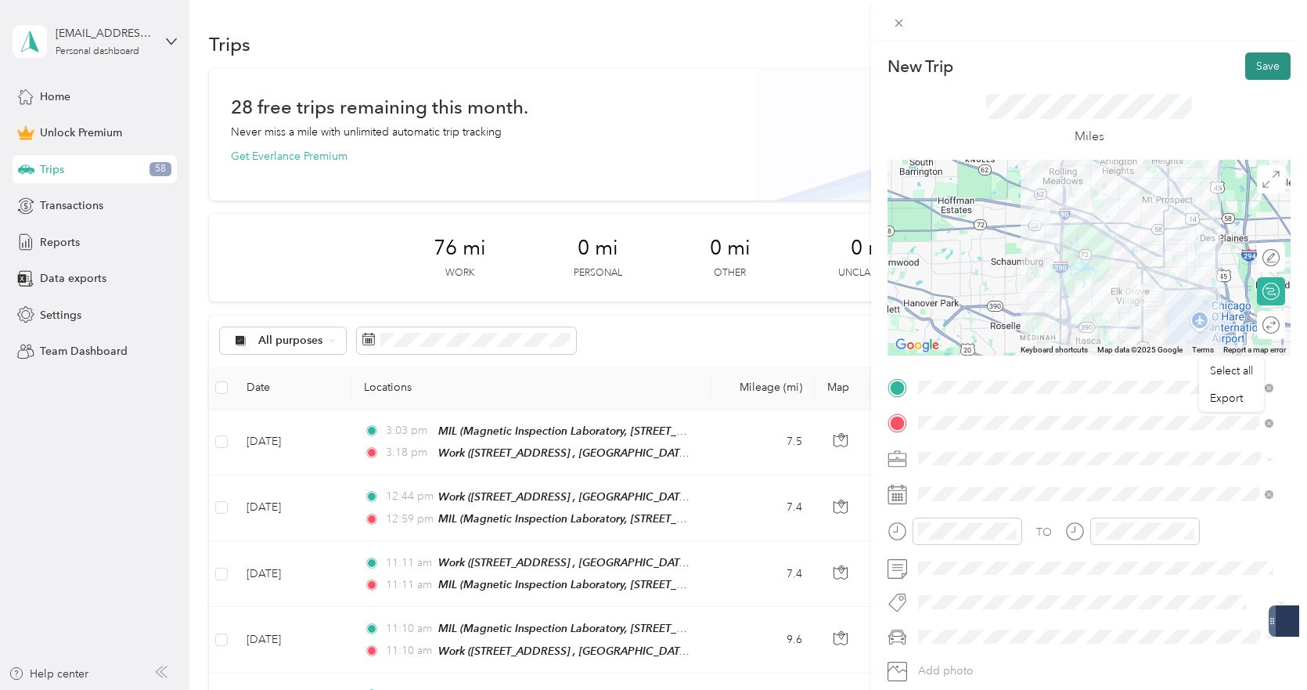
click at [1246, 76] on button "Save" at bounding box center [1267, 65] width 45 height 27
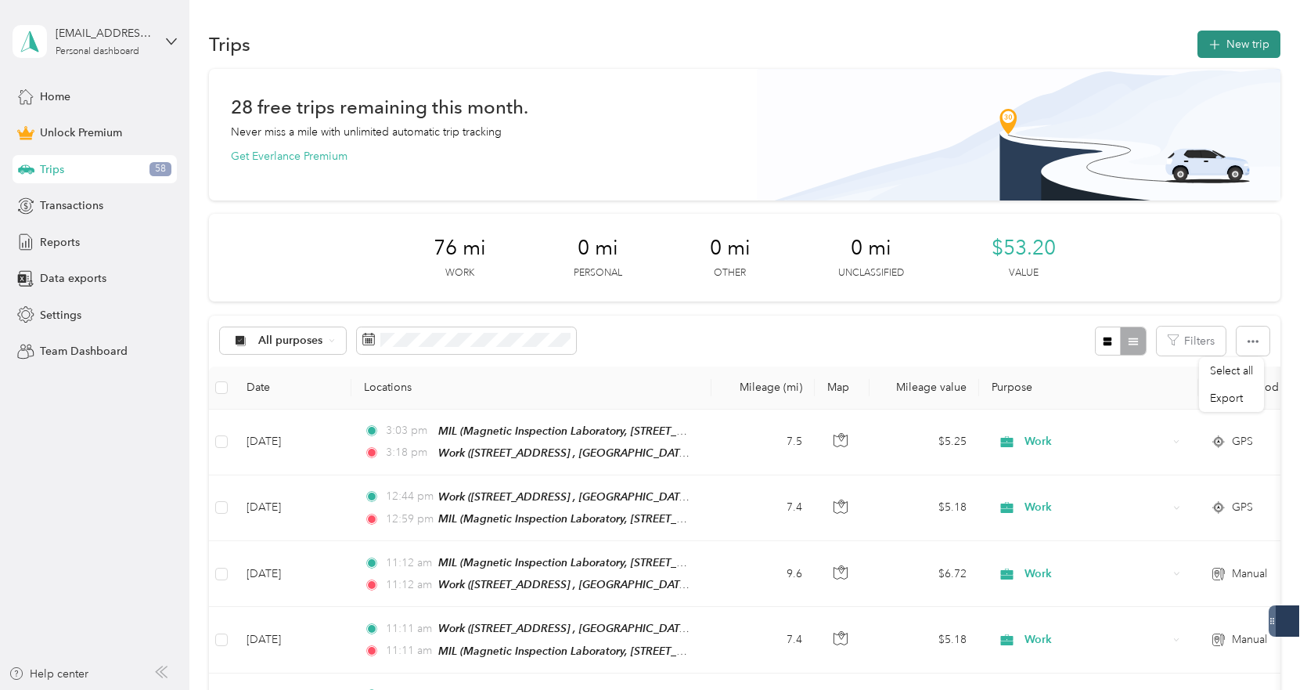
click at [1238, 47] on button "New trip" at bounding box center [1239, 44] width 83 height 27
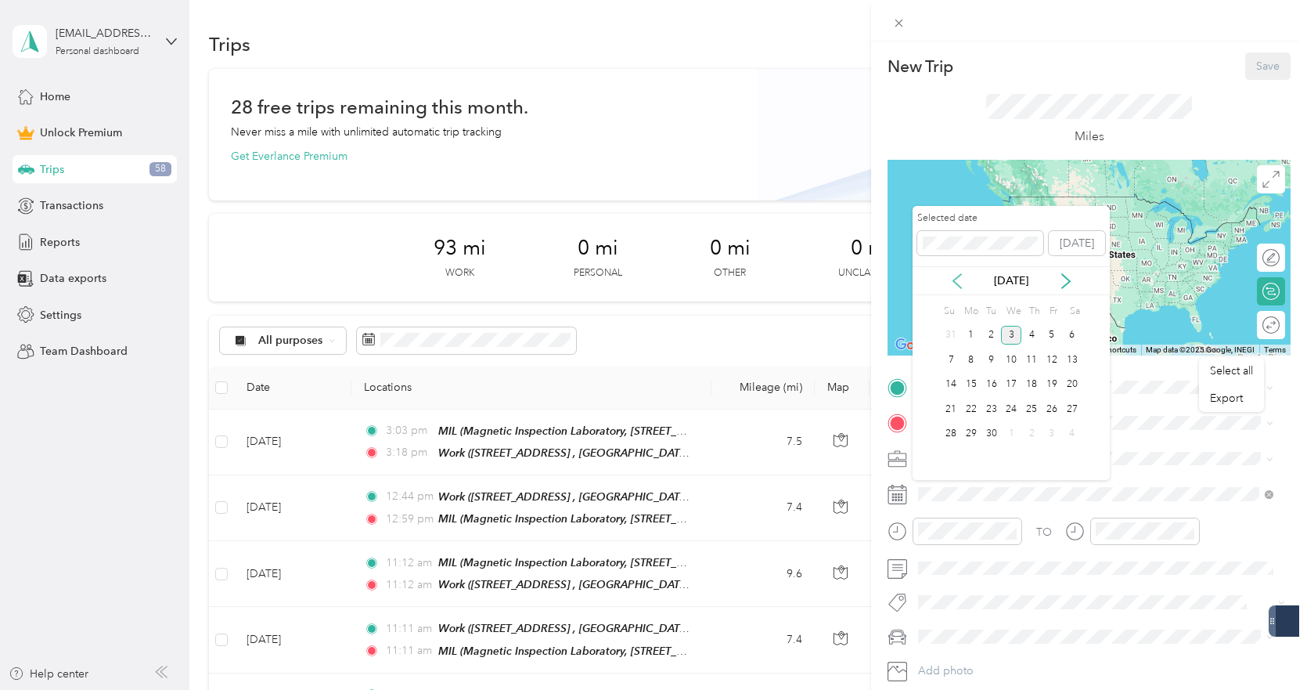
click at [956, 286] on icon at bounding box center [958, 281] width 16 height 16
click at [990, 405] on div "19" at bounding box center [992, 409] width 20 height 20
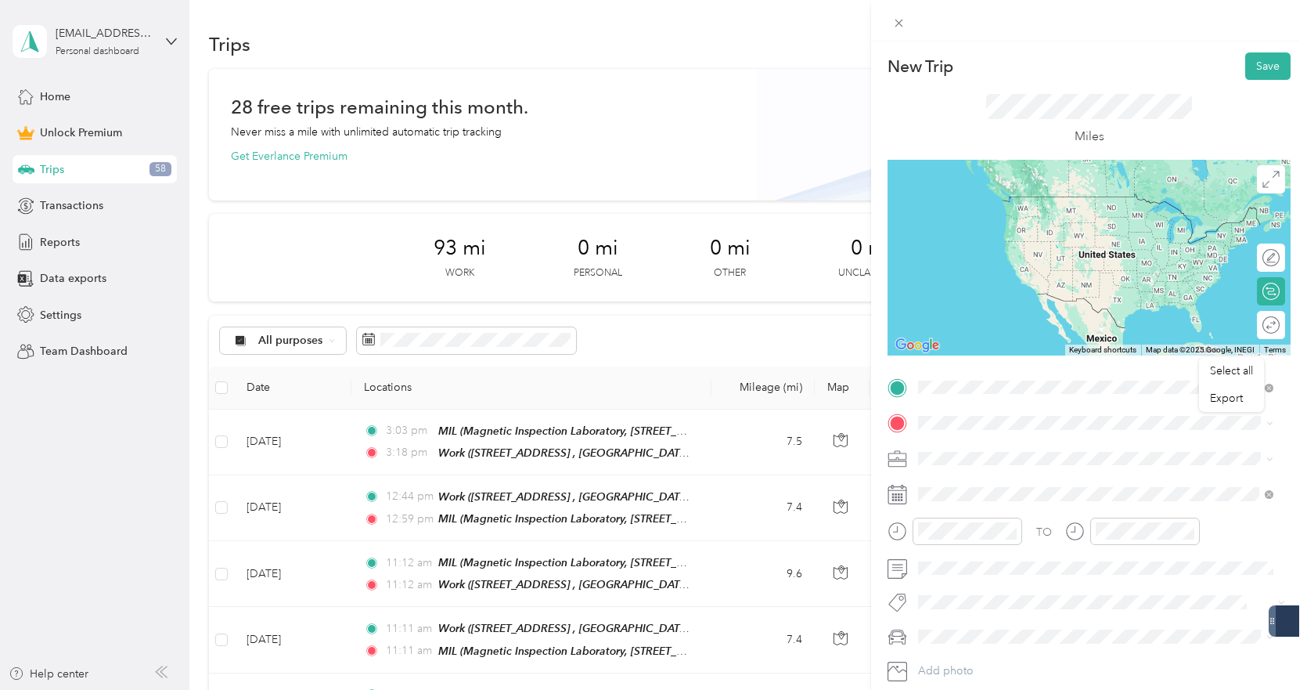
click at [986, 452] on div "Work 1340 Remington Rd, Schaumburg, IL, United States , 60173, Schaumburg, IL, …" at bounding box center [1108, 466] width 320 height 49
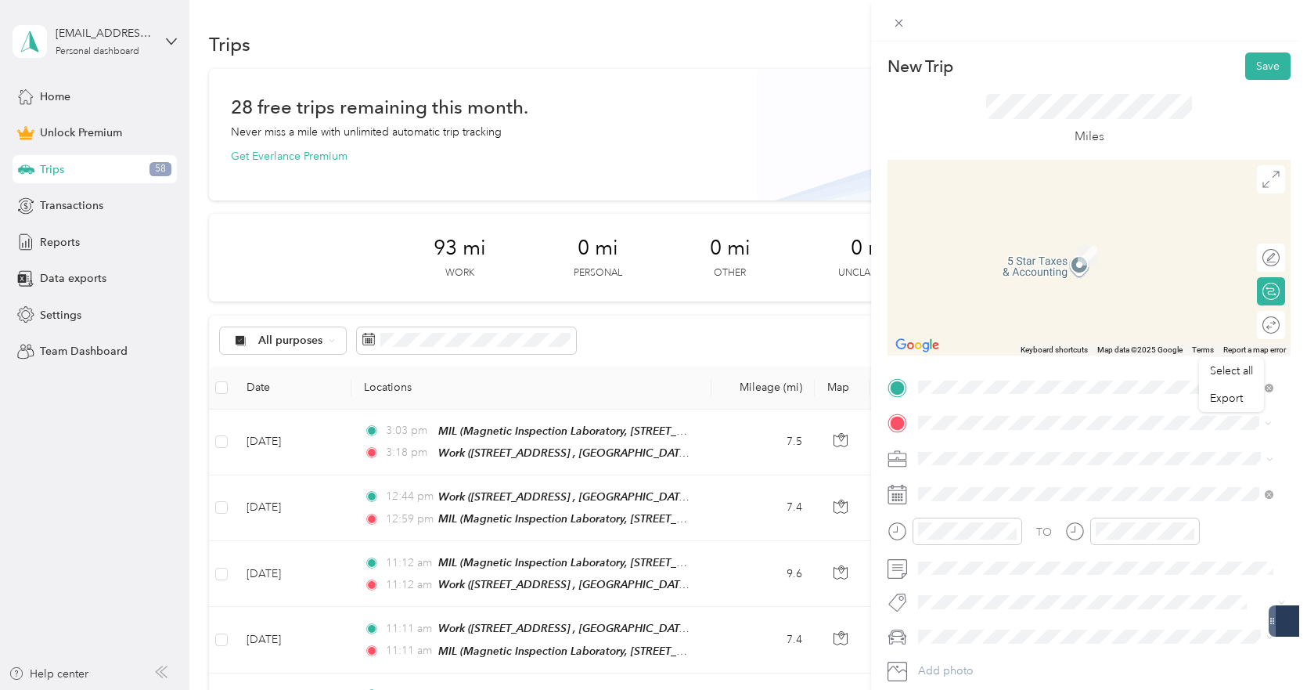
click at [992, 497] on span "Magnetic Inspection Laboratory, 1401 Greenleaf Ave, Elk Grove Village, IL 60007…" at bounding box center [1079, 510] width 262 height 30
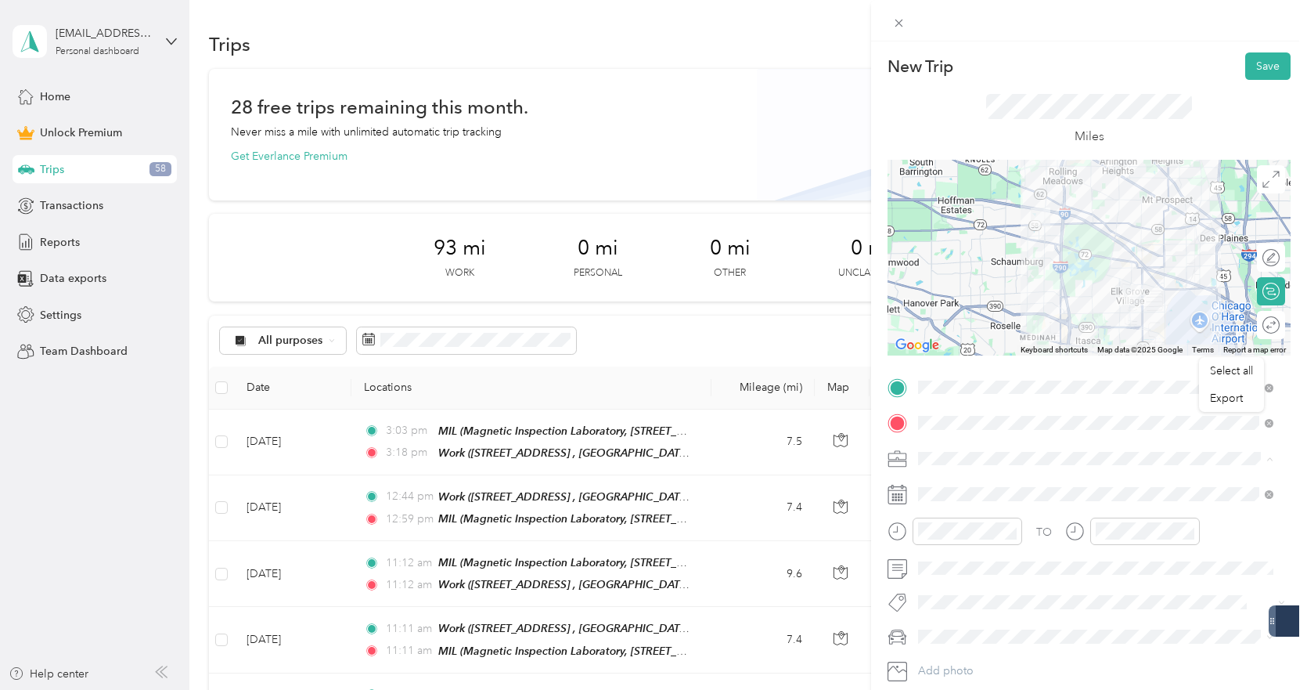
click at [995, 243] on li "Work" at bounding box center [1096, 238] width 366 height 27
click at [1245, 74] on button "Save" at bounding box center [1267, 65] width 45 height 27
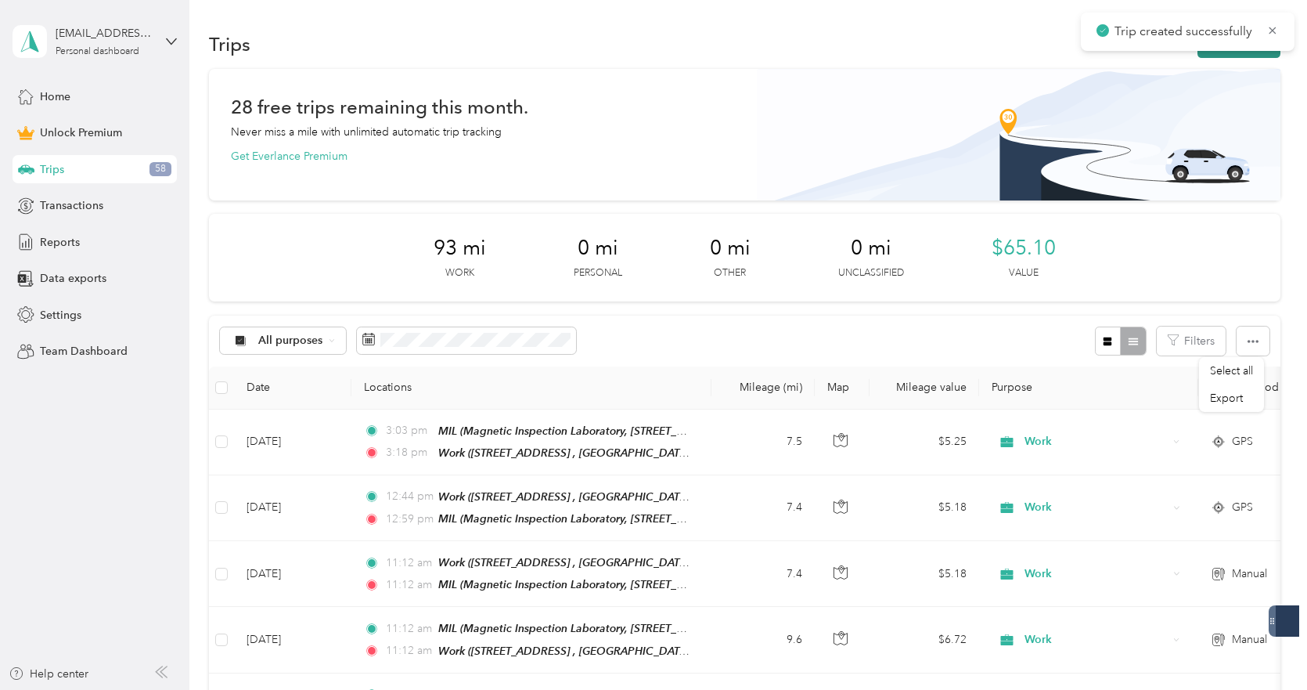
click at [1213, 55] on button "New trip" at bounding box center [1239, 44] width 83 height 27
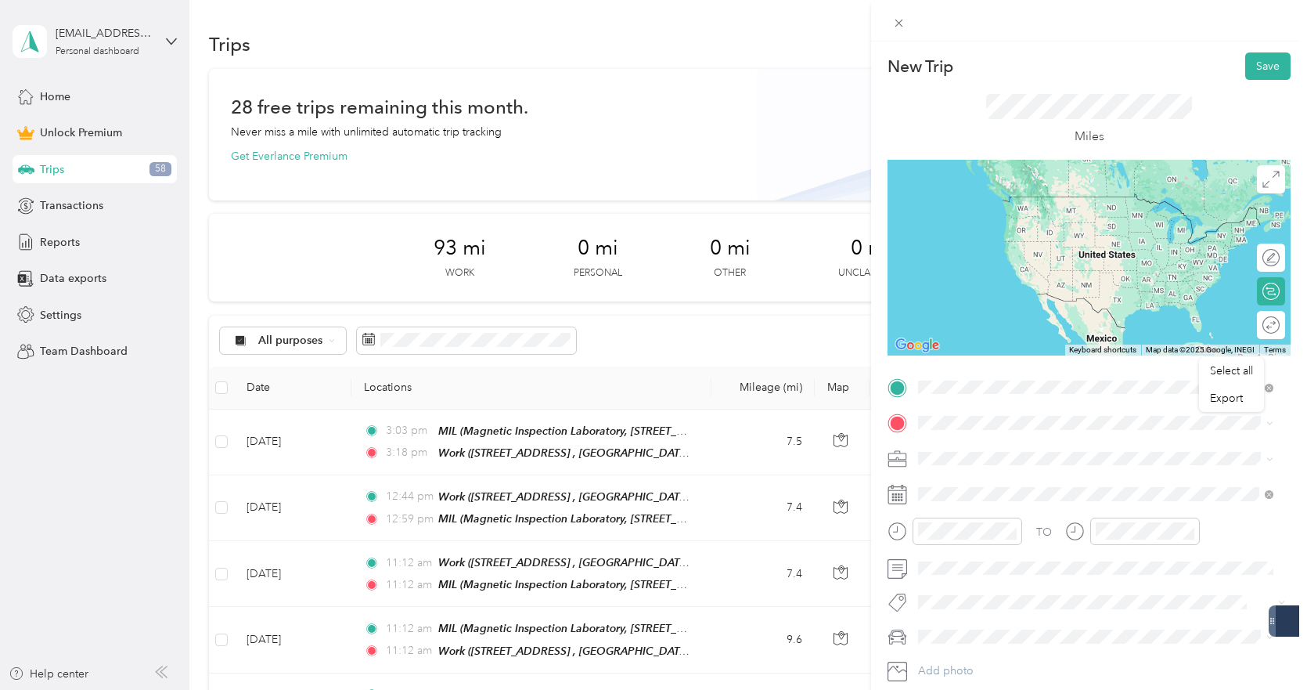
click at [948, 486] on span "Magnetic Inspection Laboratory, 1401 Greenleaf Ave, Elk Grove Village, IL 60007…" at bounding box center [1079, 475] width 262 height 30
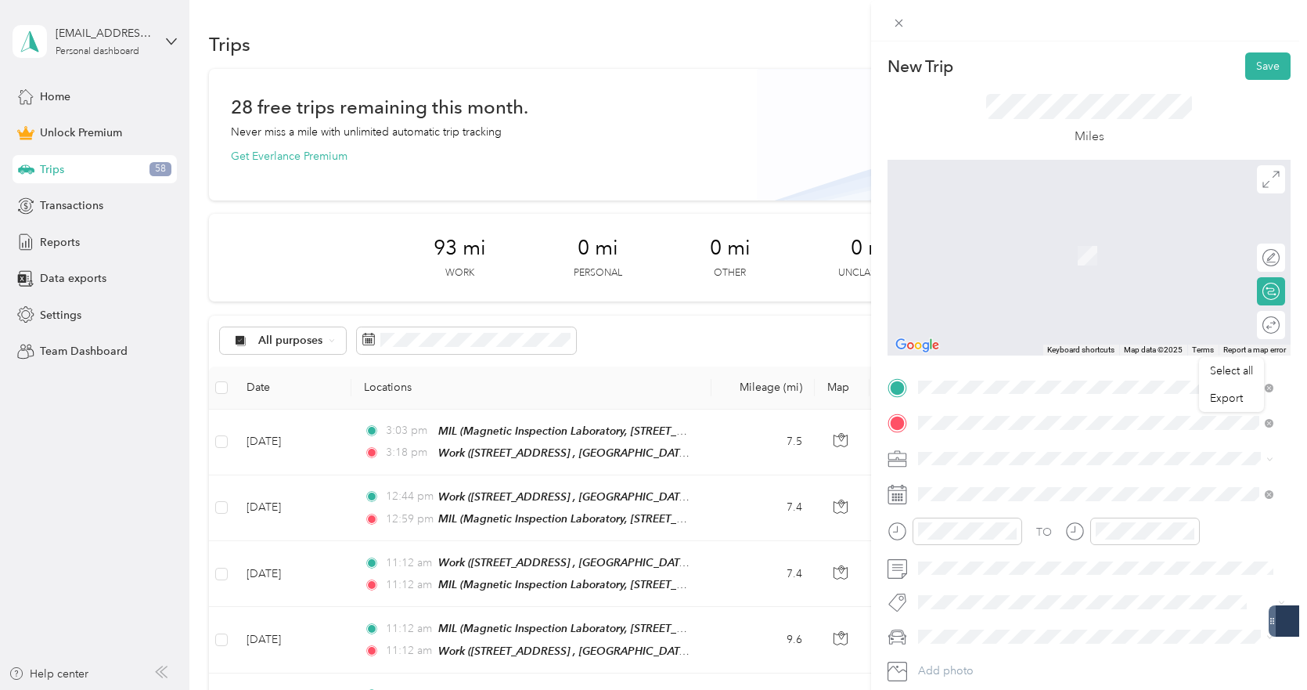
click at [982, 479] on div "Work" at bounding box center [1108, 485] width 320 height 14
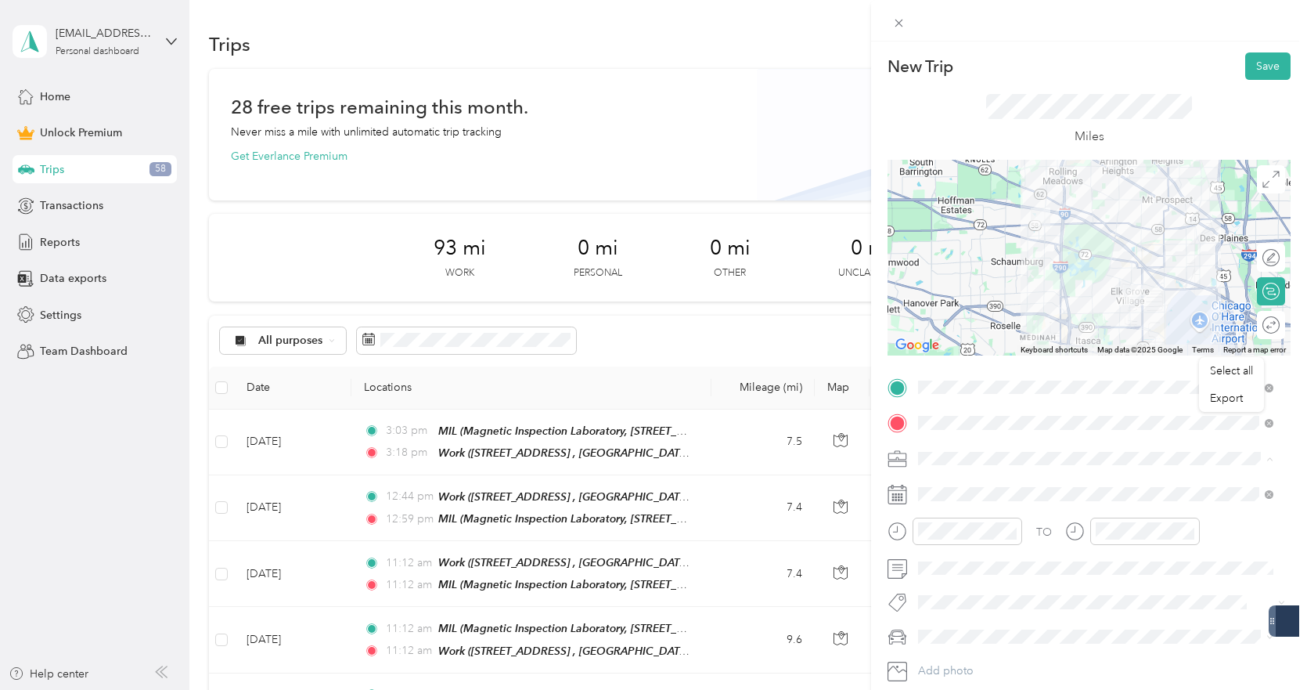
click at [965, 243] on li "Work" at bounding box center [1096, 238] width 366 height 27
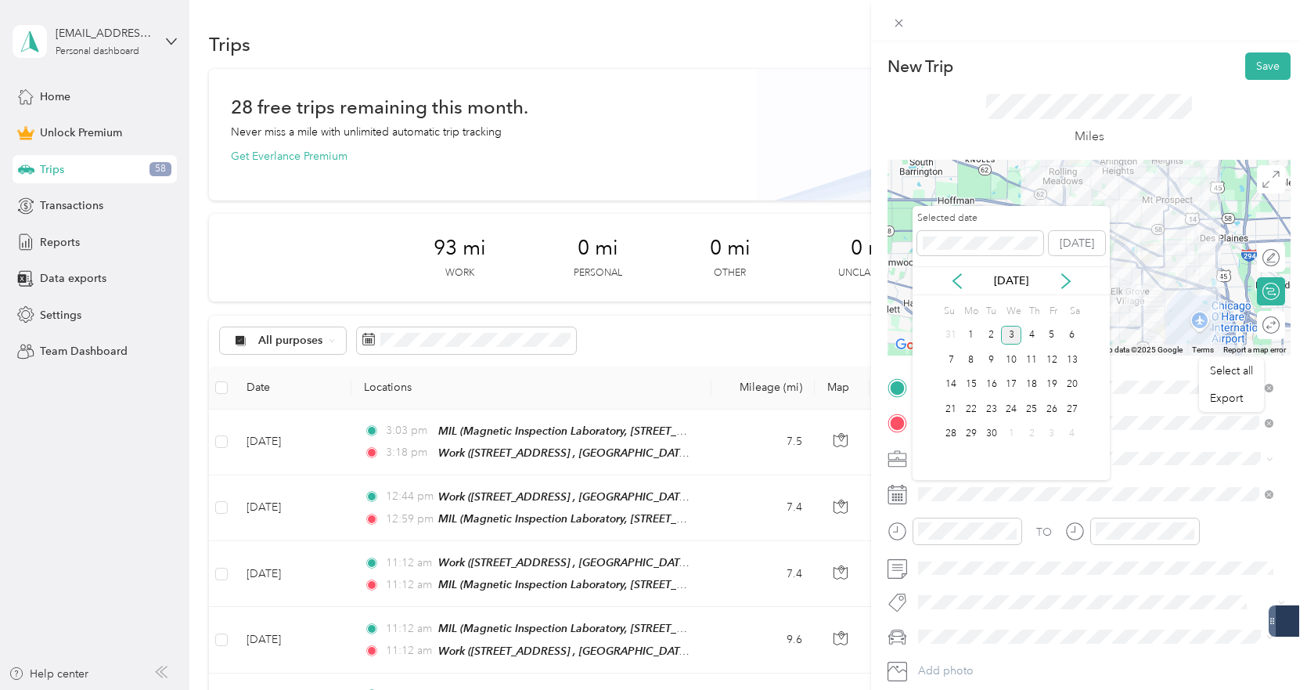
click at [966, 286] on div "Sep 2025" at bounding box center [1011, 280] width 197 height 16
click at [956, 286] on icon at bounding box center [958, 281] width 16 height 16
click at [996, 405] on div "19" at bounding box center [992, 409] width 20 height 20
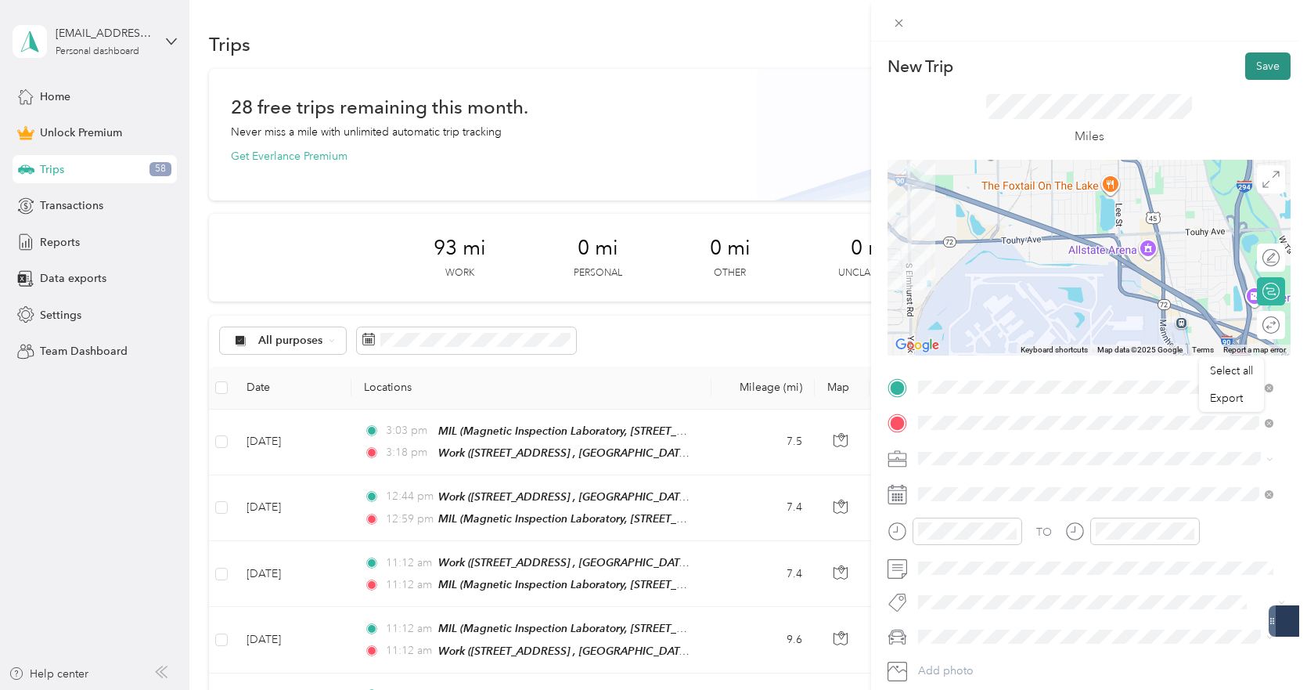
click at [1251, 53] on button "Save" at bounding box center [1267, 65] width 45 height 27
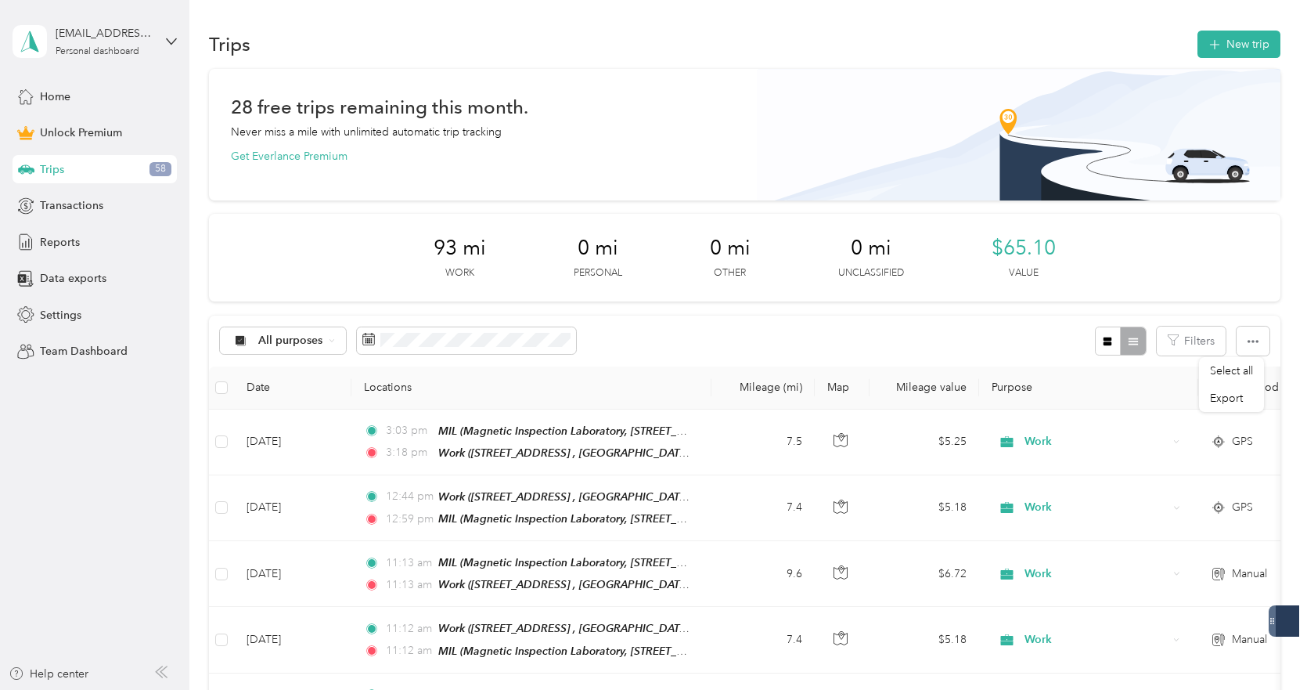
click at [1220, 58] on div "Trips New trip" at bounding box center [745, 43] width 1072 height 33
click at [1216, 45] on icon "button" at bounding box center [1214, 45] width 18 height 18
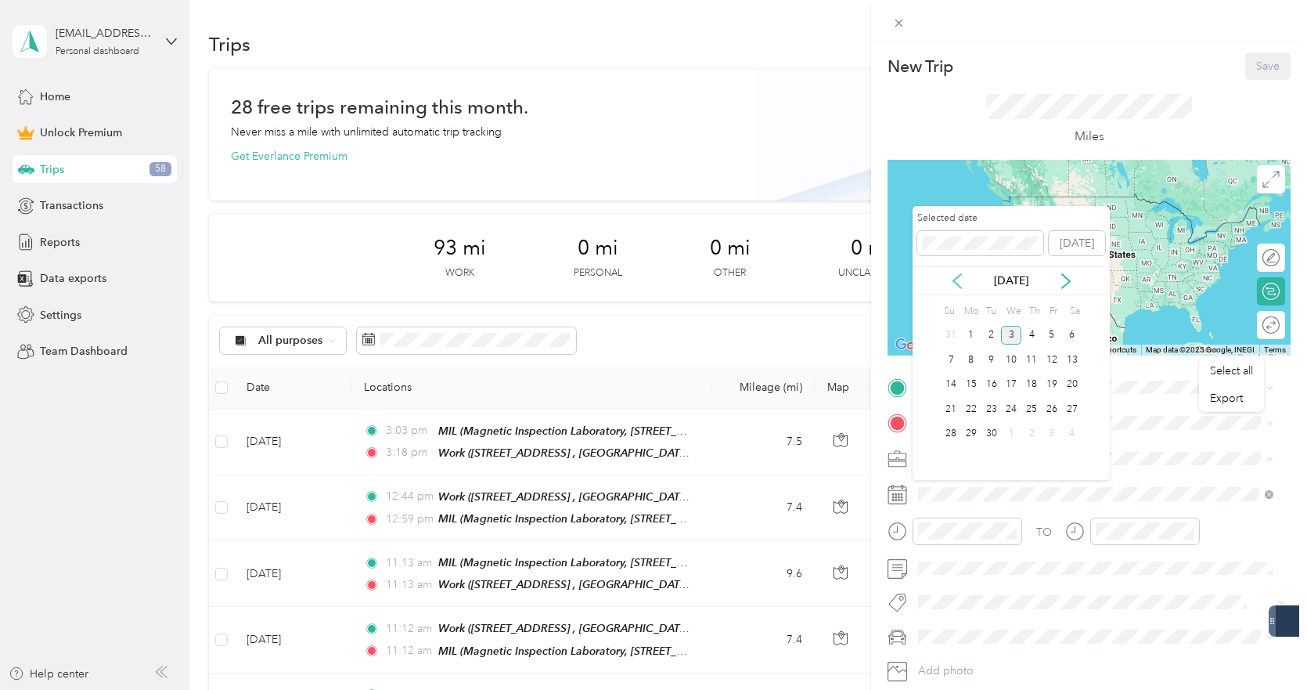
click at [952, 283] on icon at bounding box center [958, 281] width 16 height 16
click at [1032, 427] on div "28" at bounding box center [1032, 434] width 20 height 20
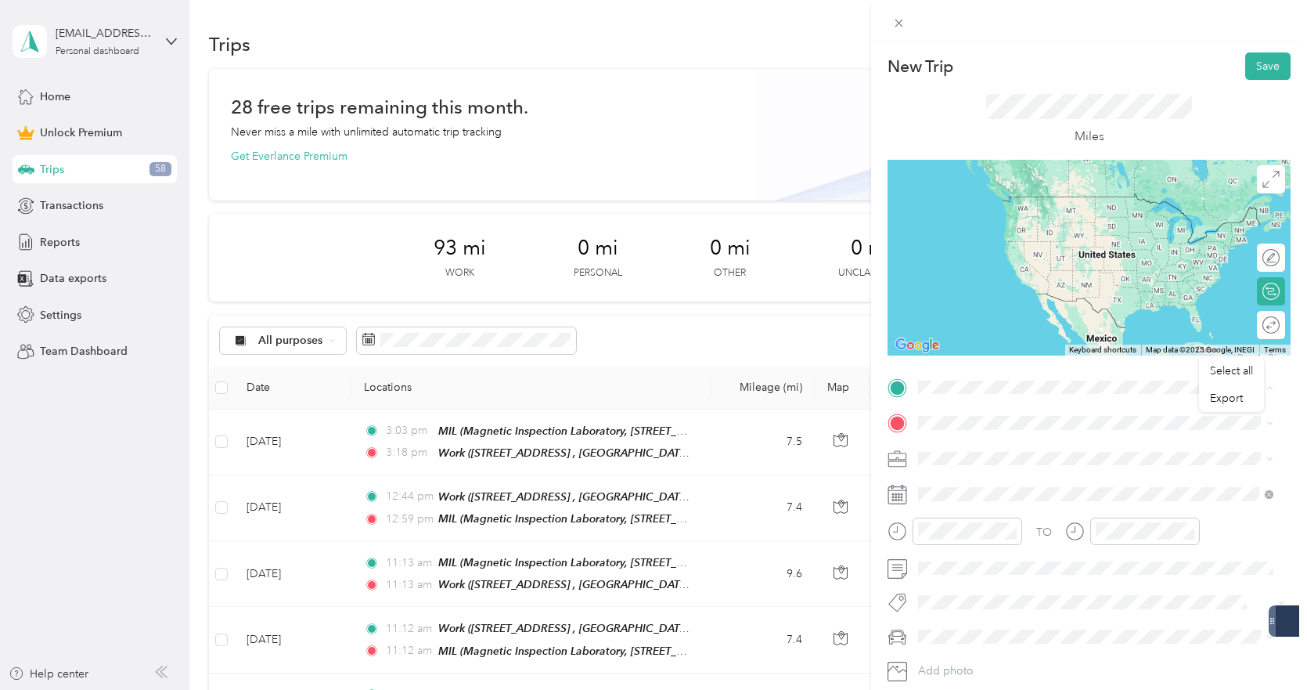
click at [973, 449] on strong "Work" at bounding box center [961, 449] width 27 height 14
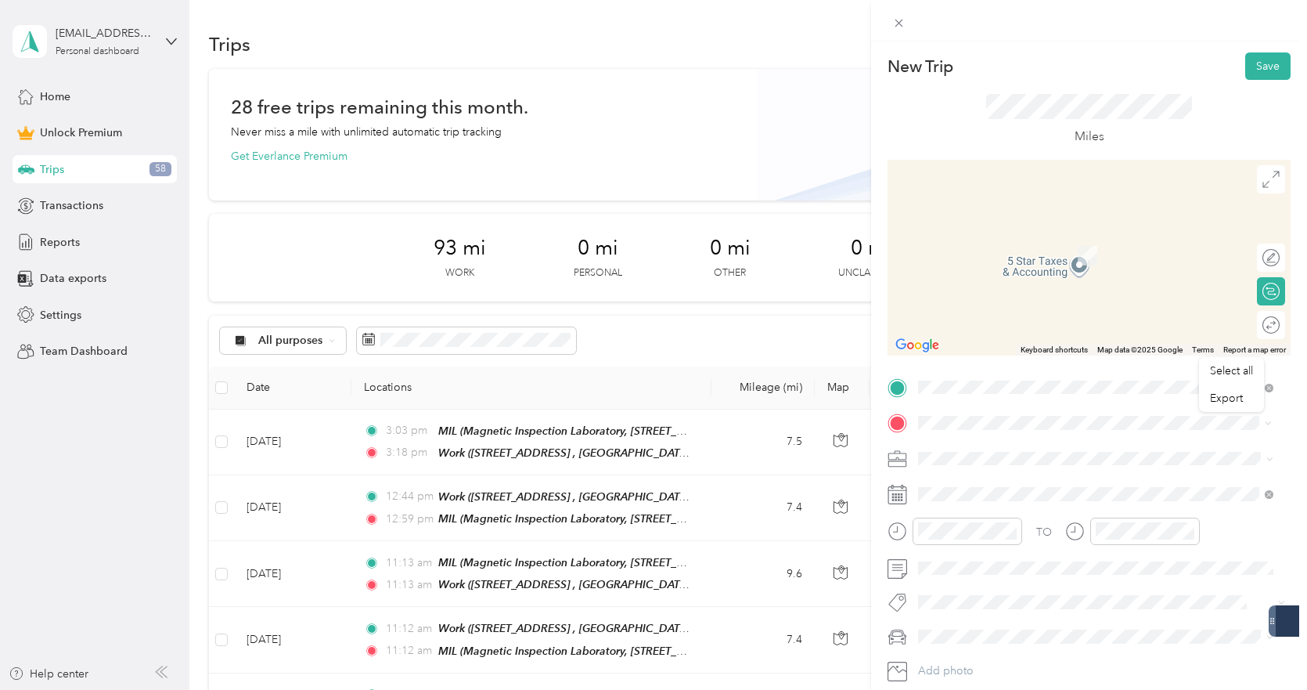
click at [1029, 498] on span "1600 Birchwood Ave, Des Plaines, IL, United States , 60018, Des Plaines, IL, Un…" at bounding box center [997, 502] width 99 height 13
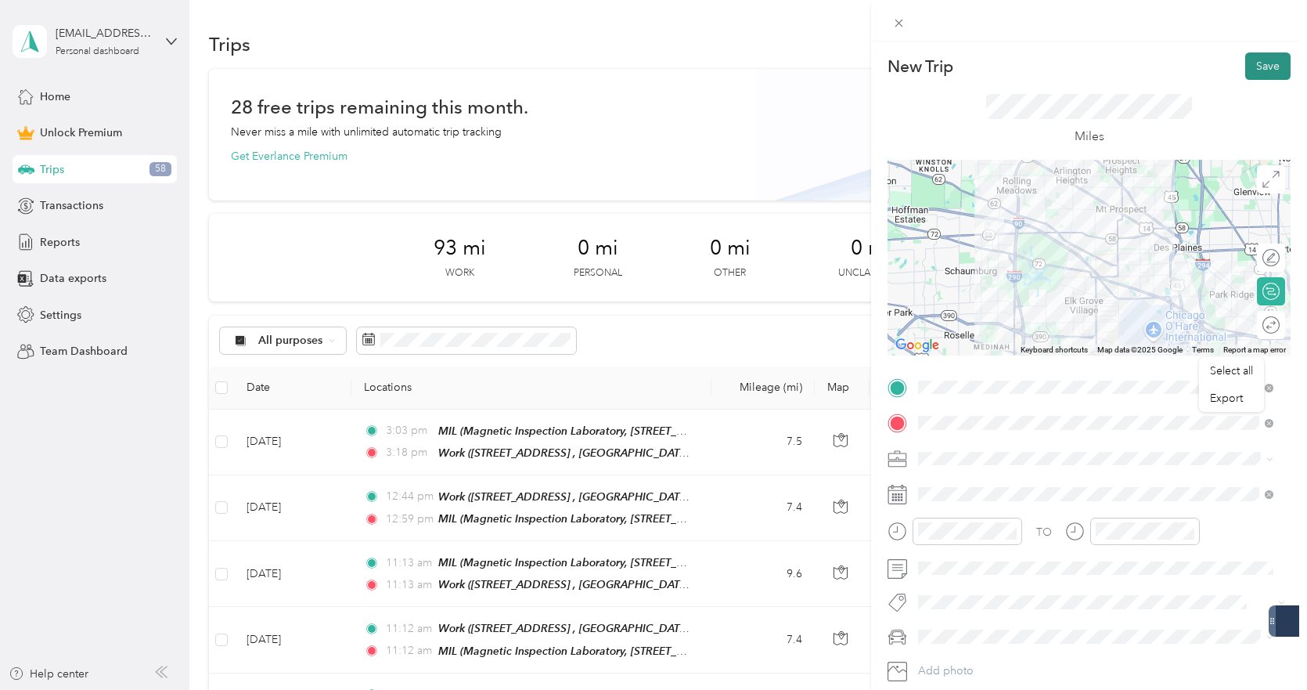
click at [1263, 74] on button "Save" at bounding box center [1267, 65] width 45 height 27
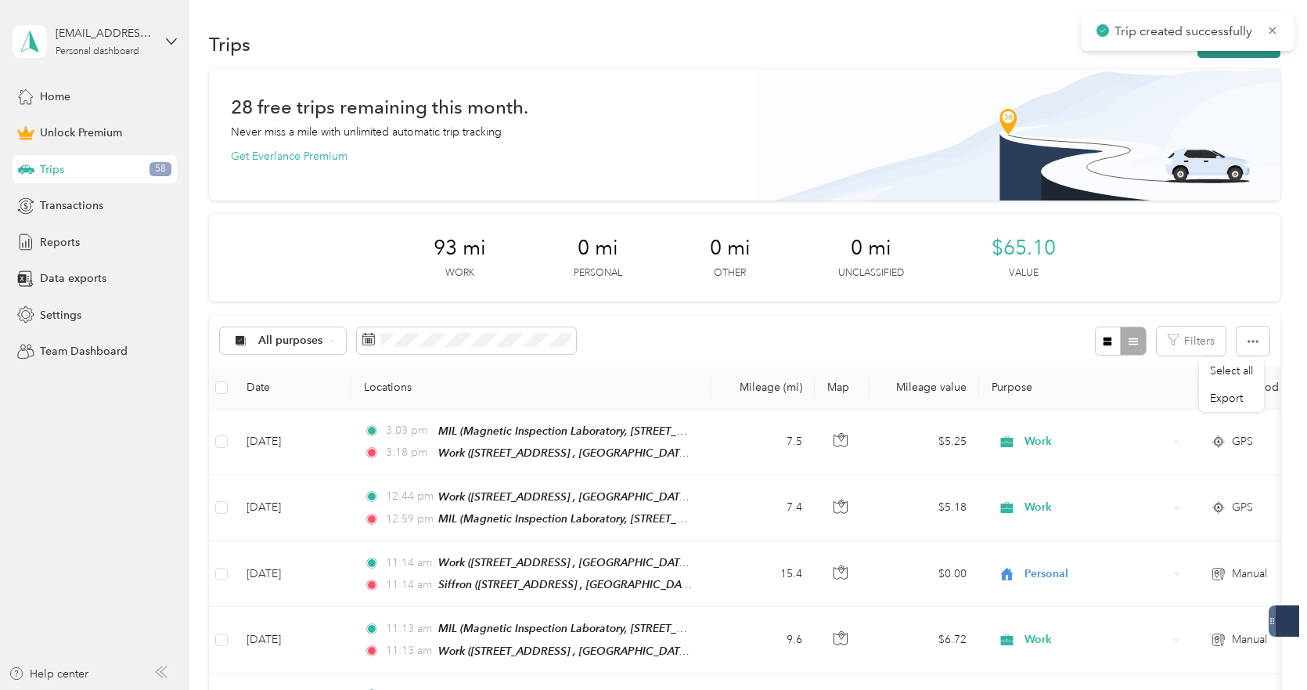
click at [1235, 54] on button "New trip" at bounding box center [1239, 44] width 83 height 27
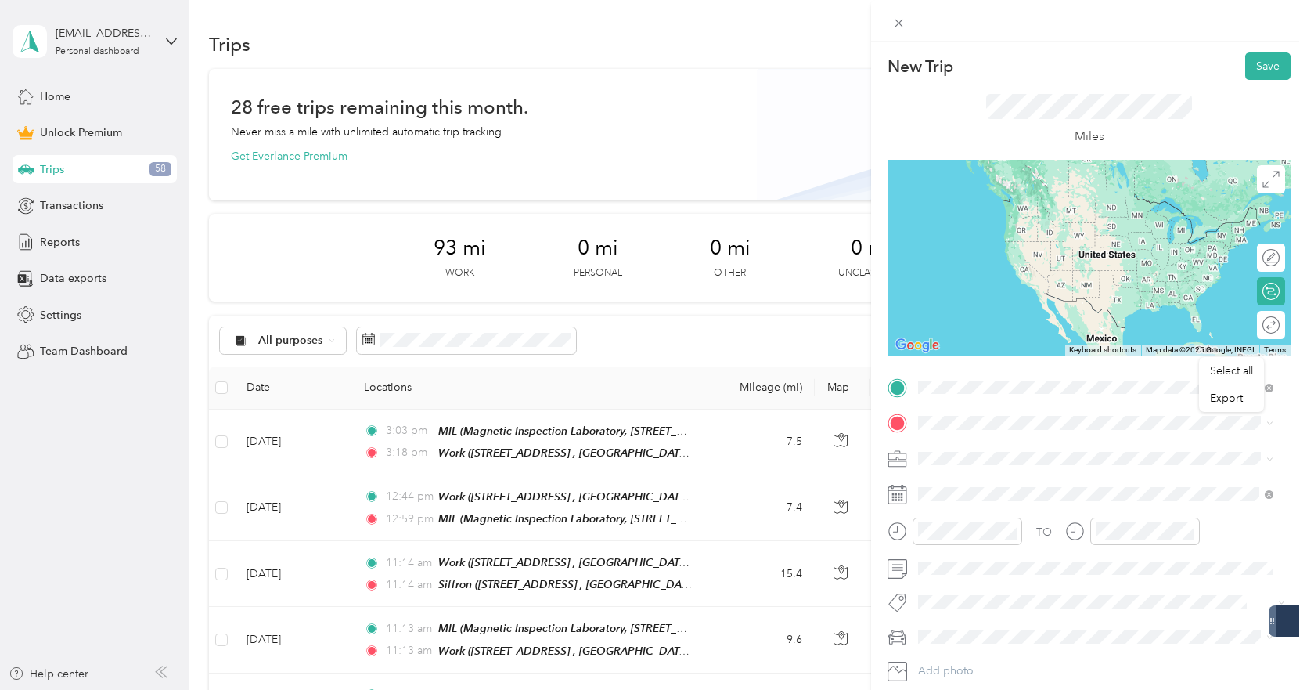
click at [986, 455] on div "MIL Magnetic Inspection Laboratory, 1401 Greenleaf Ave, Elk Grove Village, IL 6…" at bounding box center [1108, 466] width 320 height 49
click at [1009, 461] on span "1600 Birchwood Ave, Des Plaines, IL, United States , 60018, Des Plaines, IL, Un…" at bounding box center [997, 466] width 99 height 13
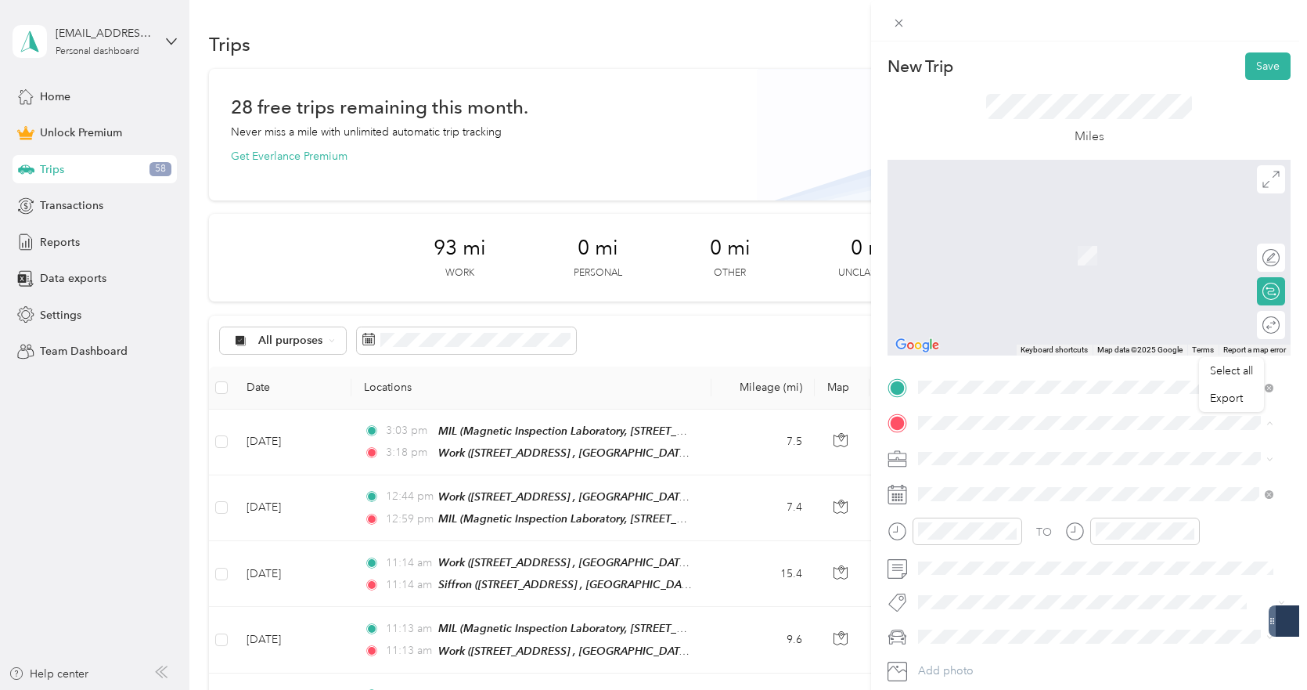
click at [1125, 503] on div "Work 1340 Remington Rd, Schaumburg, IL, United States , 60173, Schaumburg, IL, …" at bounding box center [1108, 502] width 320 height 49
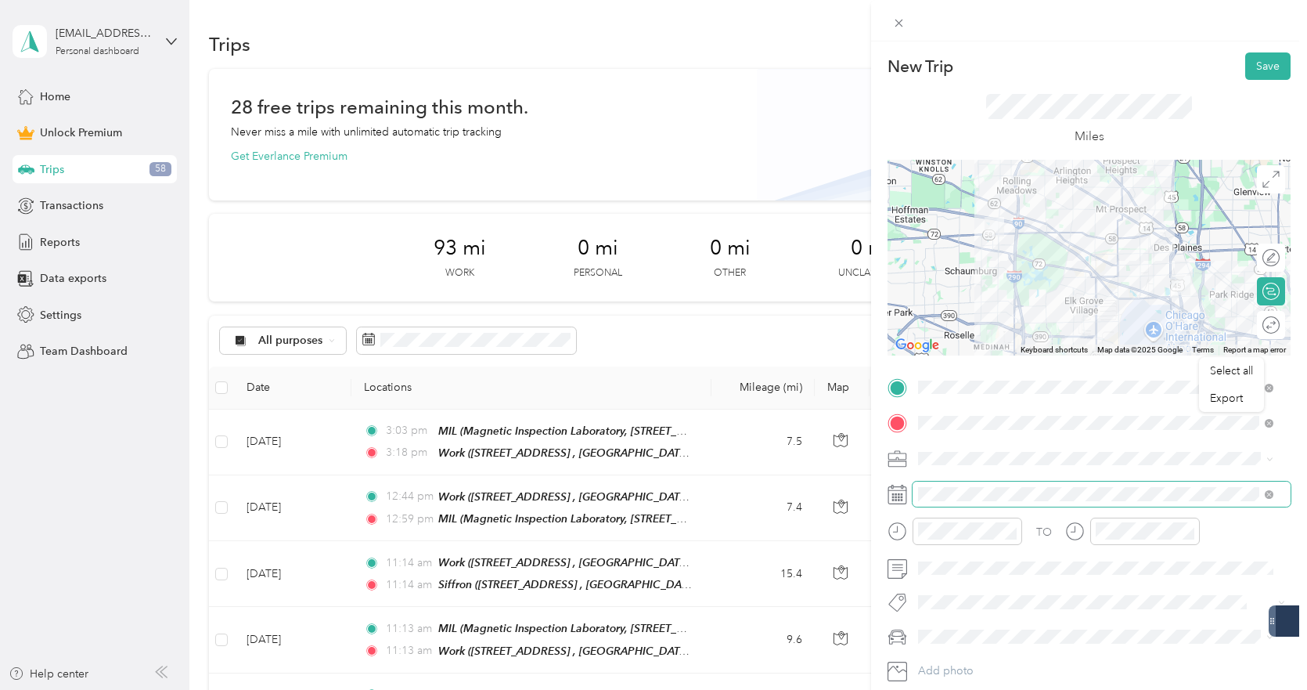
click at [980, 485] on span at bounding box center [1102, 493] width 378 height 25
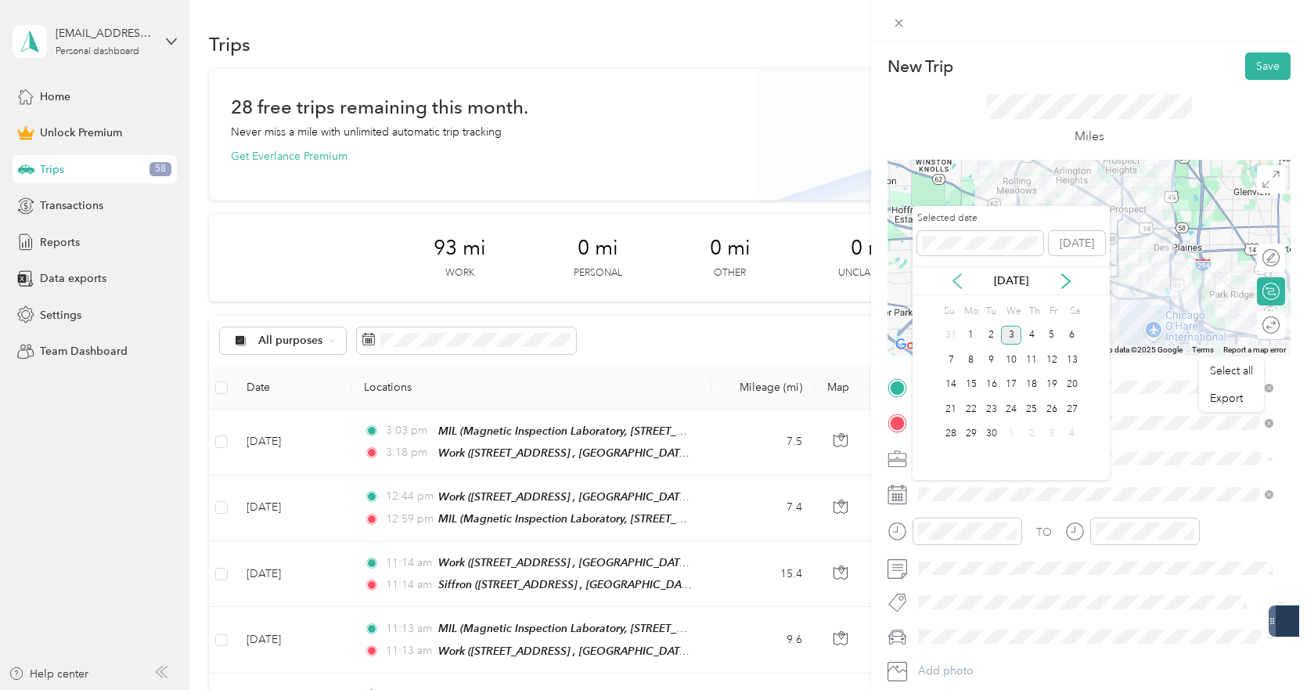
click at [957, 276] on icon at bounding box center [958, 281] width 16 height 16
click at [1039, 431] on div "28" at bounding box center [1032, 434] width 20 height 20
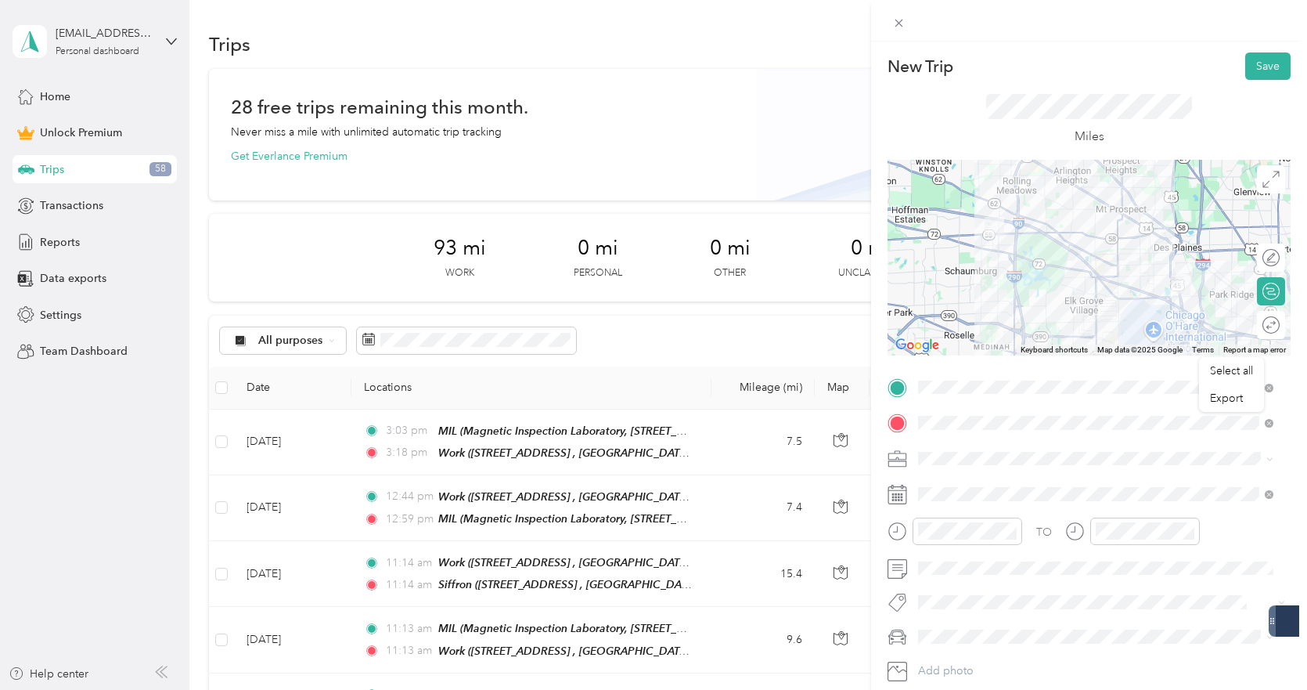
click at [975, 235] on div "Work" at bounding box center [1096, 236] width 344 height 16
click at [1245, 61] on button "Save" at bounding box center [1267, 65] width 45 height 27
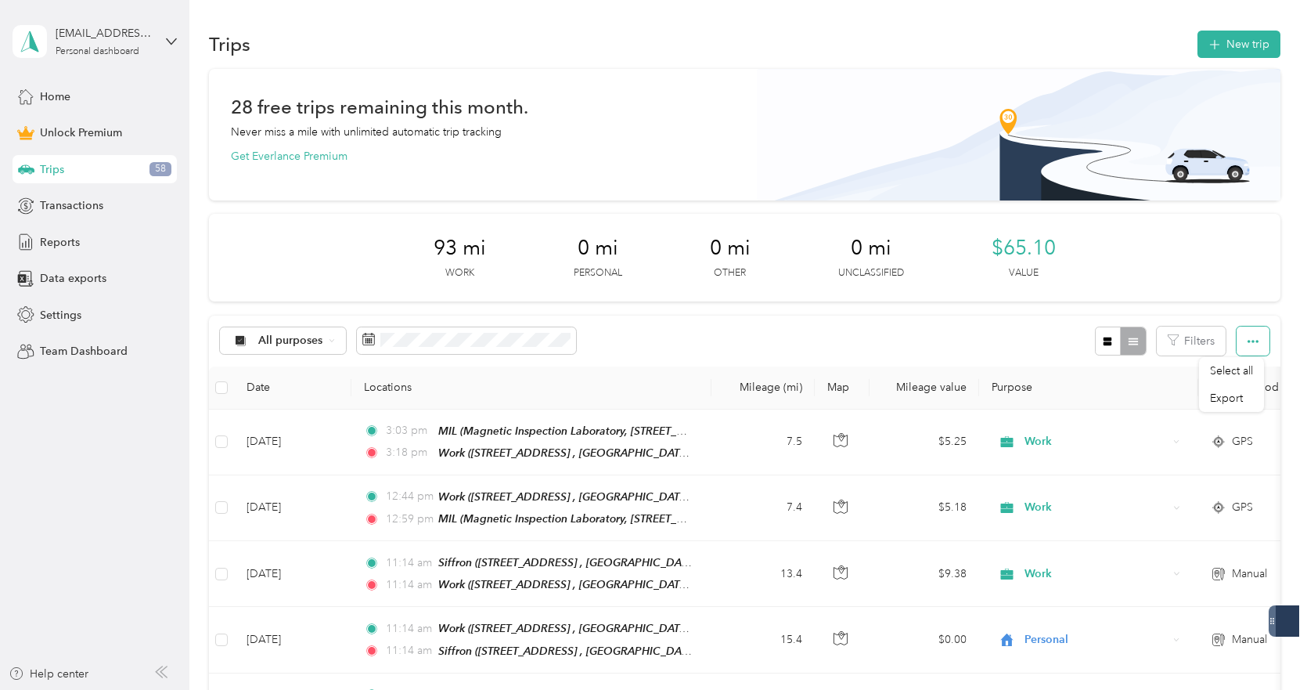
click at [1238, 338] on button "button" at bounding box center [1253, 340] width 33 height 29
drag, startPoint x: 889, startPoint y: 298, endPoint x: 842, endPoint y: 228, distance: 84.7
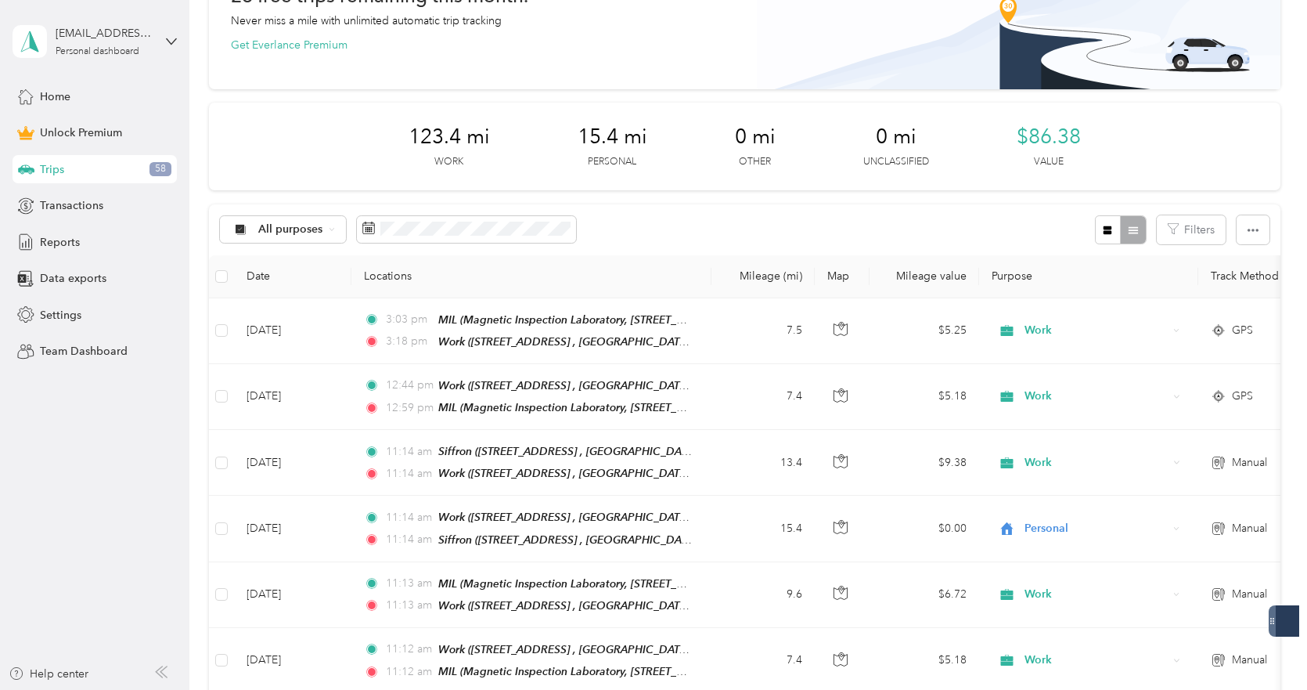
scroll to position [235, 0]
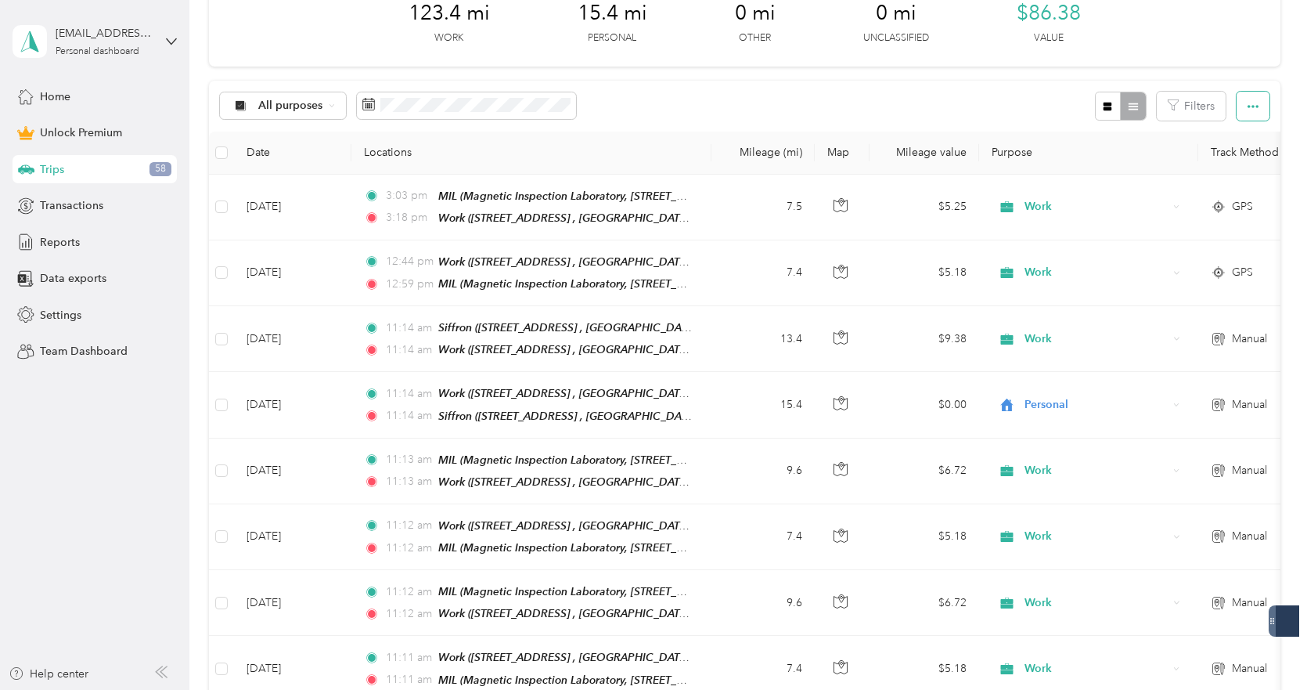
click at [1253, 101] on icon "button" at bounding box center [1253, 106] width 11 height 11
click at [1231, 137] on span "Select all" at bounding box center [1231, 135] width 43 height 13
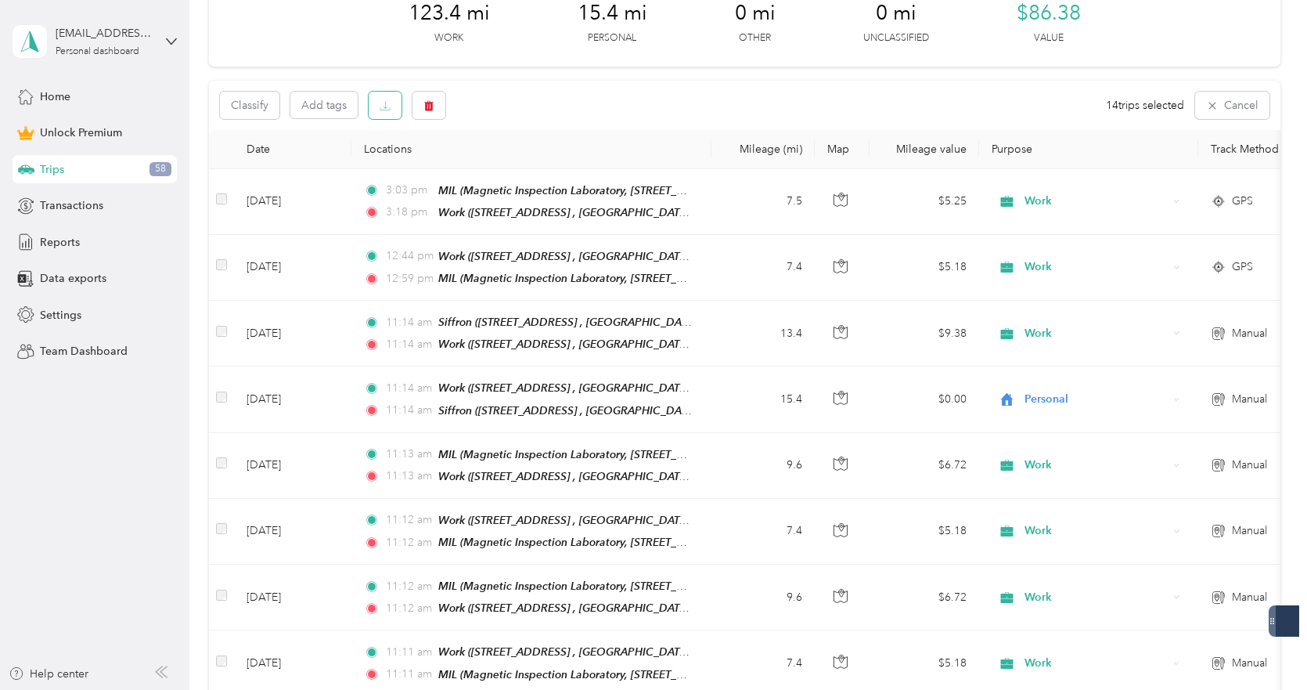
click at [380, 105] on icon "button" at bounding box center [385, 105] width 11 height 11
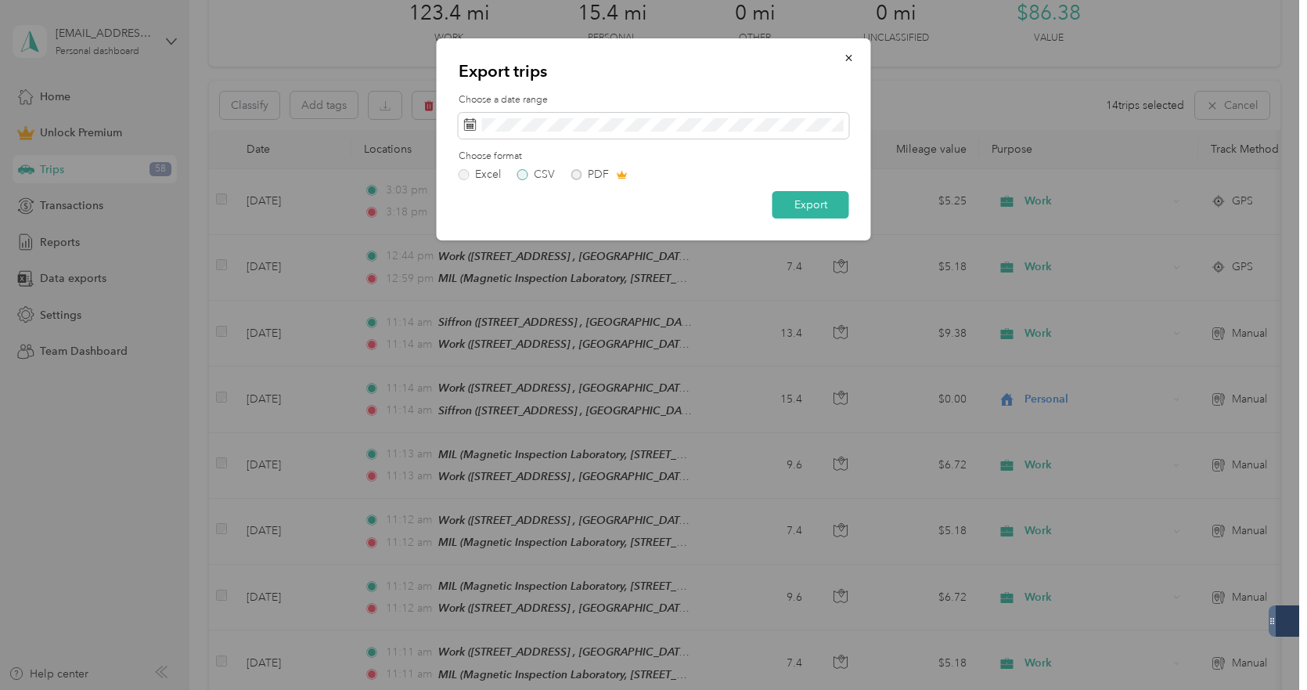
click at [524, 172] on label "CSV" at bounding box center [536, 174] width 38 height 11
click at [798, 207] on button "Export" at bounding box center [811, 204] width 77 height 27
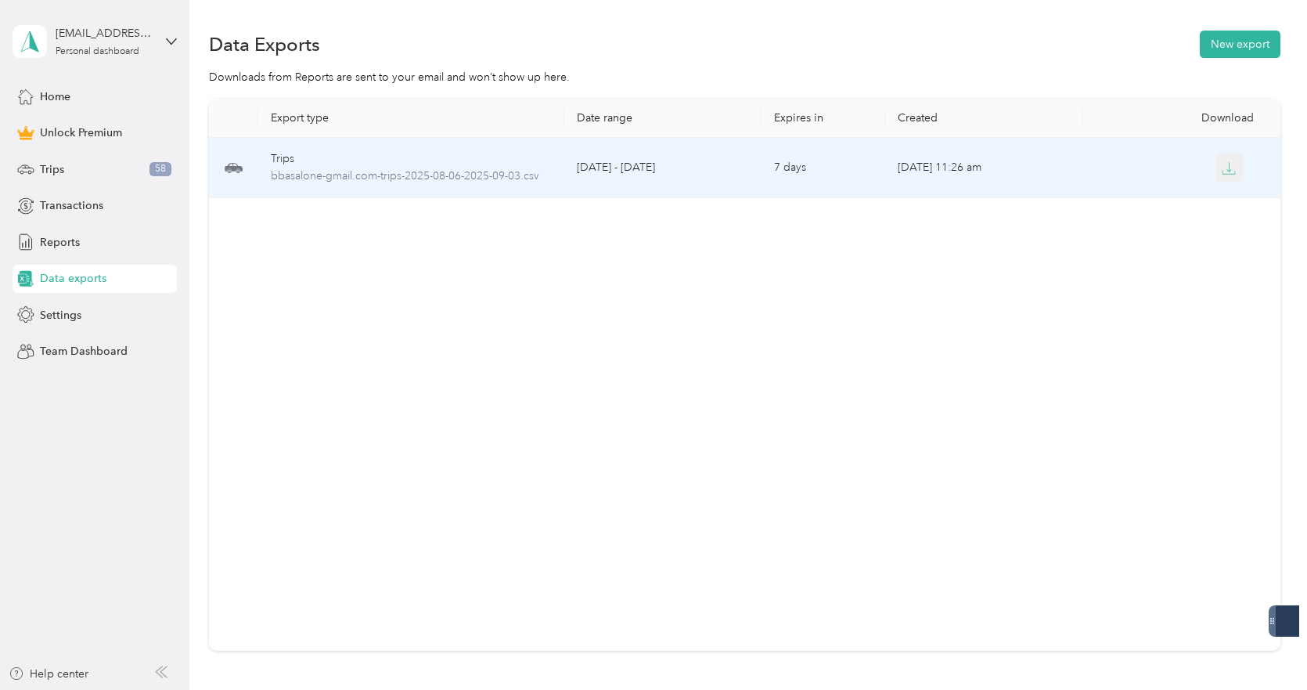
click at [1225, 169] on icon "button" at bounding box center [1229, 168] width 14 height 14
